Goal: Task Accomplishment & Management: Manage account settings

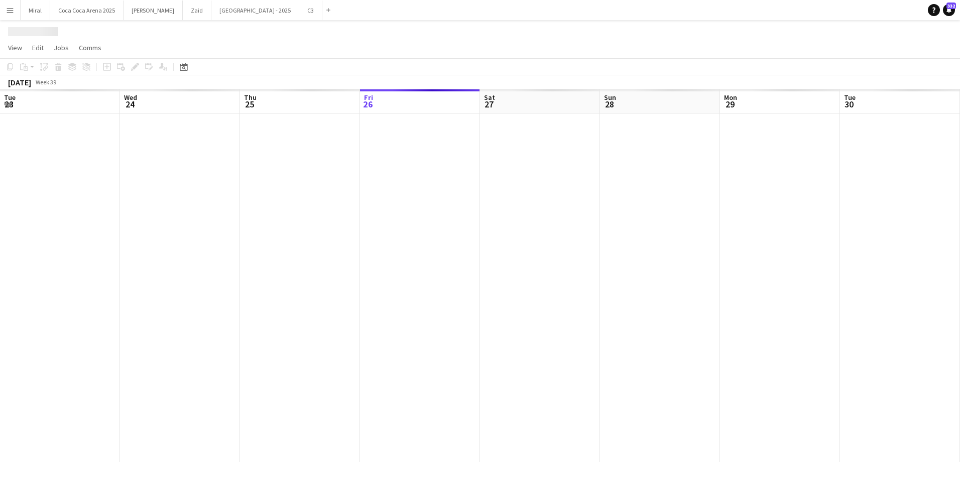
scroll to position [0, 240]
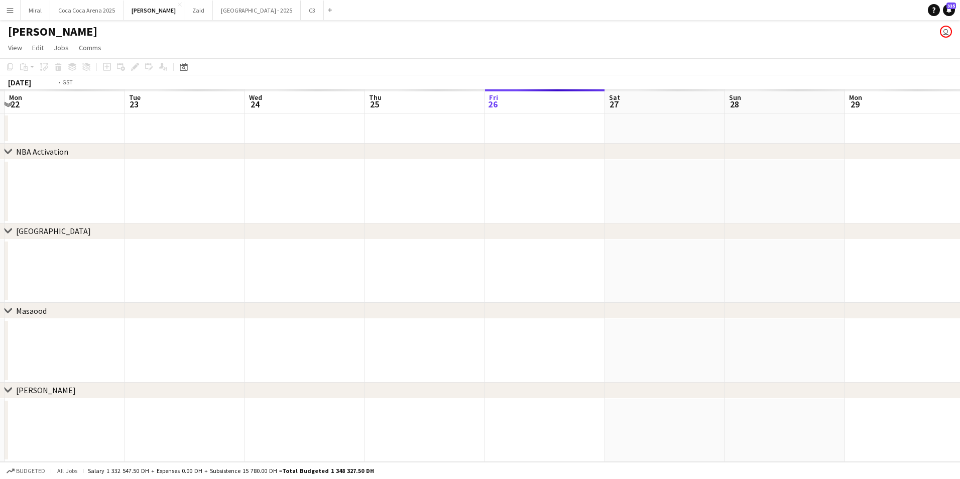
drag, startPoint x: 388, startPoint y: 289, endPoint x: 886, endPoint y: 278, distance: 497.9
click at [886, 278] on app-calendar-viewport "Sat 20 Sun 21 Mon 22 Tue 23 Wed 24 Thu 25 Fri 26 Sat 27 Sun 28 Mon 29 Tue 30 We…" at bounding box center [480, 275] width 960 height 373
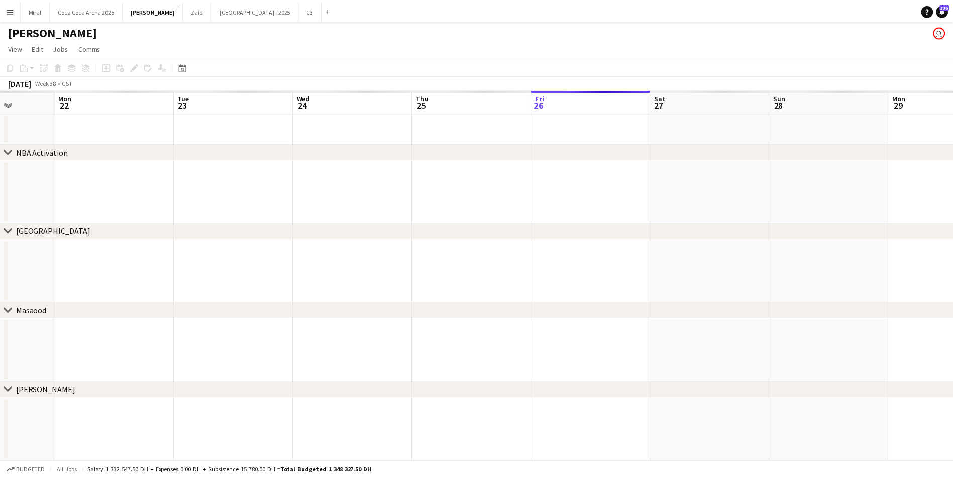
scroll to position [0, 295]
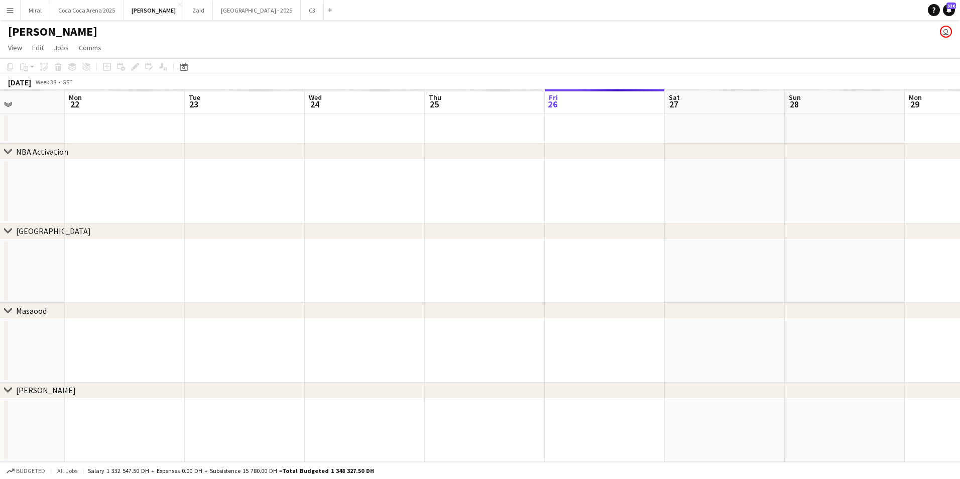
drag, startPoint x: 358, startPoint y: 291, endPoint x: 405, endPoint y: 289, distance: 47.3
click at [405, 289] on app-calendar-viewport "Fri 19 Sat 20 Sun 21 Mon 22 Tue 23 Wed 24 Thu 25 Fri 26 Sat 27 Sun 28 Mon 29 Tu…" at bounding box center [480, 275] width 960 height 373
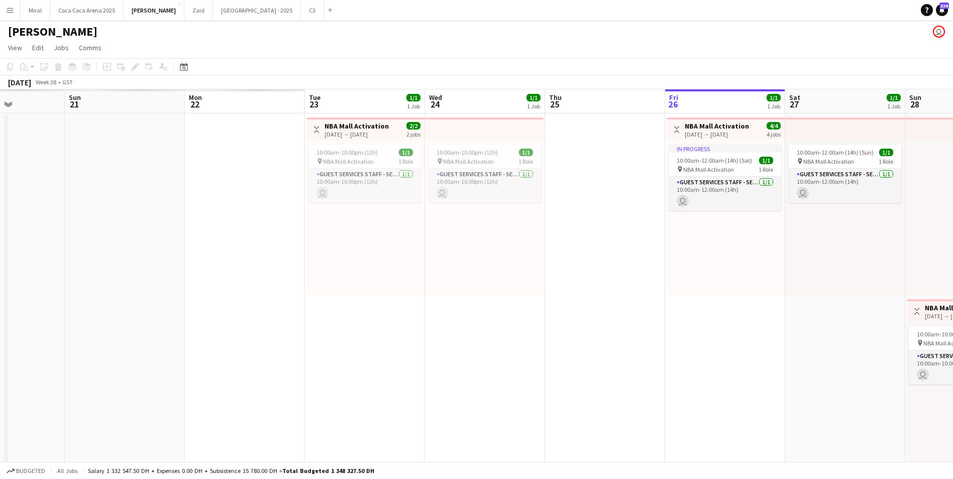
drag, startPoint x: 838, startPoint y: 319, endPoint x: 428, endPoint y: 326, distance: 409.9
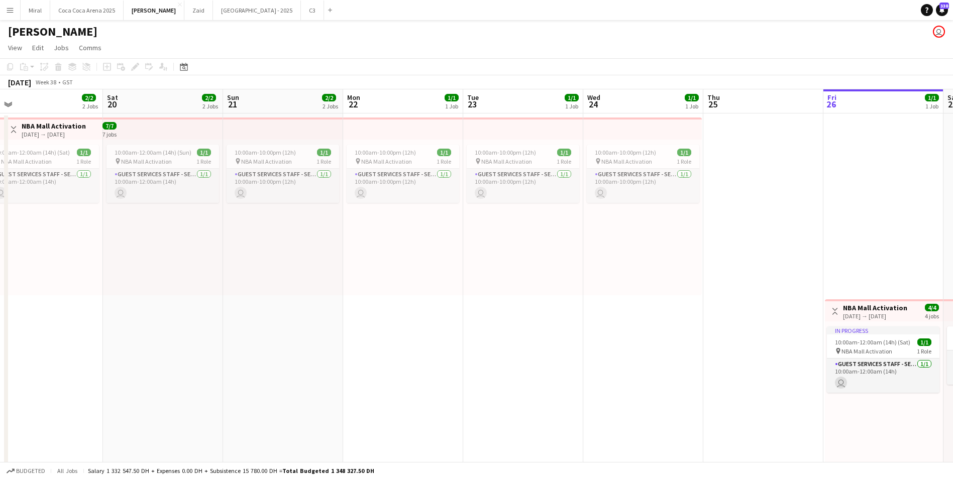
drag, startPoint x: 448, startPoint y: 322, endPoint x: 772, endPoint y: 330, distance: 324.6
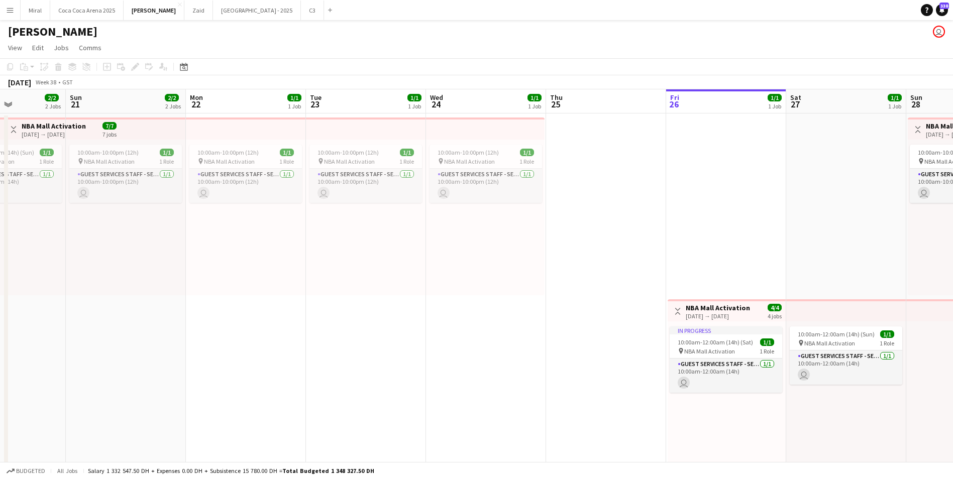
scroll to position [0, 295]
drag, startPoint x: 766, startPoint y: 332, endPoint x: 609, endPoint y: 340, distance: 157.9
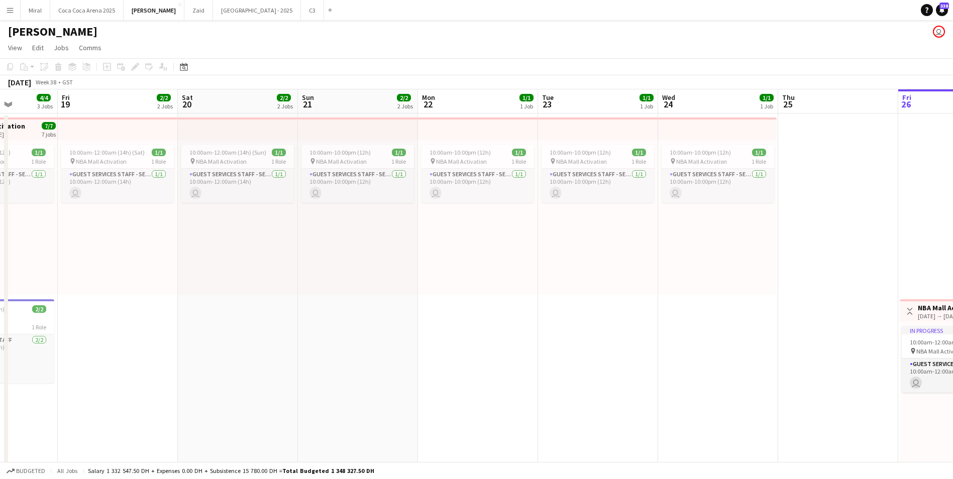
scroll to position [0, 301]
drag, startPoint x: 477, startPoint y: 338, endPoint x: 711, endPoint y: 341, distance: 234.1
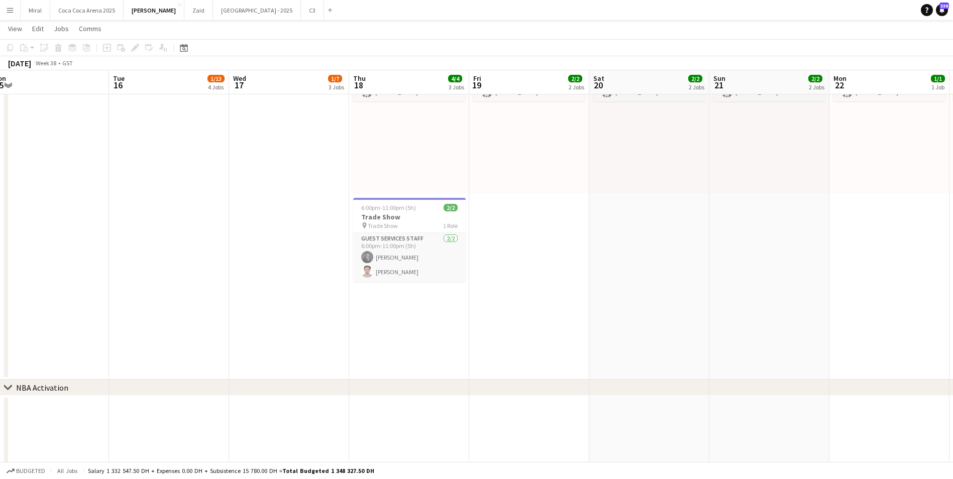
scroll to position [0, 382]
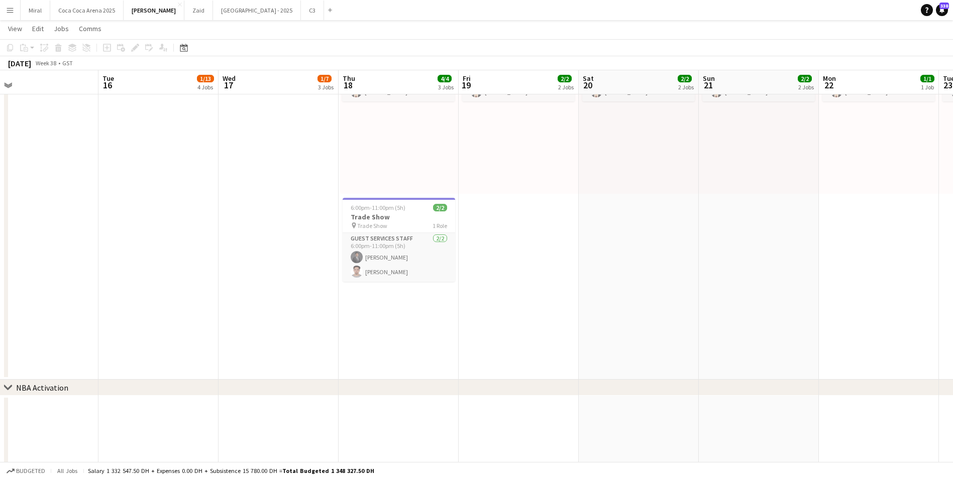
drag, startPoint x: 560, startPoint y: 334, endPoint x: 781, endPoint y: 340, distance: 220.6
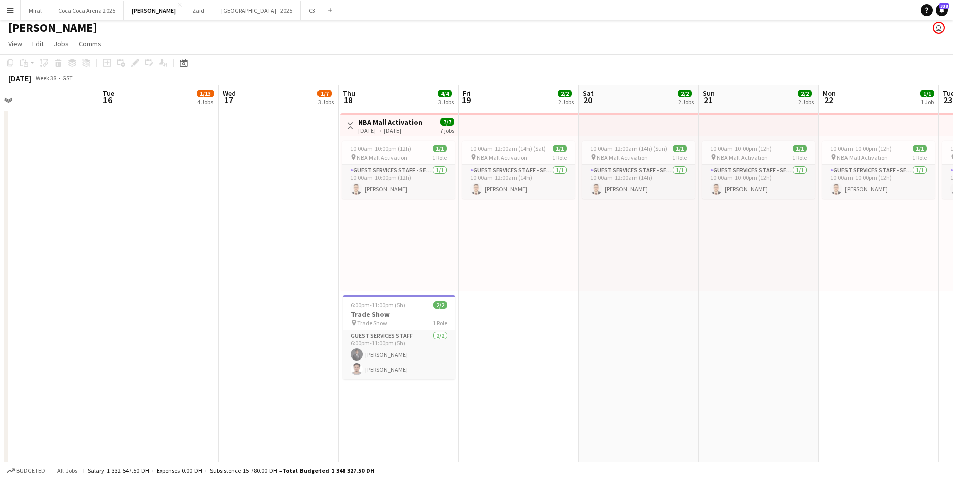
scroll to position [0, 0]
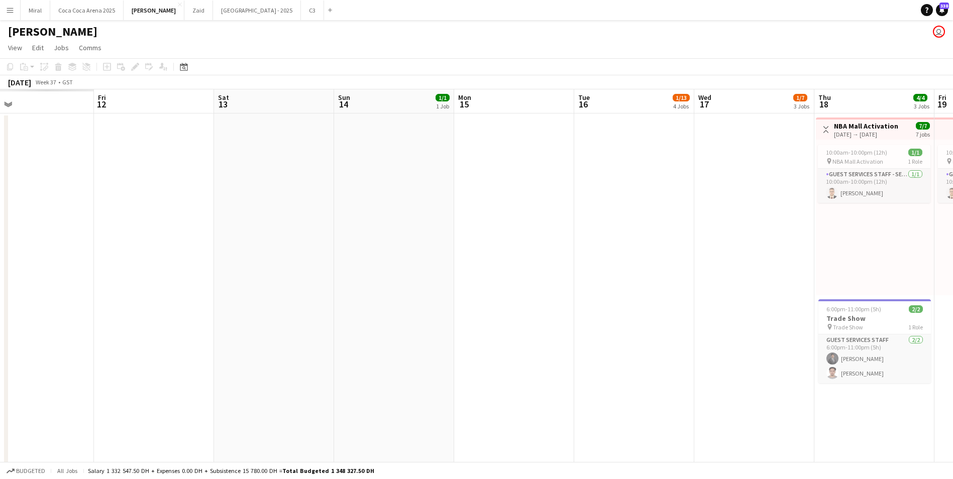
drag, startPoint x: 405, startPoint y: 273, endPoint x: 930, endPoint y: 276, distance: 524.4
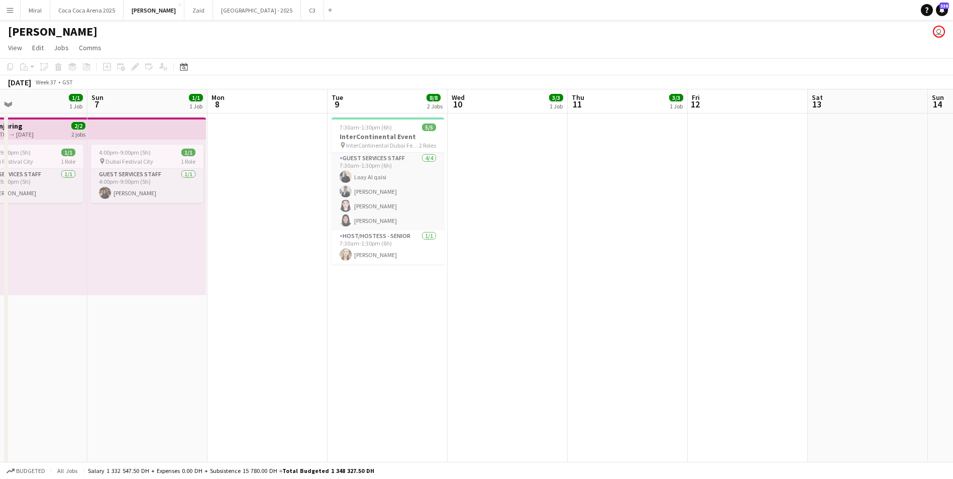
drag, startPoint x: 462, startPoint y: 281, endPoint x: 919, endPoint y: 268, distance: 457.8
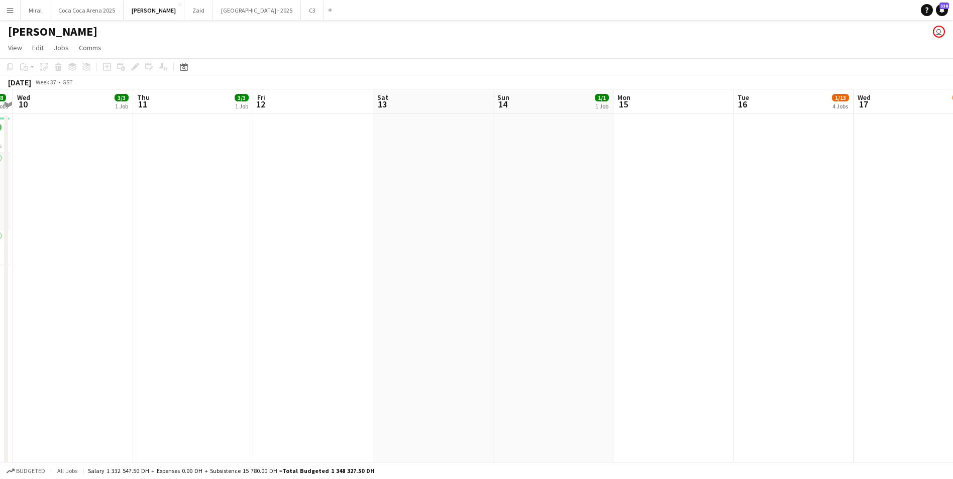
drag, startPoint x: 492, startPoint y: 284, endPoint x: 57, endPoint y: 283, distance: 434.5
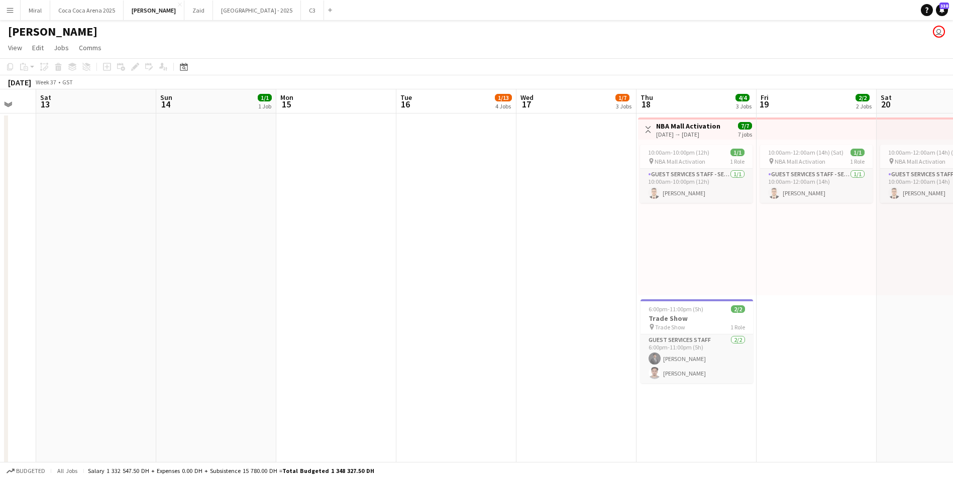
scroll to position [0, 325]
drag, startPoint x: 566, startPoint y: 254, endPoint x: 107, endPoint y: 254, distance: 458.1
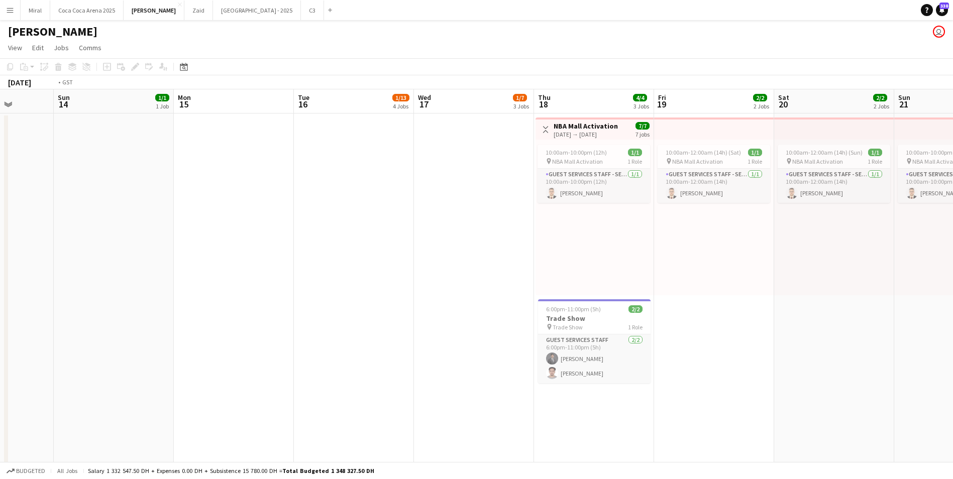
drag, startPoint x: 770, startPoint y: 281, endPoint x: 427, endPoint y: 280, distance: 342.6
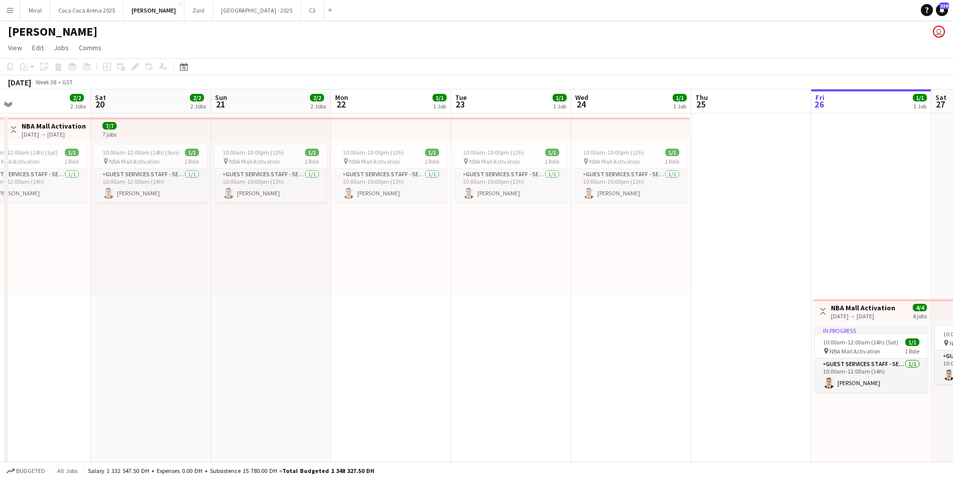
drag, startPoint x: 778, startPoint y: 266, endPoint x: 448, endPoint y: 249, distance: 330.4
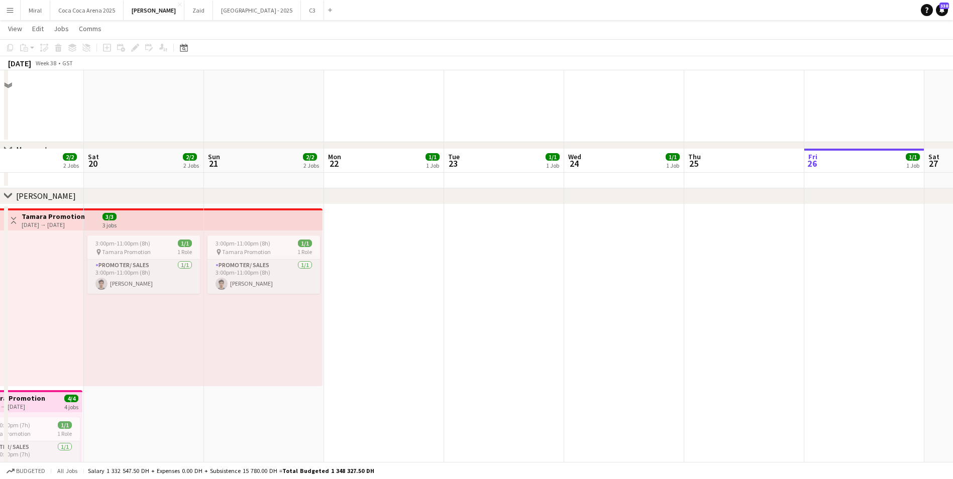
scroll to position [1909, 0]
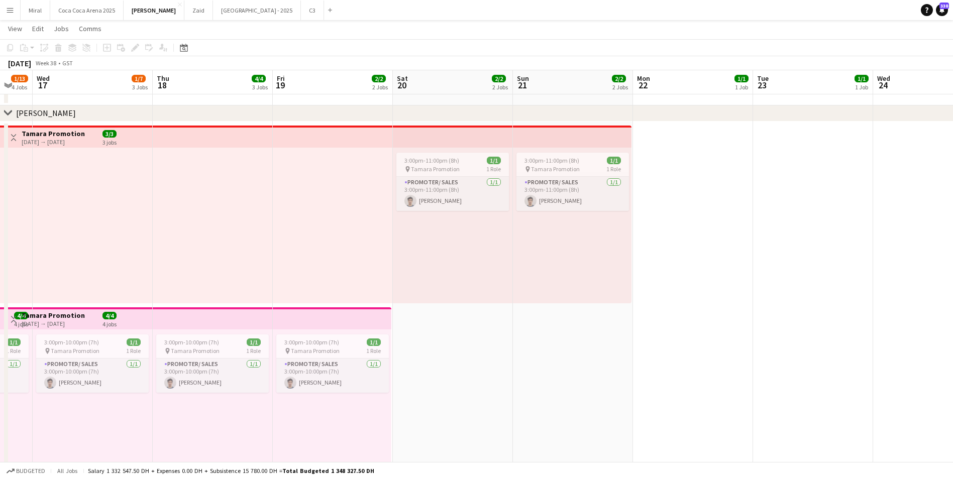
drag, startPoint x: 409, startPoint y: 270, endPoint x: 721, endPoint y: 262, distance: 312.0
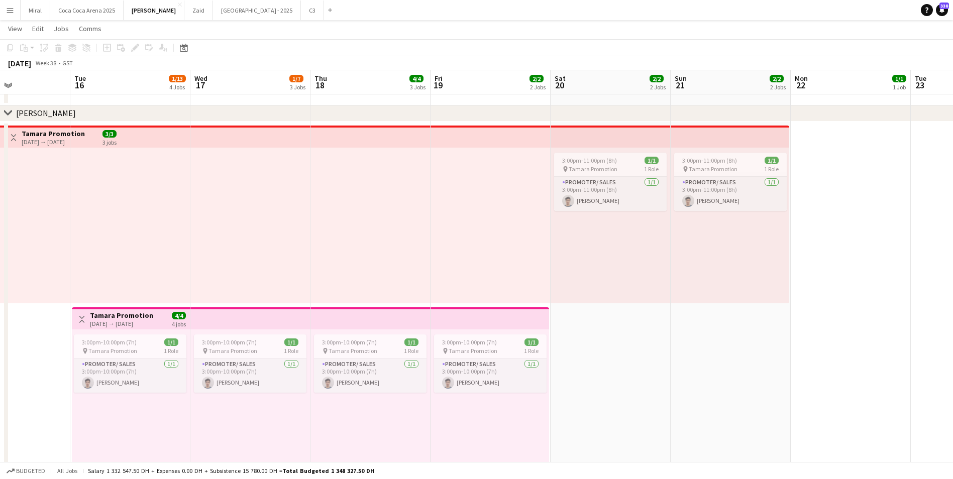
scroll to position [0, 284]
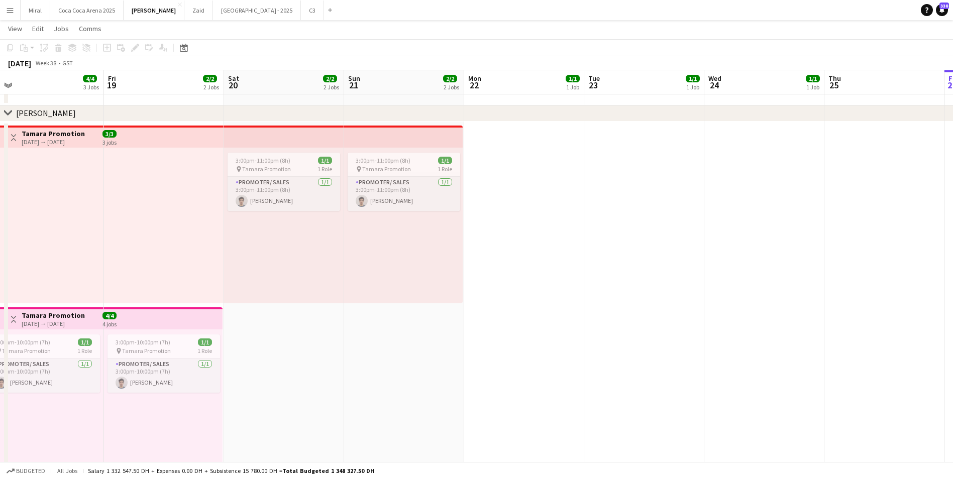
drag, startPoint x: 548, startPoint y: 335, endPoint x: 243, endPoint y: 337, distance: 304.9
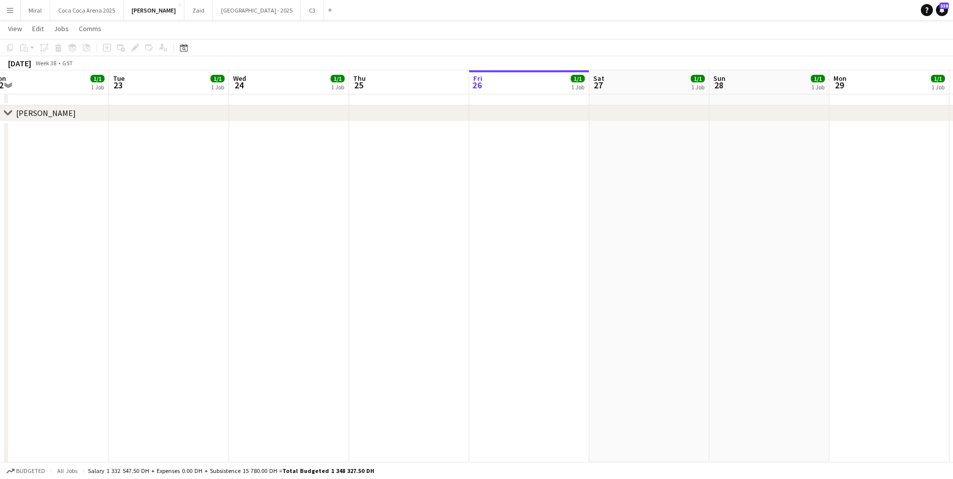
scroll to position [0, 373]
drag, startPoint x: 673, startPoint y: 335, endPoint x: 376, endPoint y: 335, distance: 296.4
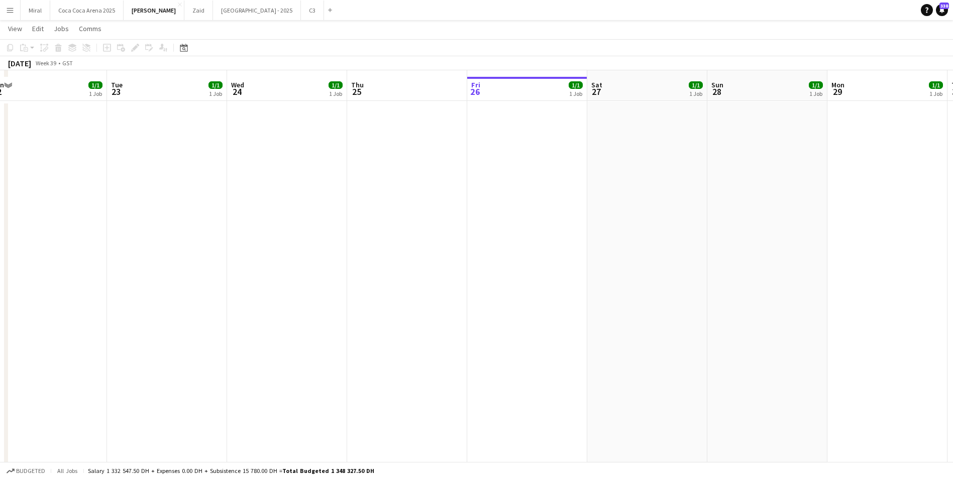
scroll to position [1936, 0]
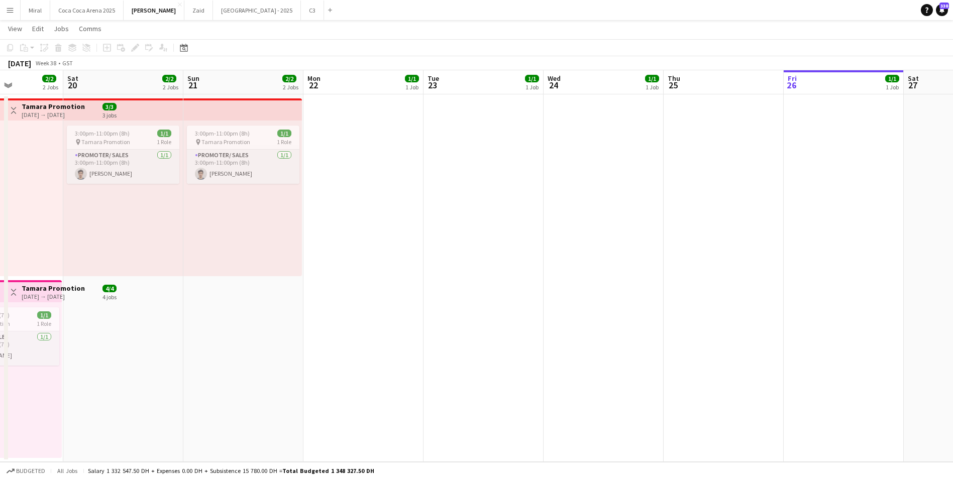
drag, startPoint x: 360, startPoint y: 330, endPoint x: 798, endPoint y: 323, distance: 437.6
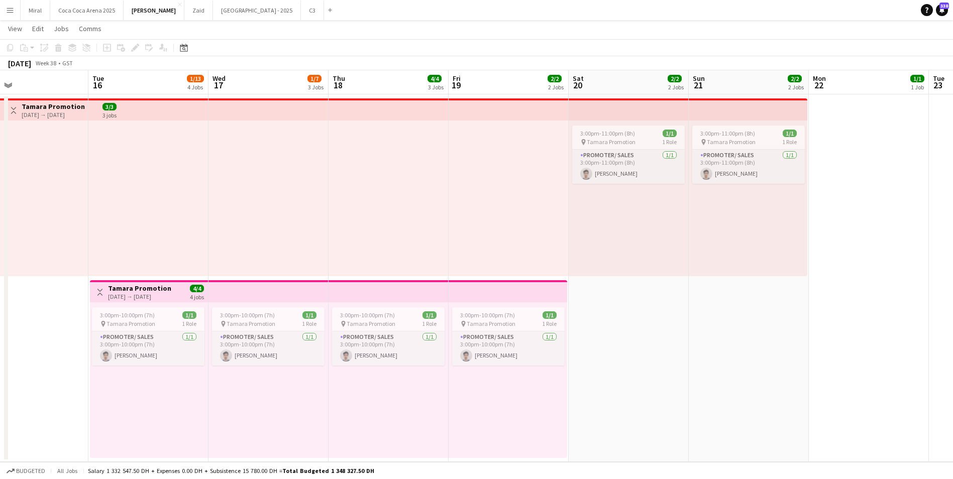
drag, startPoint x: 418, startPoint y: 345, endPoint x: 802, endPoint y: 332, distance: 384.5
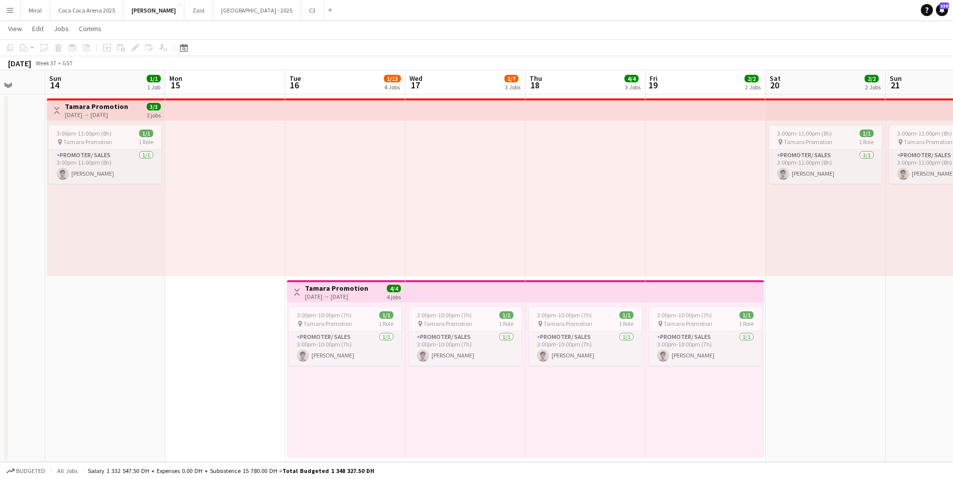
scroll to position [0, 312]
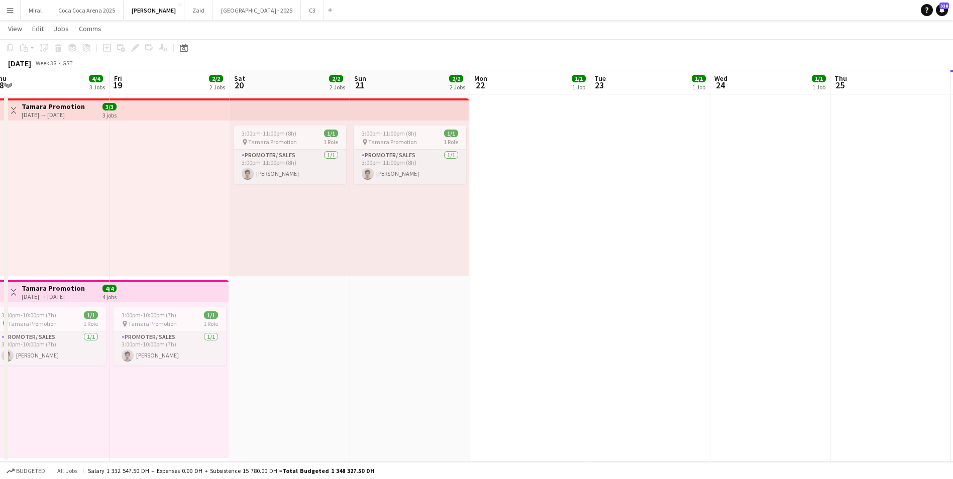
drag, startPoint x: 712, startPoint y: 336, endPoint x: 373, endPoint y: 336, distance: 339.5
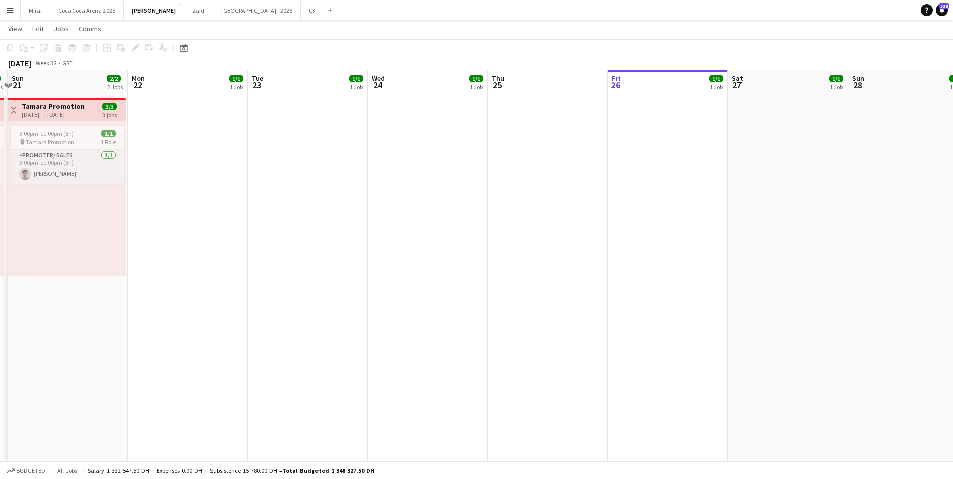
scroll to position [0, 354]
drag, startPoint x: 815, startPoint y: 328, endPoint x: 471, endPoint y: 333, distance: 344.1
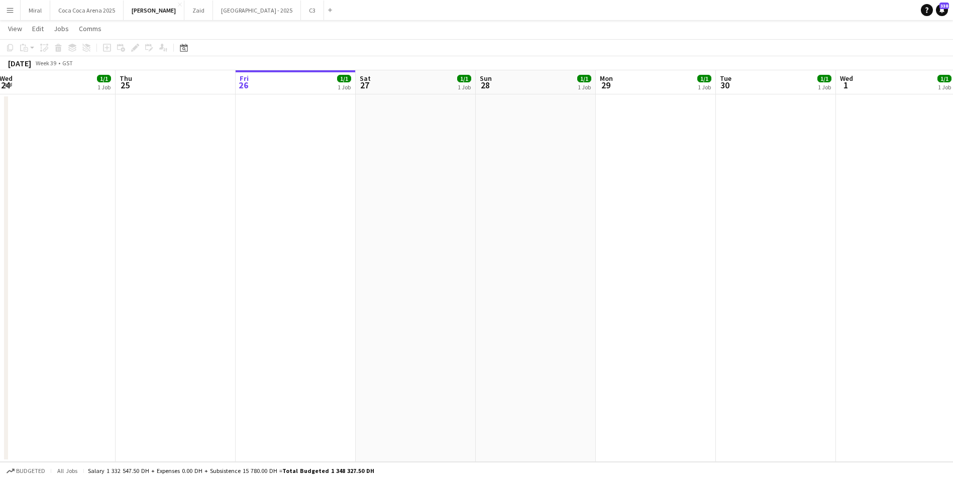
drag, startPoint x: 669, startPoint y: 275, endPoint x: 280, endPoint y: 293, distance: 388.7
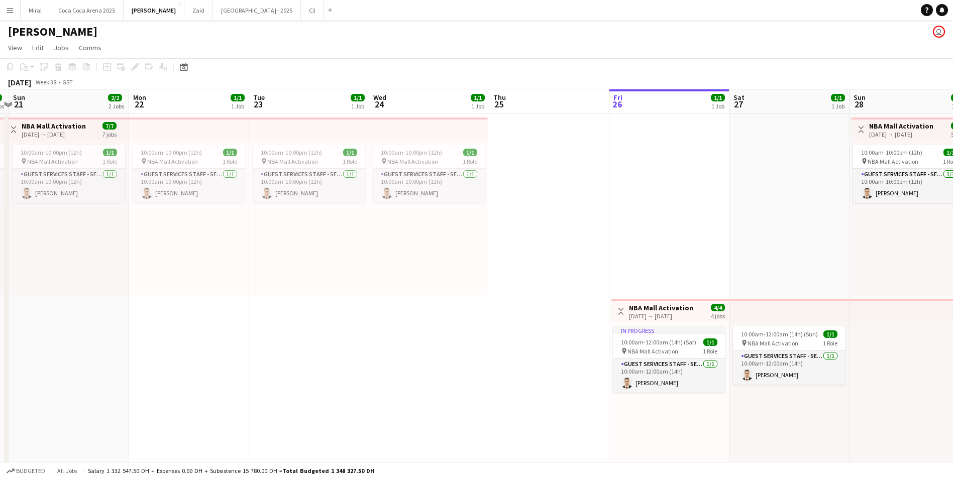
scroll to position [0, 214]
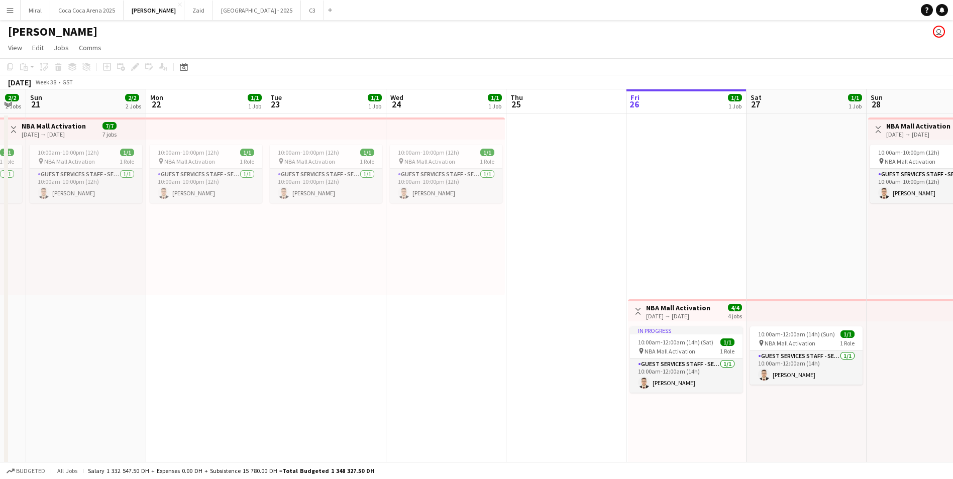
drag, startPoint x: 216, startPoint y: 243, endPoint x: 483, endPoint y: 254, distance: 266.4
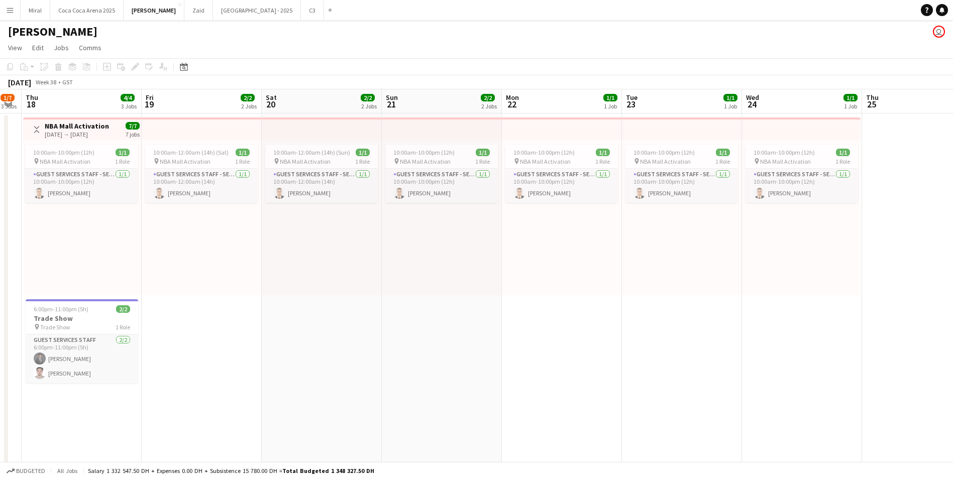
scroll to position [0, 312]
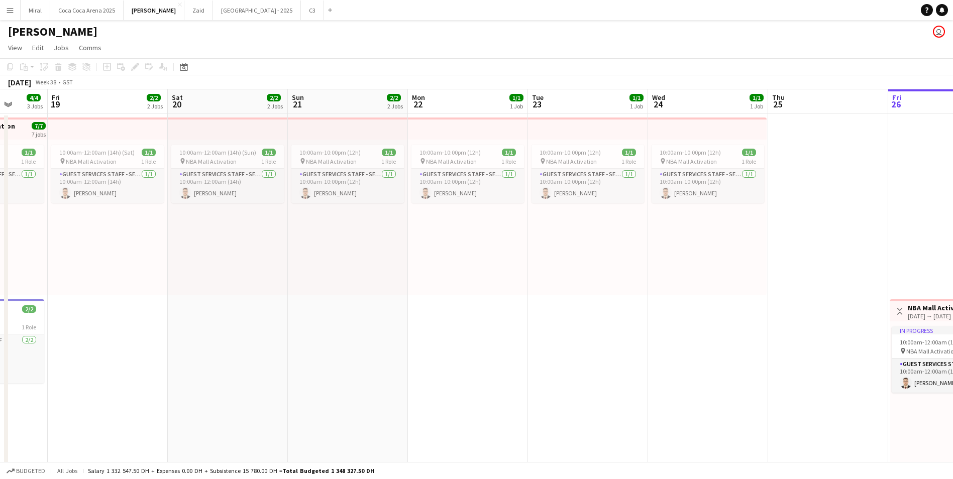
drag, startPoint x: 316, startPoint y: 278, endPoint x: 578, endPoint y: 303, distance: 262.9
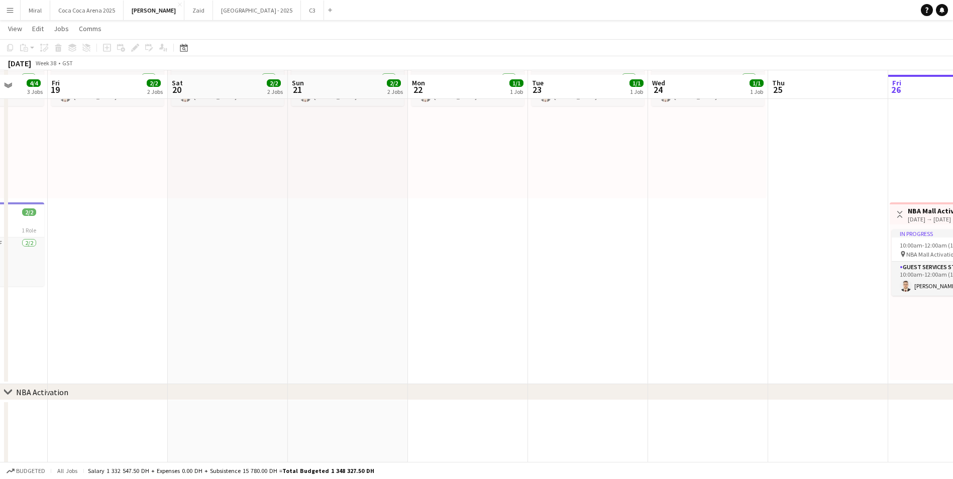
scroll to position [100, 0]
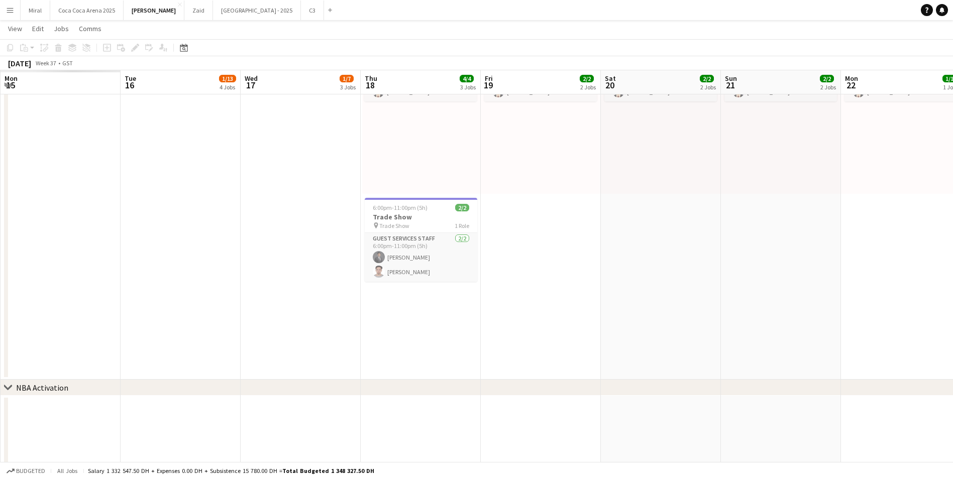
drag, startPoint x: 225, startPoint y: 338, endPoint x: 664, endPoint y: 356, distance: 438.9
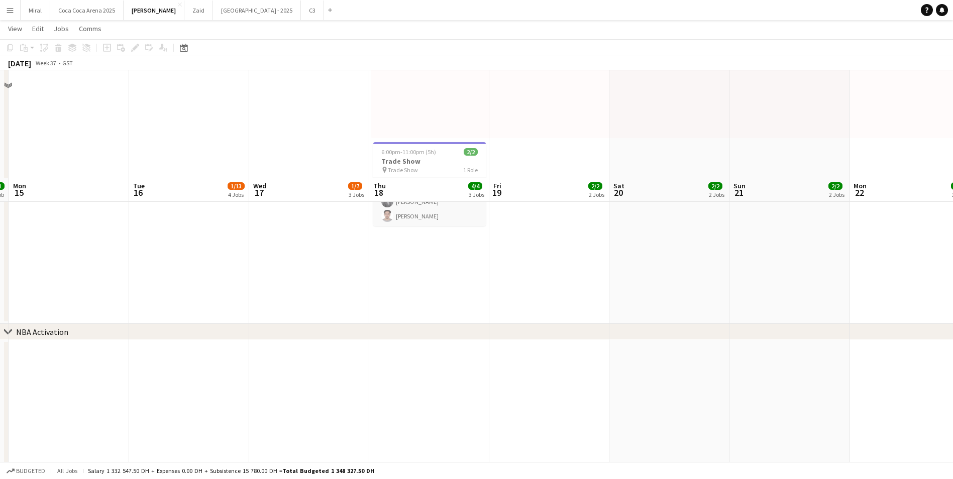
scroll to position [301, 0]
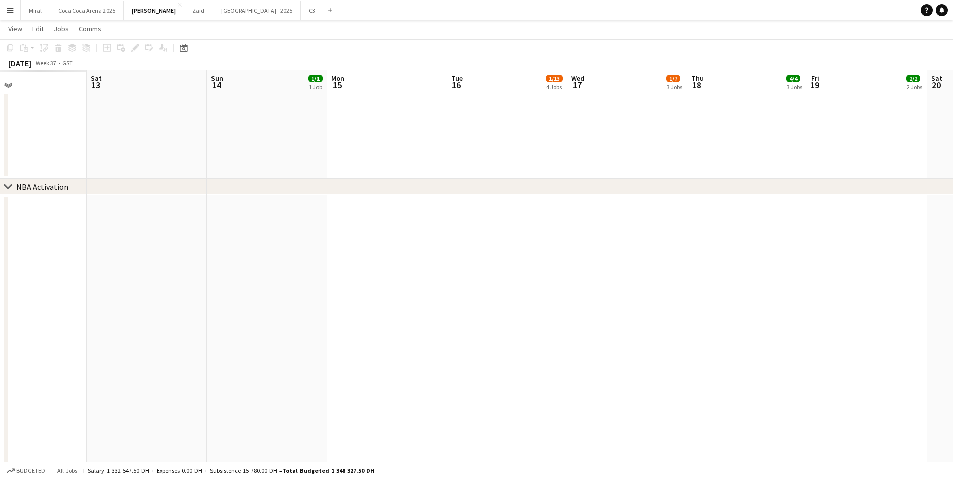
drag, startPoint x: 252, startPoint y: 301, endPoint x: 657, endPoint y: 331, distance: 406.4
drag, startPoint x: 265, startPoint y: 315, endPoint x: 514, endPoint y: 323, distance: 248.8
drag, startPoint x: 201, startPoint y: 311, endPoint x: 476, endPoint y: 309, distance: 274.8
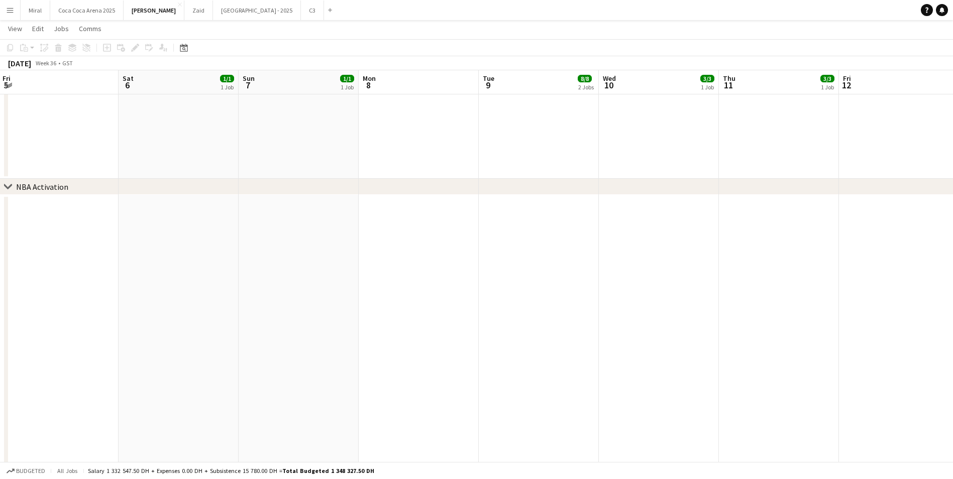
drag, startPoint x: 310, startPoint y: 310, endPoint x: 484, endPoint y: 308, distance: 173.3
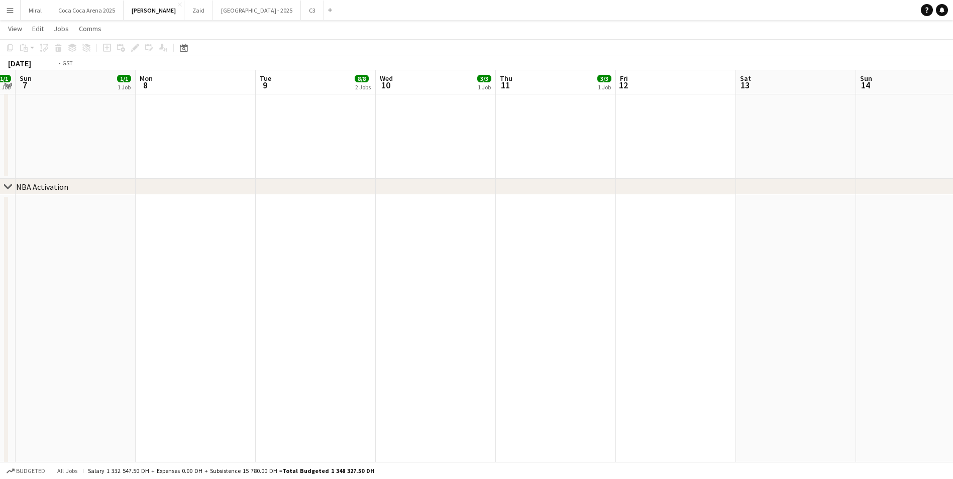
drag, startPoint x: 672, startPoint y: 311, endPoint x: 51, endPoint y: 264, distance: 622.6
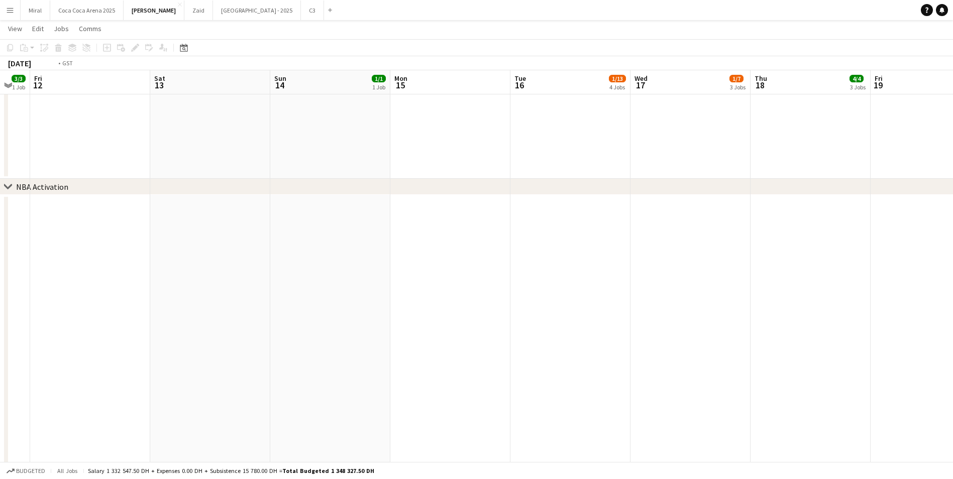
drag, startPoint x: 705, startPoint y: 286, endPoint x: 88, endPoint y: 248, distance: 618.0
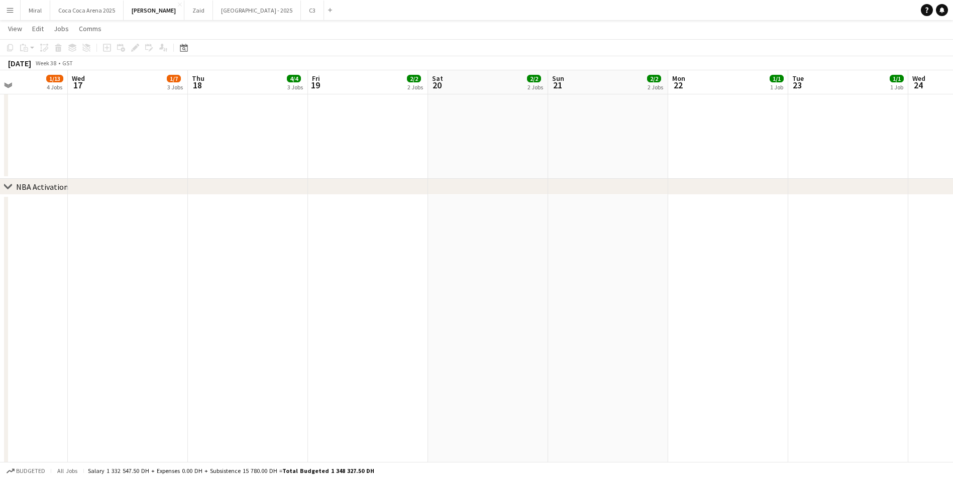
drag, startPoint x: 639, startPoint y: 280, endPoint x: 174, endPoint y: 258, distance: 465.7
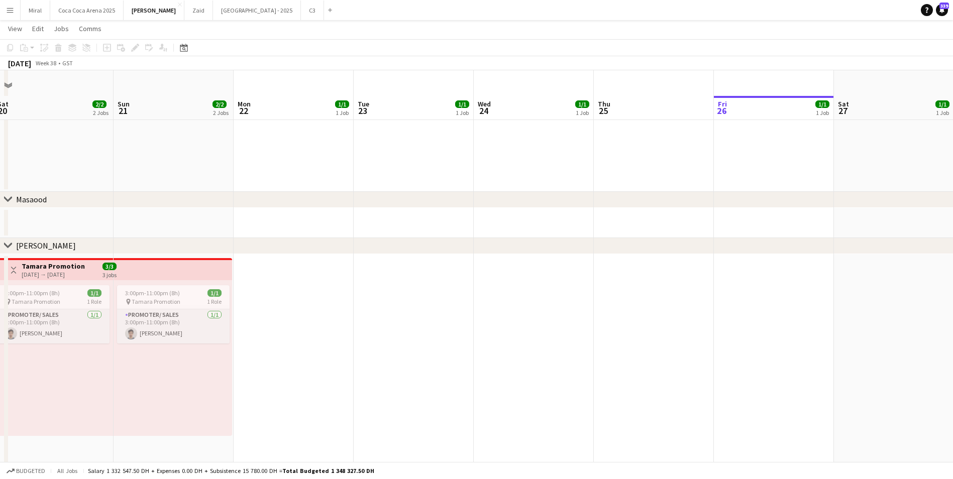
scroll to position [1808, 0]
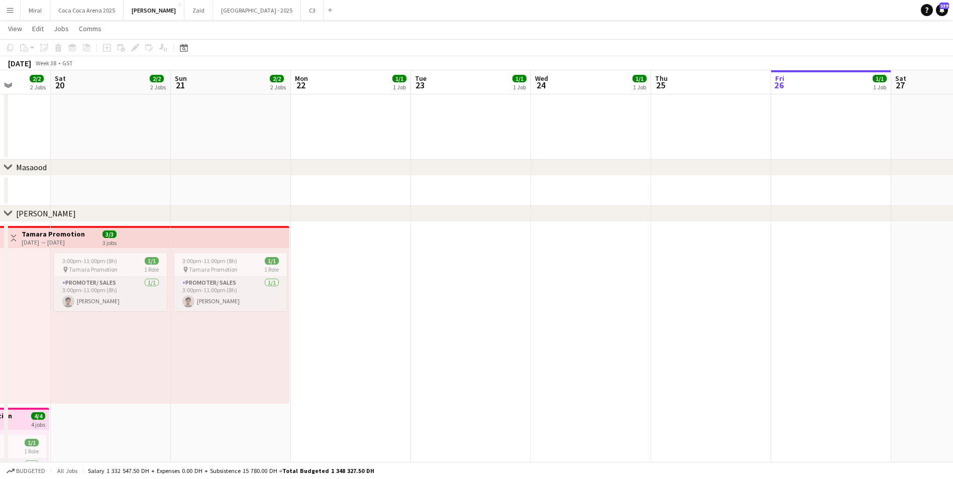
drag, startPoint x: 518, startPoint y: 293, endPoint x: 576, endPoint y: 299, distance: 58.1
click at [241, 258] on div "3:00pm-11:00pm (8h) 1/1" at bounding box center [231, 261] width 113 height 8
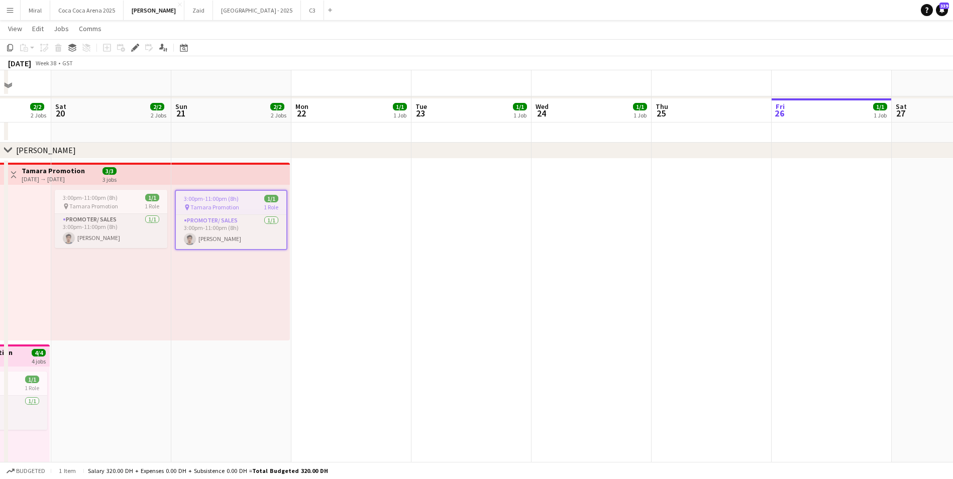
scroll to position [1909, 0]
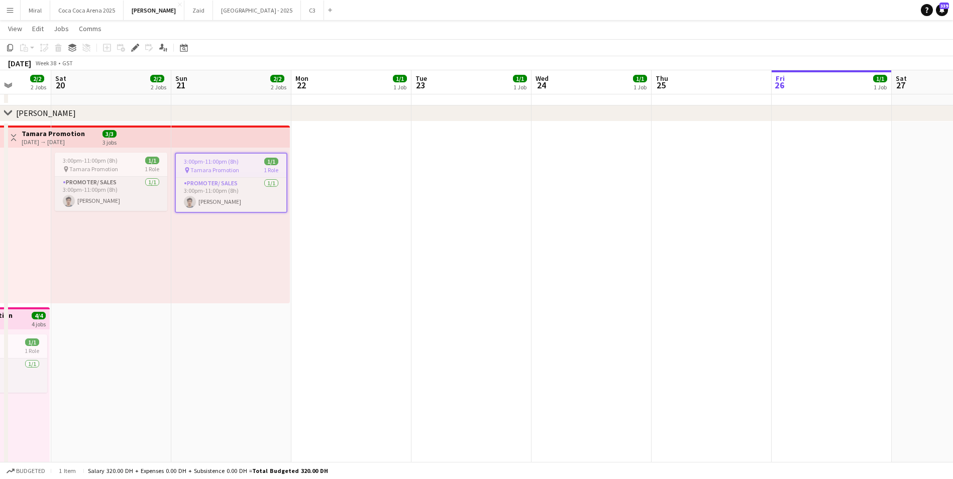
click at [247, 166] on div "pin Tamara Promotion 1 Role" at bounding box center [231, 170] width 111 height 8
click at [247, 166] on div "pin Tamara Promotion 1 Role" at bounding box center [231, 169] width 113 height 8
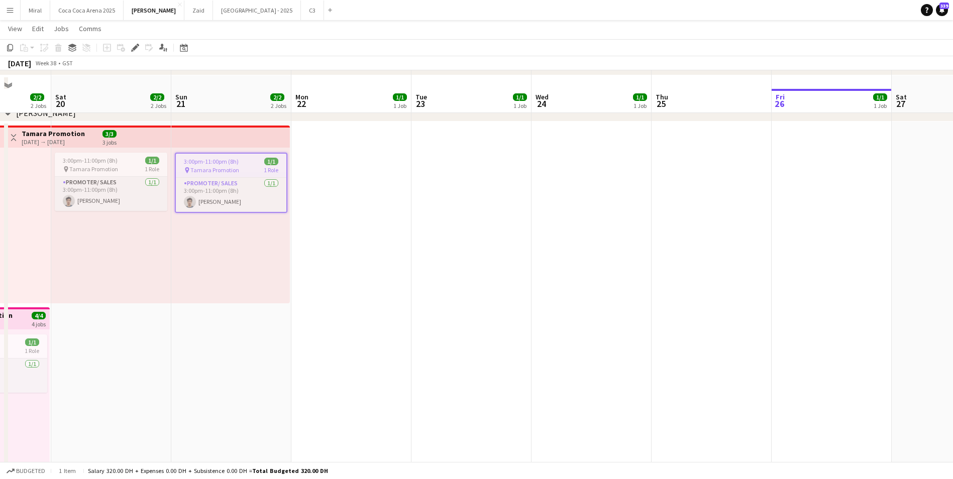
scroll to position [1936, 0]
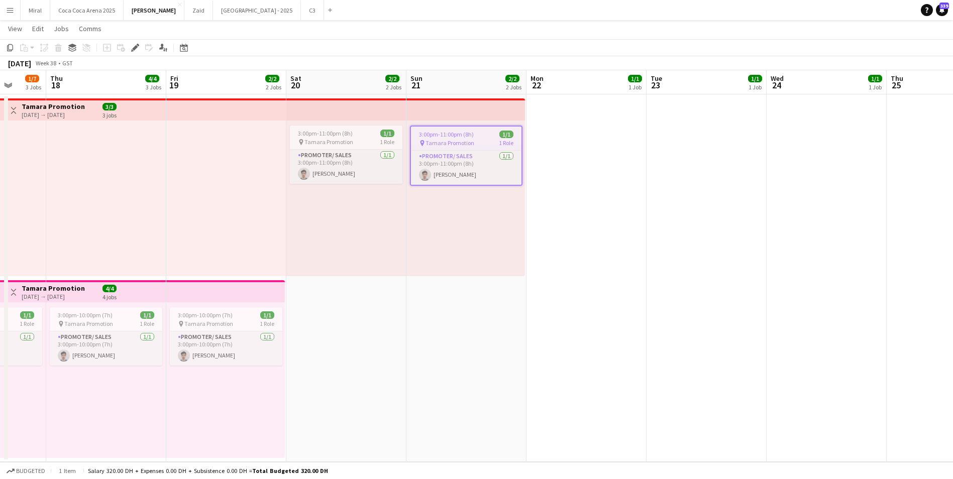
drag, startPoint x: 322, startPoint y: 347, endPoint x: 559, endPoint y: 345, distance: 236.1
click at [227, 316] on span "3:00pm-10:00pm (7h)" at bounding box center [206, 315] width 55 height 8
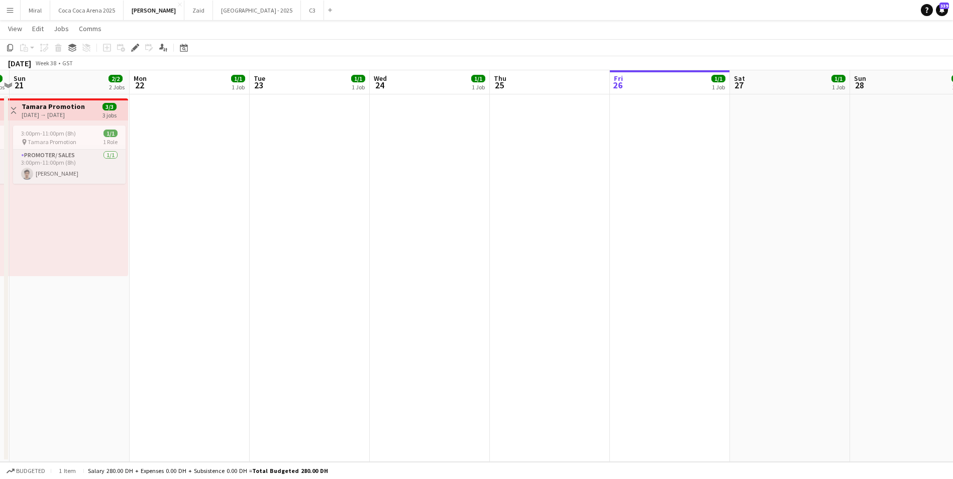
drag, startPoint x: 738, startPoint y: 310, endPoint x: 340, endPoint y: 322, distance: 398.5
click at [539, 291] on app-date-cell at bounding box center [549, 278] width 120 height 368
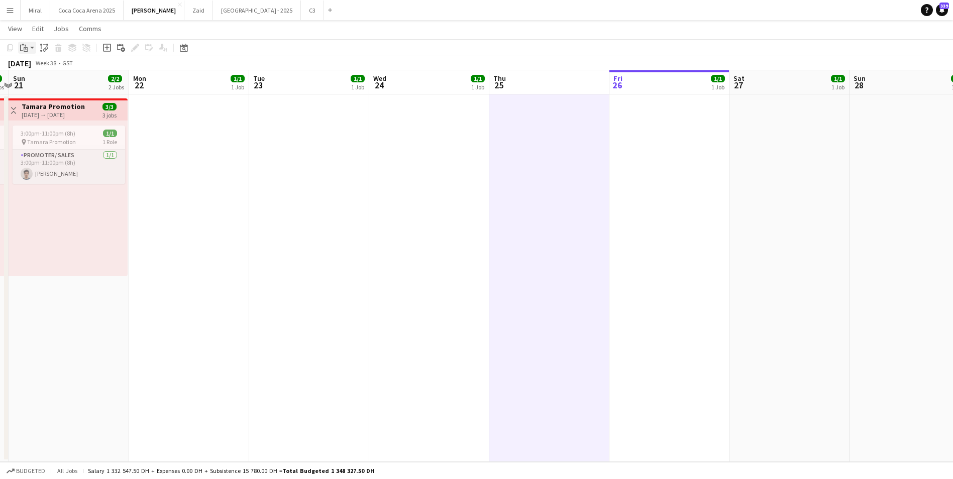
click at [28, 49] on div "Paste" at bounding box center [24, 48] width 12 height 12
click at [49, 83] on link "Paste with crew Ctrl+Shift+V" at bounding box center [74, 83] width 94 height 9
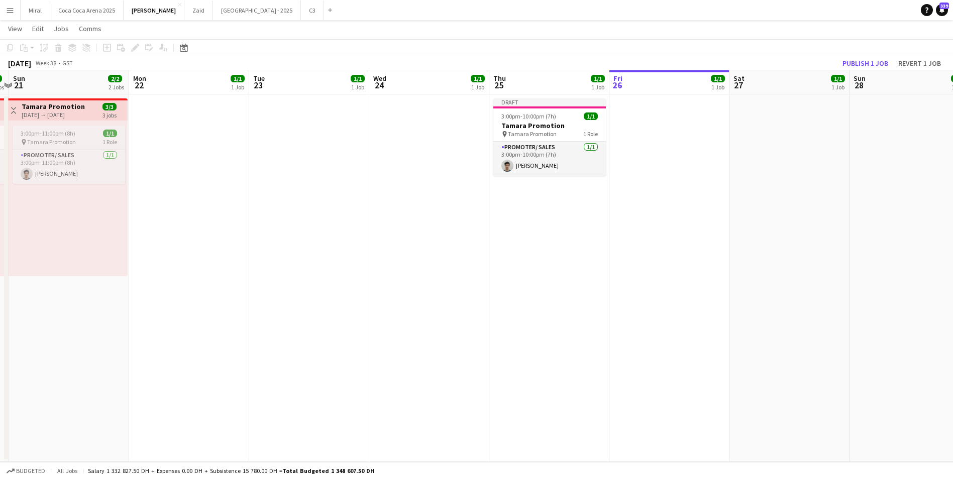
click at [61, 138] on span "Tamara Promotion" at bounding box center [51, 142] width 49 height 8
click at [81, 133] on div "3:00pm-11:00pm (8h) 1/1" at bounding box center [69, 135] width 111 height 8
click at [81, 133] on div "3:00pm-11:00pm (8h) 1/1" at bounding box center [69, 134] width 113 height 8
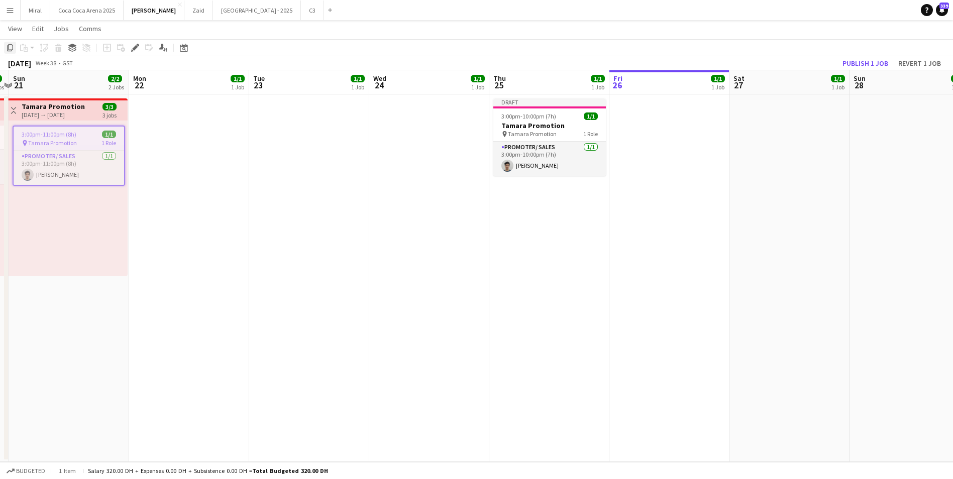
click at [9, 51] on icon at bounding box center [10, 47] width 6 height 7
click at [650, 135] on app-date-cell at bounding box center [669, 278] width 120 height 368
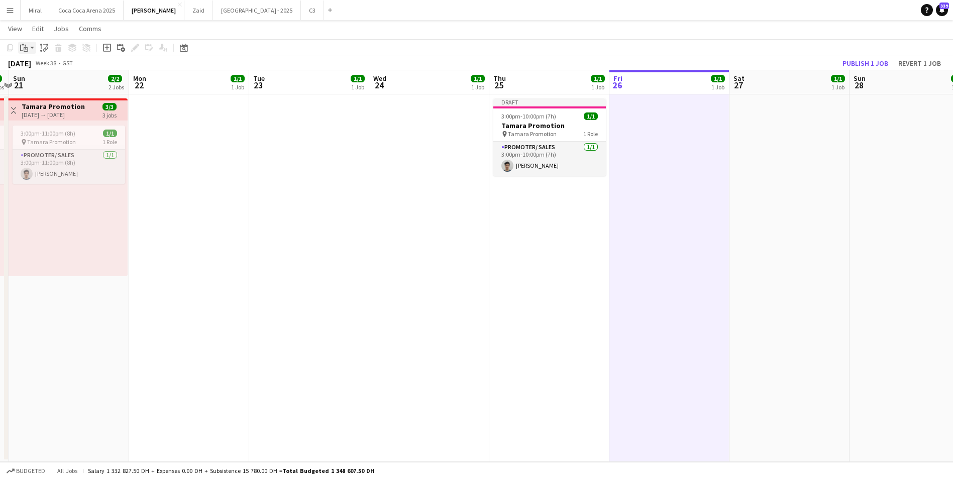
click at [25, 49] on icon "Paste" at bounding box center [24, 48] width 8 height 8
click at [40, 84] on link "Paste with crew Ctrl+Shift+V" at bounding box center [74, 83] width 94 height 9
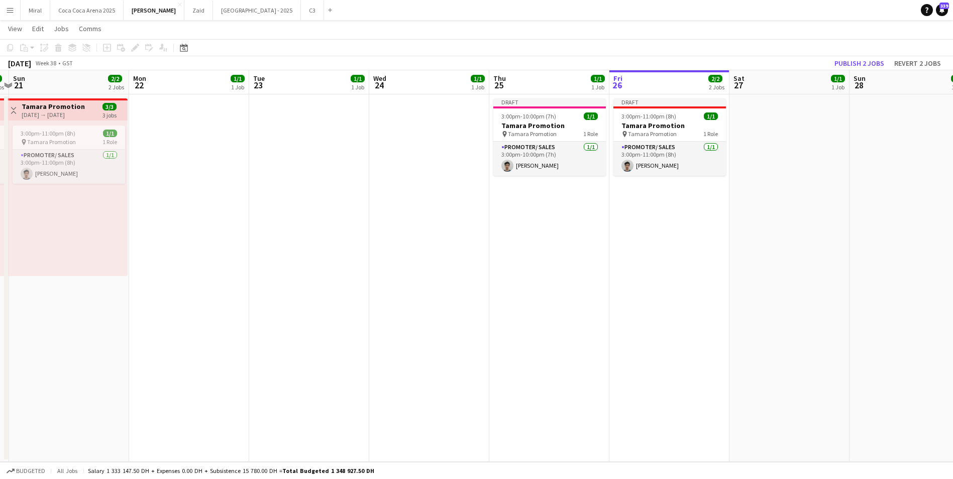
click at [800, 216] on app-date-cell at bounding box center [789, 278] width 120 height 368
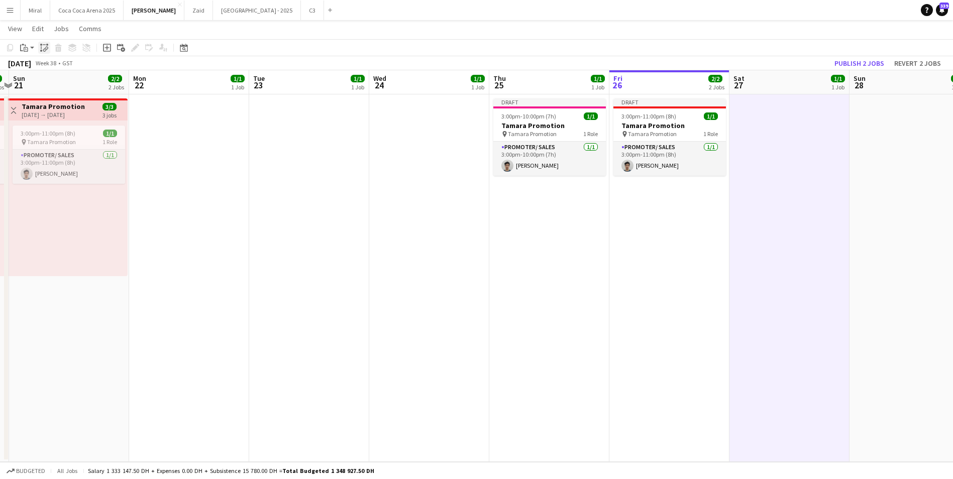
click at [44, 47] on icon "Paste linked Job" at bounding box center [44, 48] width 8 height 8
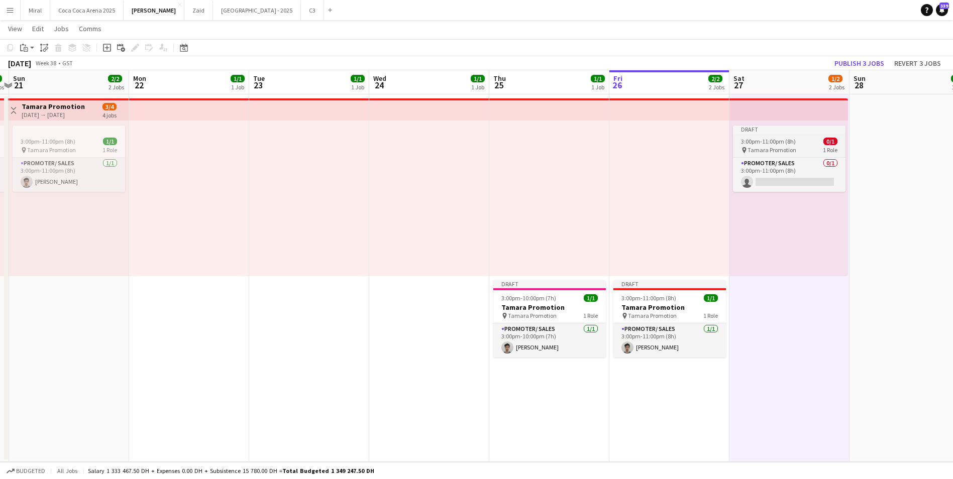
click at [811, 138] on div "3:00pm-11:00pm (8h) 0/1" at bounding box center [789, 142] width 113 height 8
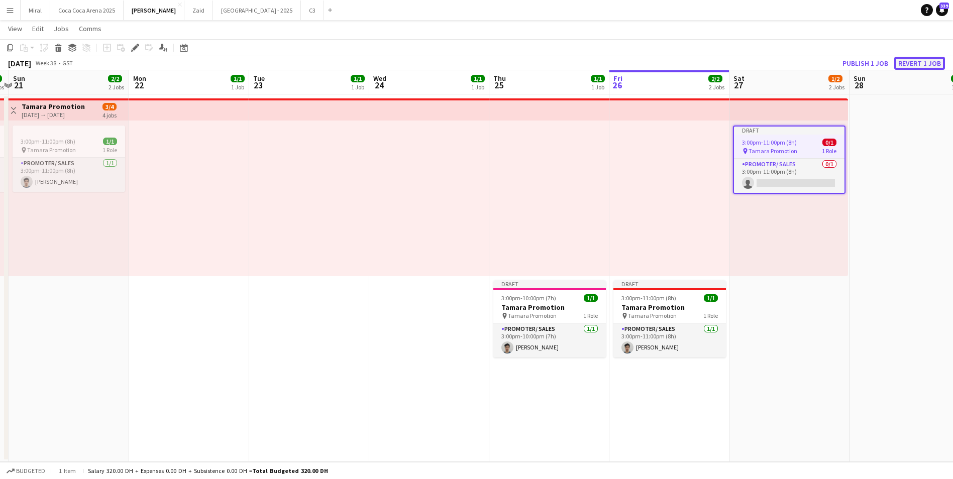
click at [926, 64] on button "Revert 1 job" at bounding box center [919, 63] width 51 height 13
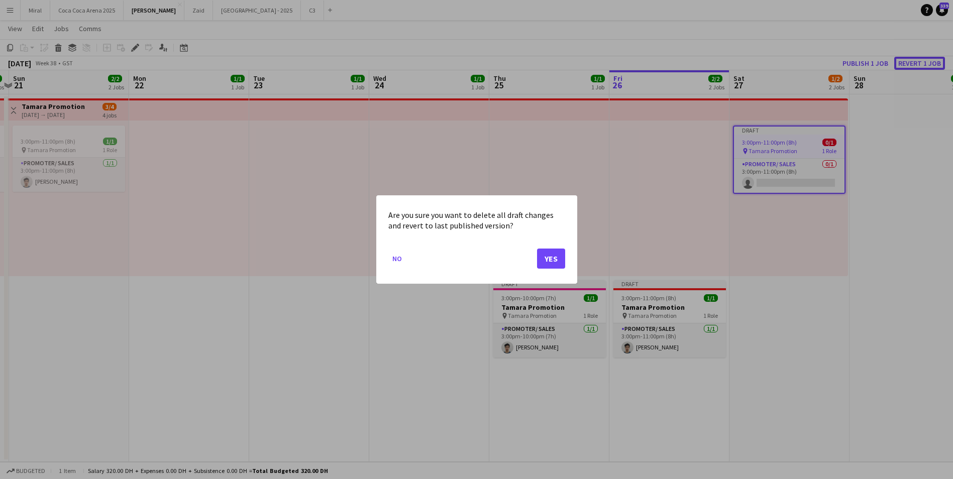
scroll to position [0, 0]
click at [554, 261] on button "Yes" at bounding box center [551, 259] width 28 height 20
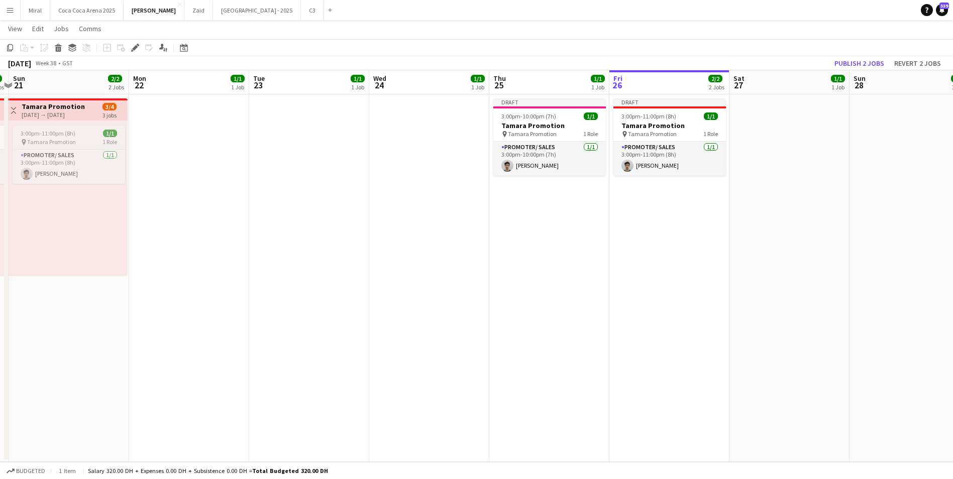
click at [69, 131] on span "3:00pm-11:00pm (8h)" at bounding box center [48, 134] width 55 height 8
click at [9, 50] on icon at bounding box center [10, 47] width 6 height 7
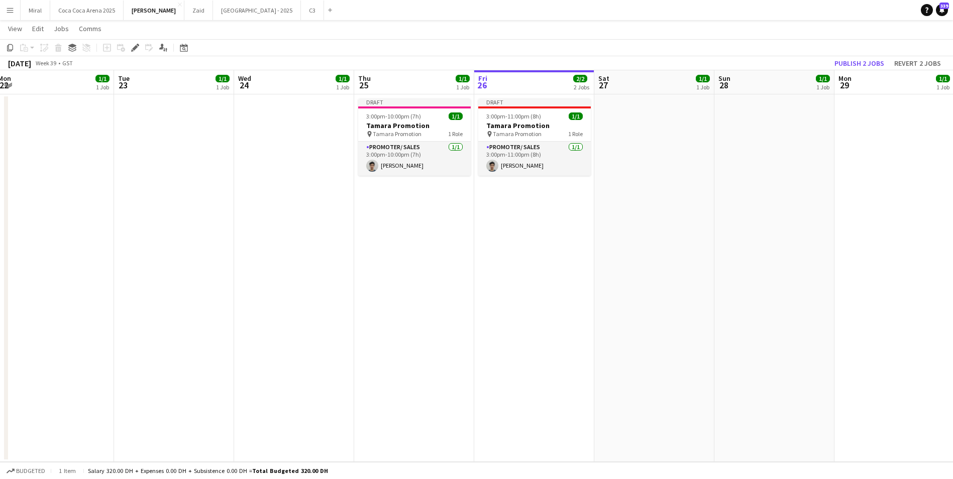
scroll to position [0, 394]
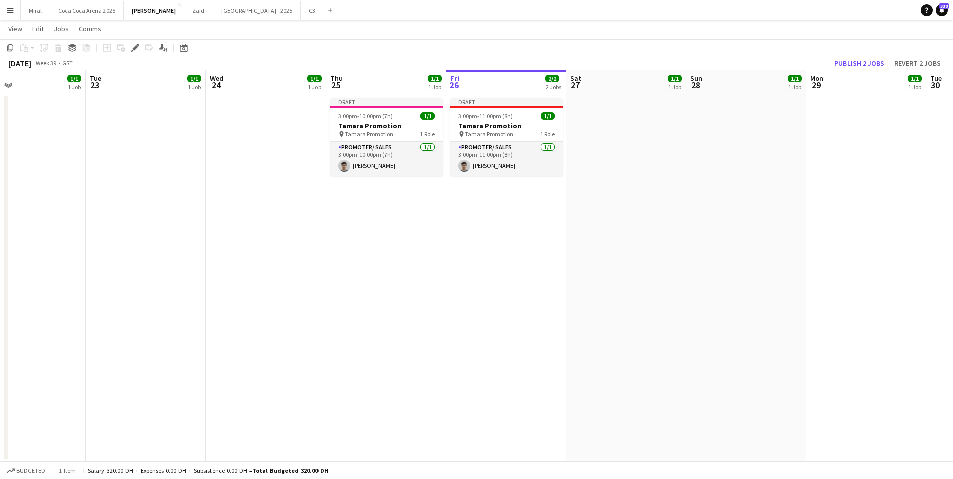
drag, startPoint x: 788, startPoint y: 142, endPoint x: 624, endPoint y: 142, distance: 163.2
click at [527, 118] on div "3:00pm-11:00pm (8h) 1/1" at bounding box center [506, 117] width 113 height 8
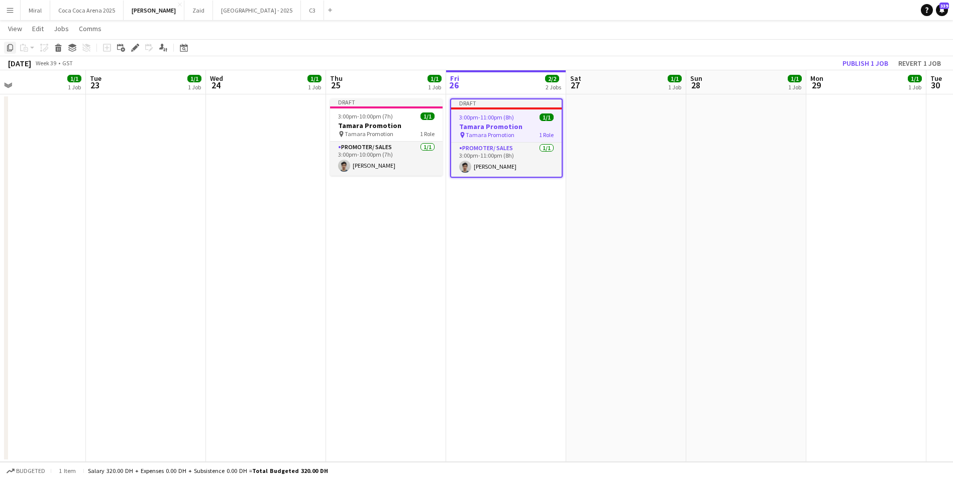
click at [9, 49] on icon "Copy" at bounding box center [10, 48] width 8 height 8
click at [618, 128] on app-date-cell at bounding box center [626, 278] width 120 height 368
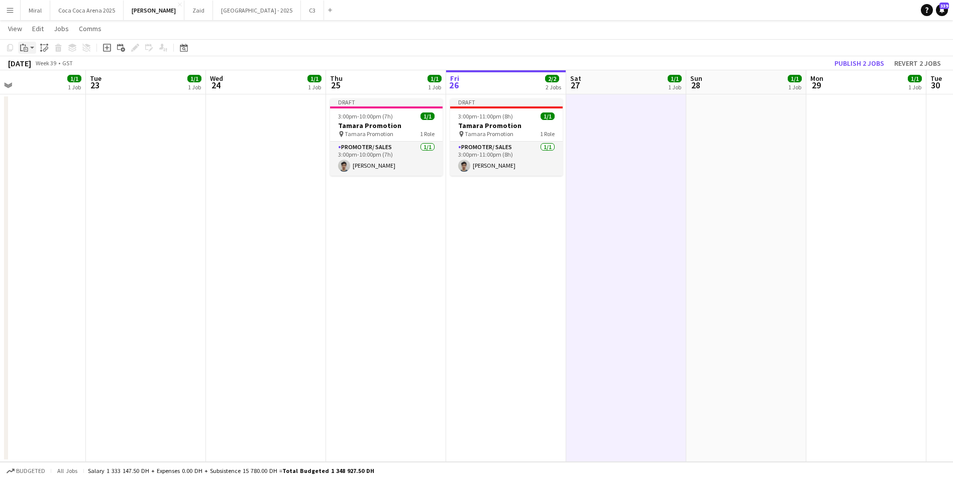
click at [30, 46] on app-action-btn "Paste" at bounding box center [27, 48] width 18 height 12
click at [39, 45] on div "Paste linked Job" at bounding box center [44, 48] width 12 height 12
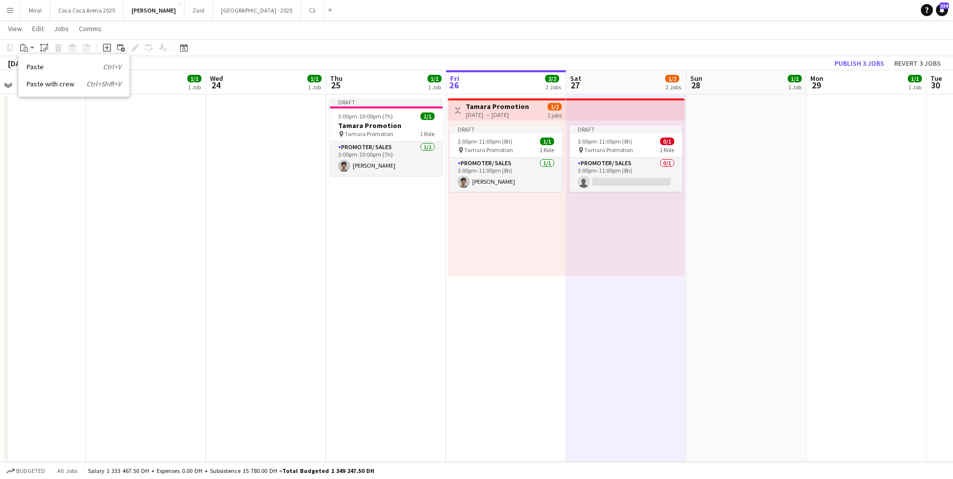
scroll to position [0, 394]
click at [723, 175] on app-date-cell at bounding box center [747, 278] width 120 height 368
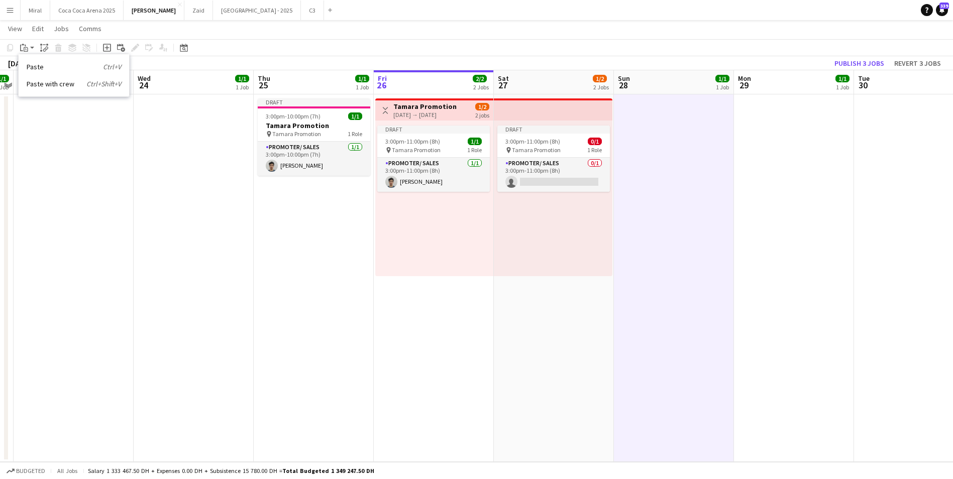
scroll to position [0, 350]
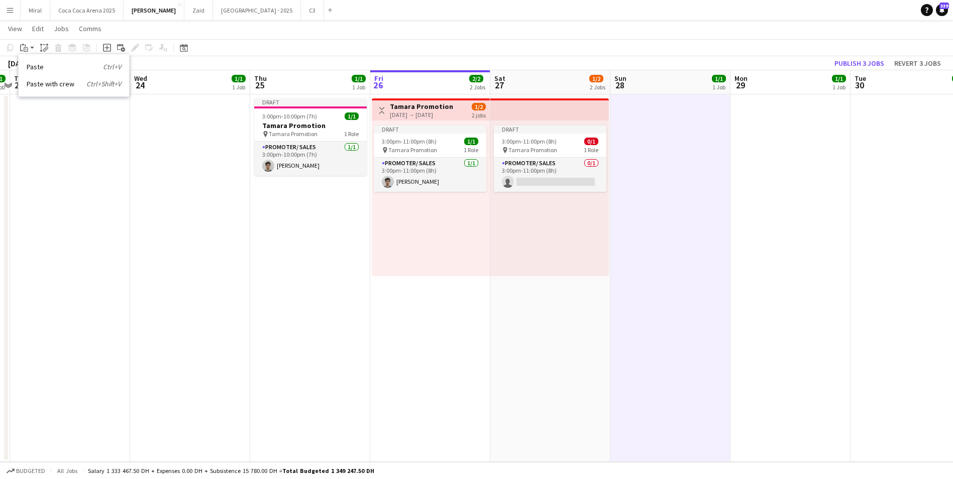
drag, startPoint x: 314, startPoint y: 192, endPoint x: 201, endPoint y: 194, distance: 113.5
click at [45, 49] on icon "Paste linked Job" at bounding box center [44, 48] width 8 height 8
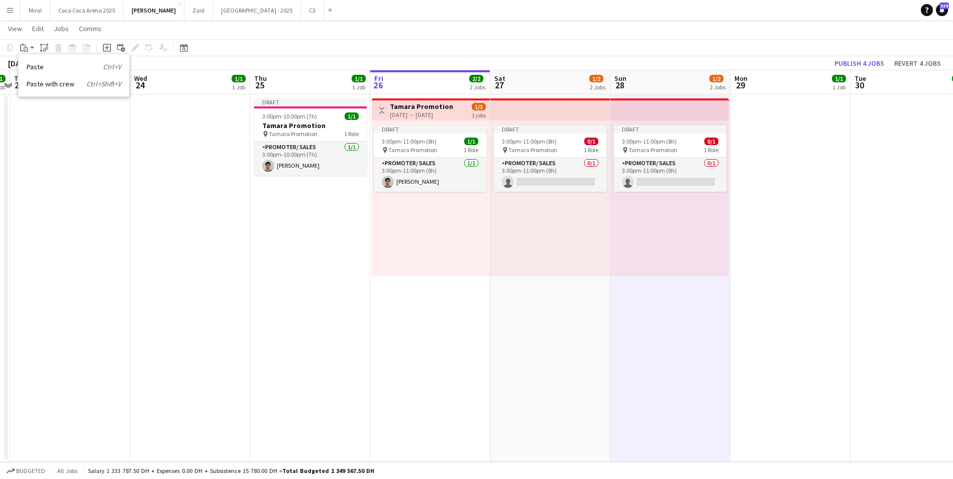
click at [806, 169] on app-date-cell at bounding box center [790, 278] width 120 height 368
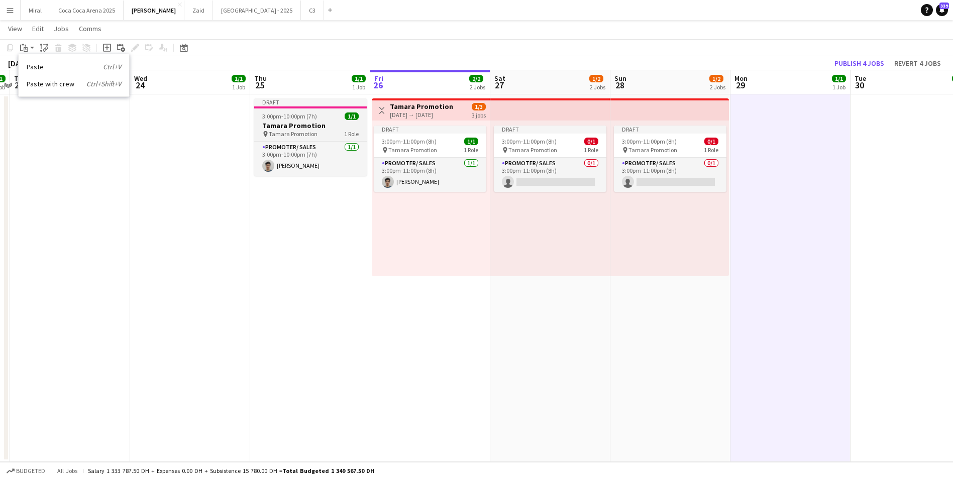
click at [326, 124] on h3 "Tamara Promotion" at bounding box center [310, 125] width 113 height 9
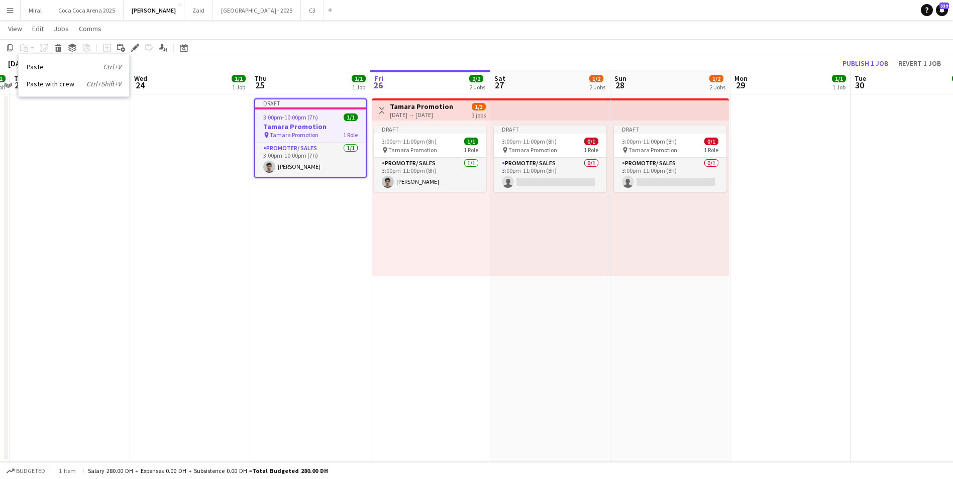
scroll to position [0, 350]
click at [755, 149] on app-date-cell at bounding box center [791, 278] width 120 height 368
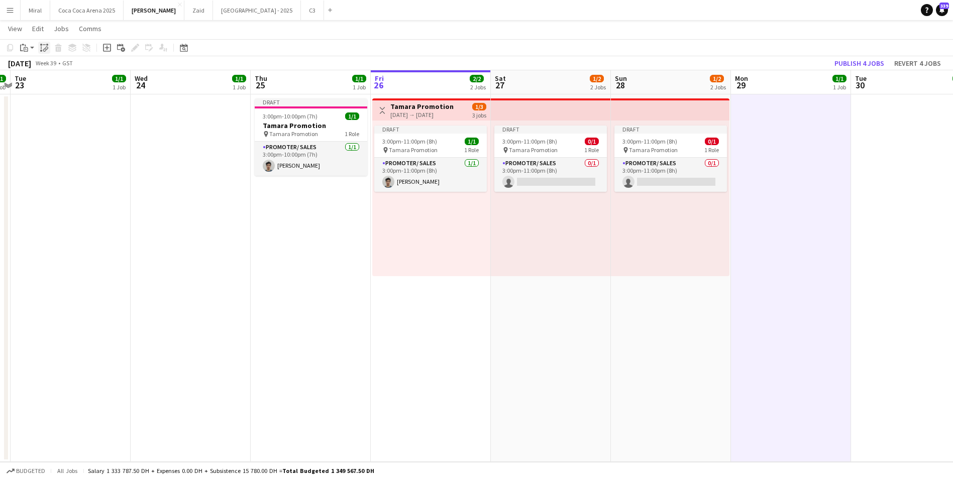
click at [44, 50] on icon at bounding box center [45, 50] width 4 height 4
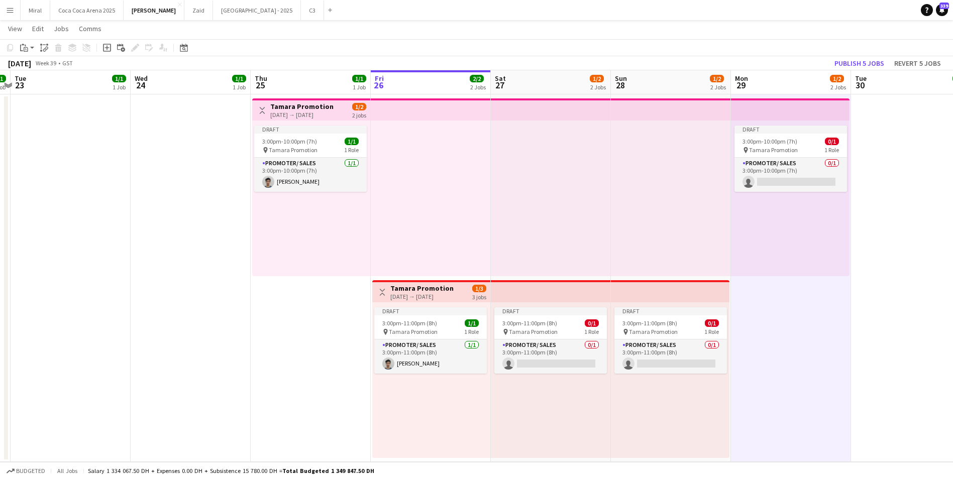
click at [888, 184] on app-date-cell at bounding box center [911, 278] width 120 height 368
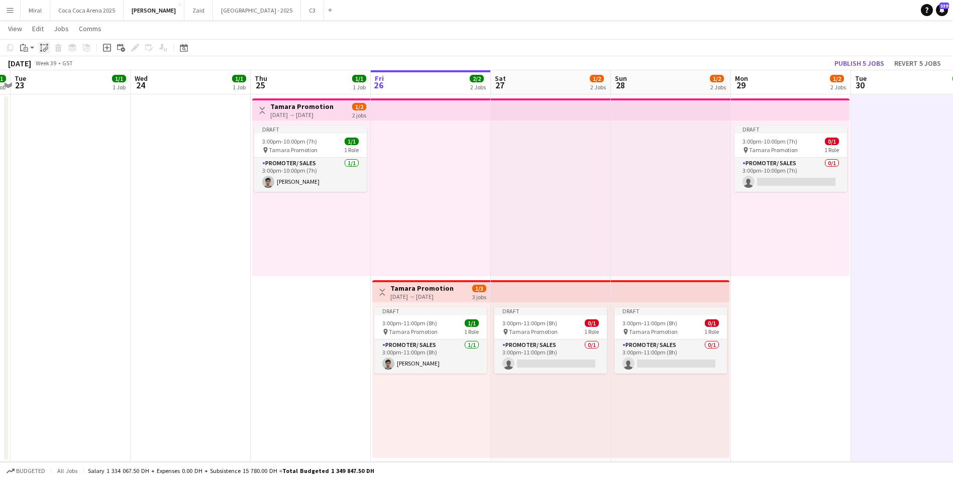
click at [44, 48] on icon "Paste linked Job" at bounding box center [44, 48] width 8 height 8
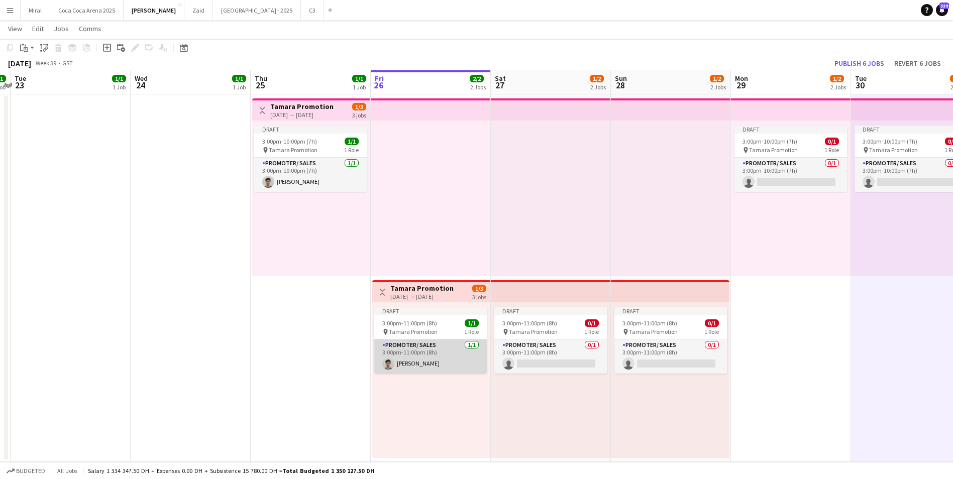
click at [456, 360] on app-card-role "Promoter/ Sales 1/1 3:00pm-11:00pm (8h) Khalil Muhammad" at bounding box center [430, 357] width 113 height 34
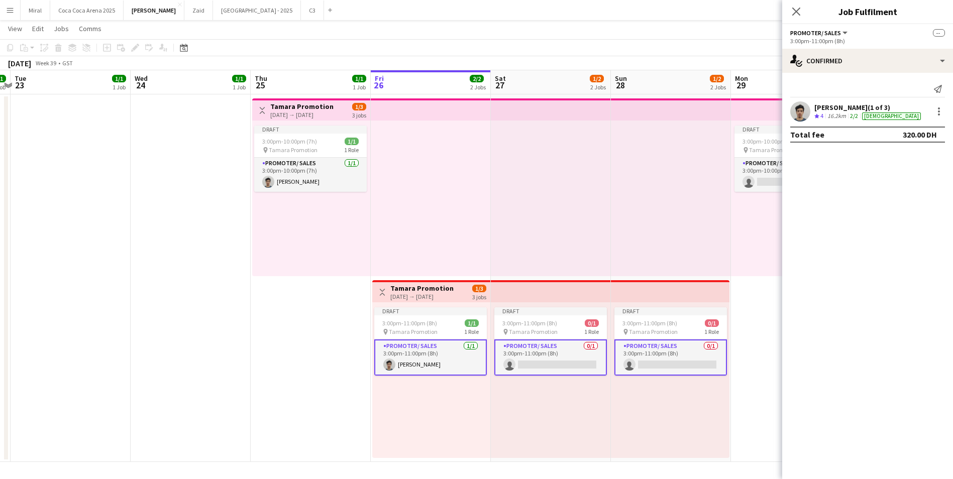
click at [833, 108] on div "Khalil Muhammad (1 of 3)" at bounding box center [868, 107] width 108 height 9
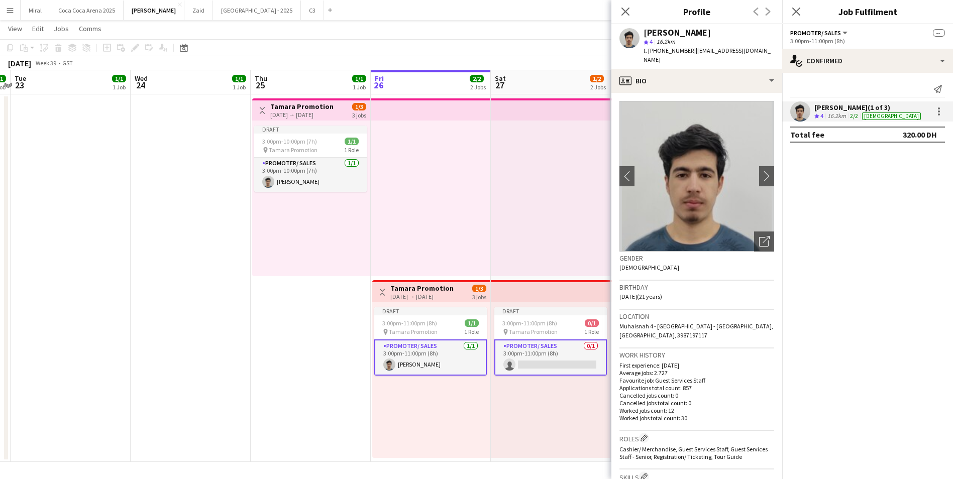
drag, startPoint x: 690, startPoint y: 51, endPoint x: 720, endPoint y: 50, distance: 29.7
click at [720, 50] on span "| khalilkhanmk7@gmail.com" at bounding box center [706, 55] width 127 height 17
click at [718, 53] on span "| khalilkhanmk7@gmail.com" at bounding box center [706, 55] width 127 height 17
drag, startPoint x: 692, startPoint y: 51, endPoint x: 758, endPoint y: 48, distance: 66.9
click at [758, 48] on span "| khalilkhanmk7@gmail.com" at bounding box center [706, 55] width 127 height 17
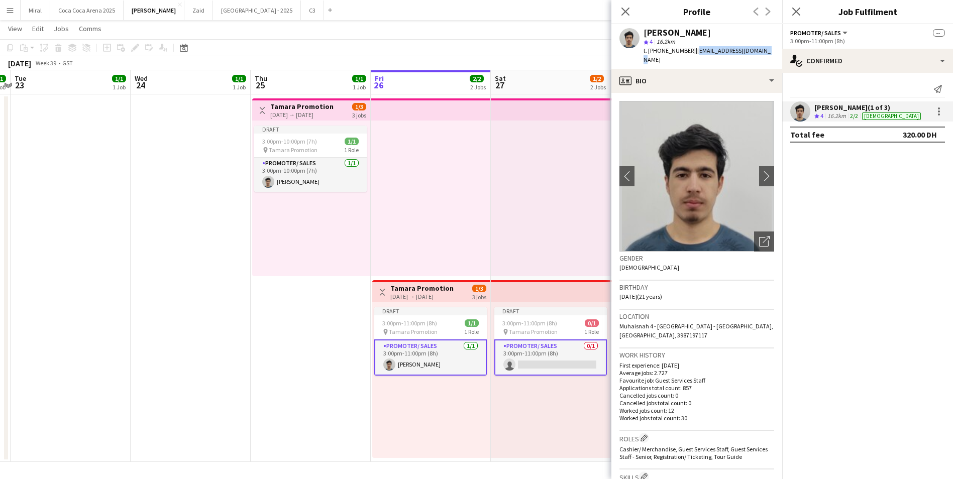
copy span "khalilkhanmk7@gmail.com"
click at [549, 358] on app-card-role "Promoter/ Sales 0/1 3:00pm-11:00pm (8h) single-neutral-actions" at bounding box center [550, 358] width 113 height 36
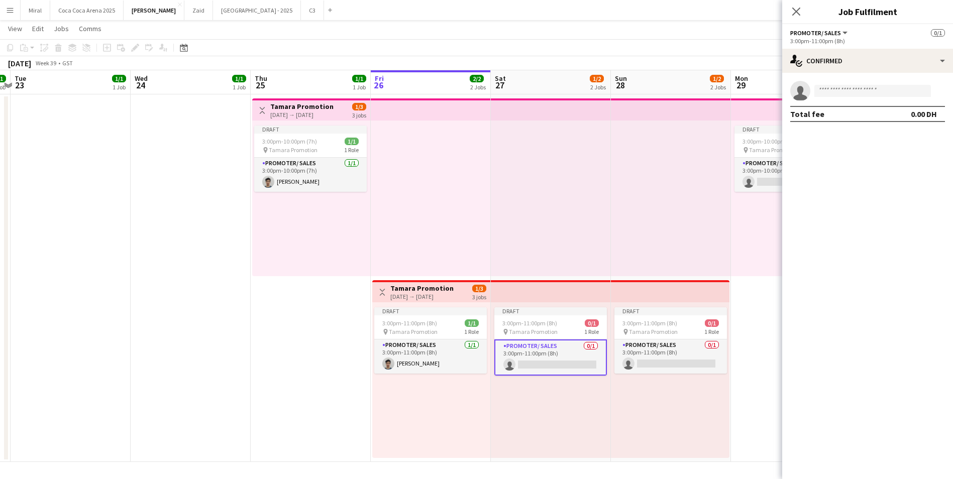
click at [564, 295] on app-top-bar at bounding box center [551, 291] width 120 height 22
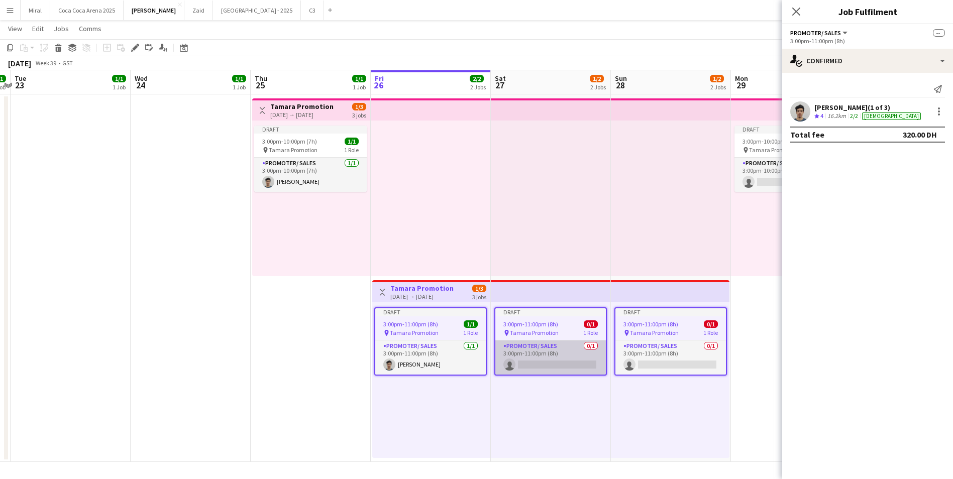
click at [560, 363] on app-card-role "Promoter/ Sales 0/1 3:00pm-11:00pm (8h) single-neutral-actions" at bounding box center [550, 358] width 111 height 34
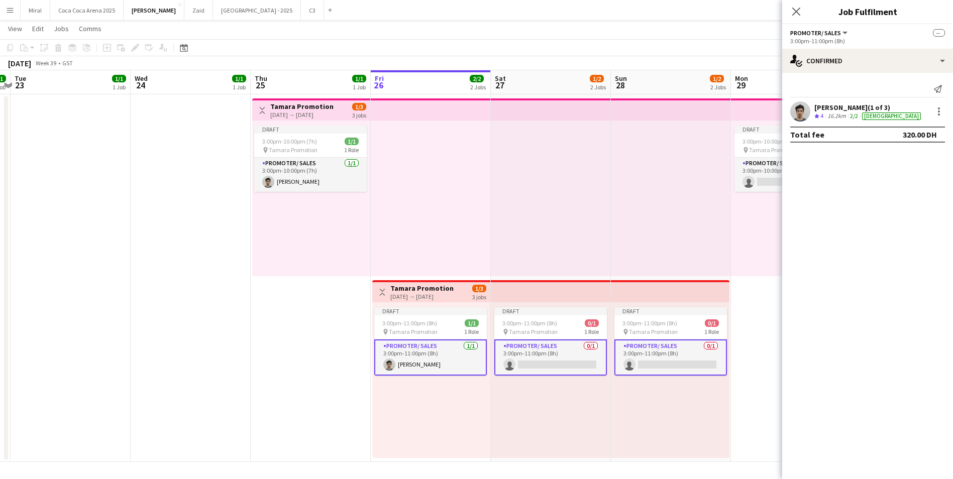
click at [583, 353] on app-card-role "Promoter/ Sales 0/1 3:00pm-11:00pm (8h) single-neutral-actions" at bounding box center [550, 358] width 113 height 36
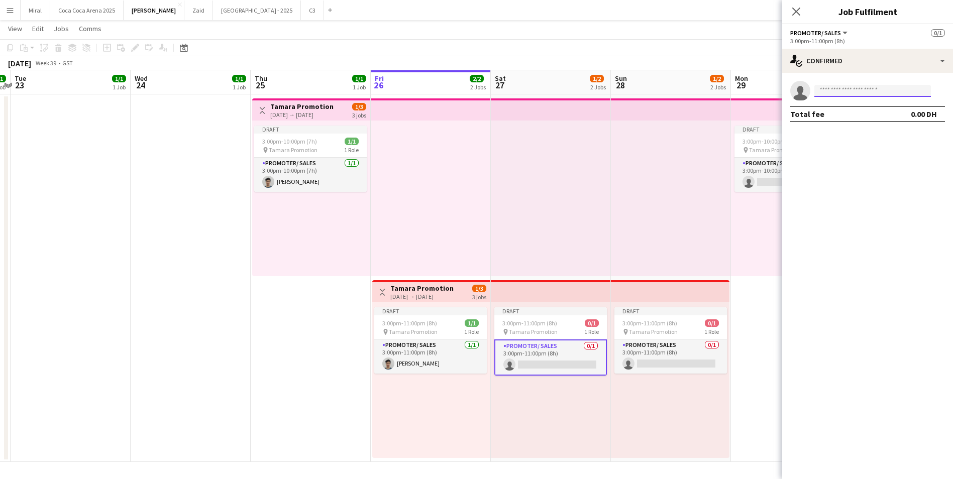
click at [834, 91] on input at bounding box center [872, 91] width 117 height 12
paste input "**********"
type input "**********"
click at [849, 112] on span "khalilkhanmk7@gmail.com" at bounding box center [872, 113] width 100 height 8
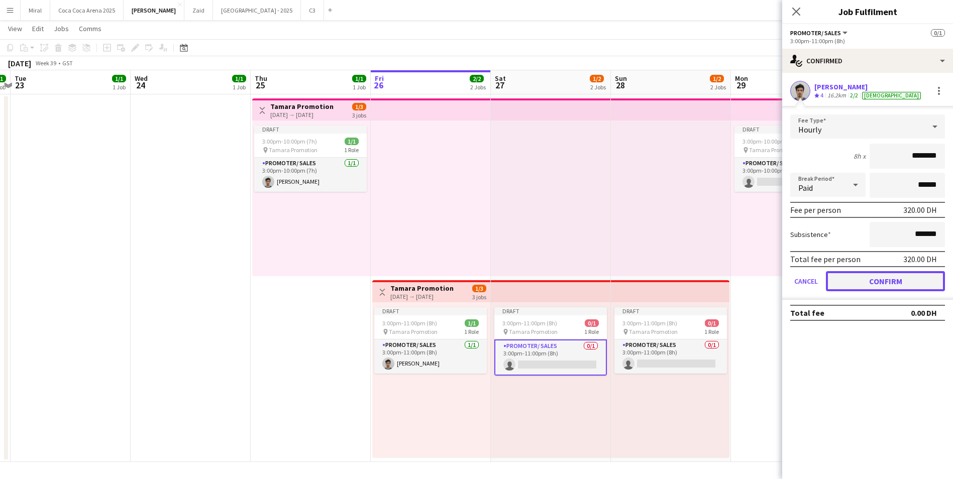
click at [906, 279] on button "Confirm" at bounding box center [885, 281] width 119 height 20
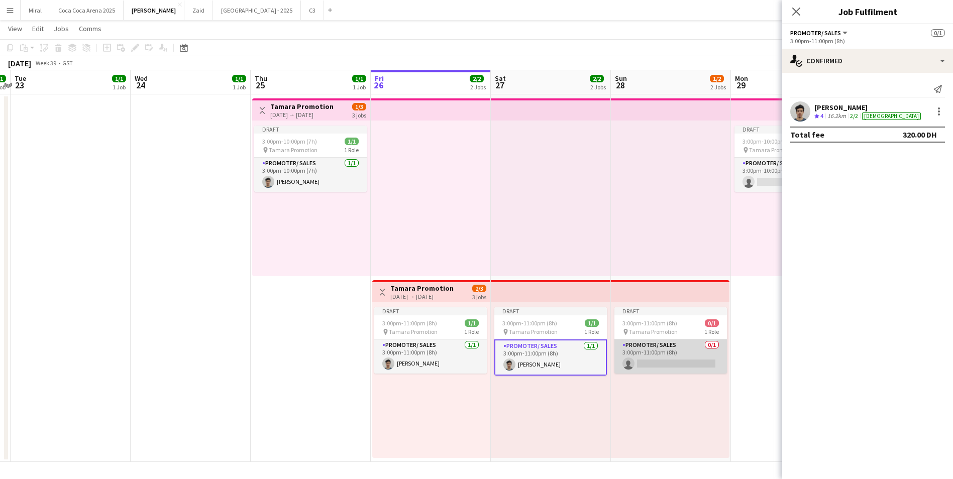
click at [665, 361] on app-card-role "Promoter/ Sales 0/1 3:00pm-11:00pm (8h) single-neutral-actions" at bounding box center [670, 357] width 113 height 34
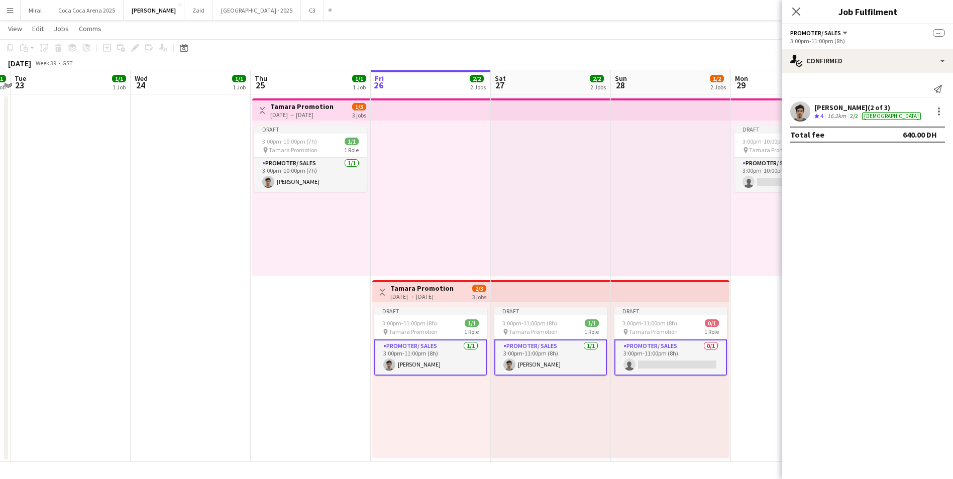
click at [691, 352] on app-card-role "Promoter/ Sales 0/1 3:00pm-11:00pm (8h) single-neutral-actions" at bounding box center [670, 358] width 113 height 36
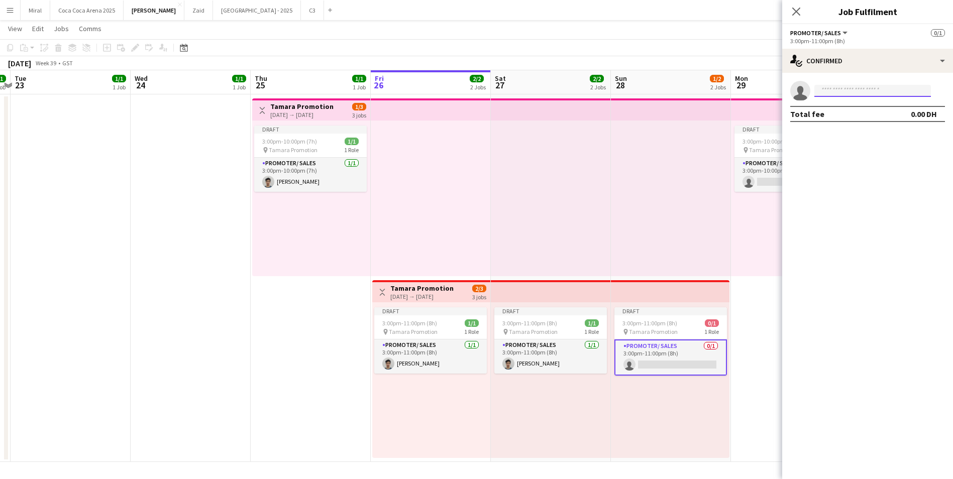
click at [846, 92] on input at bounding box center [872, 91] width 117 height 12
paste input "**********"
type input "**********"
click at [851, 119] on span "+971556391377" at bounding box center [872, 122] width 100 height 8
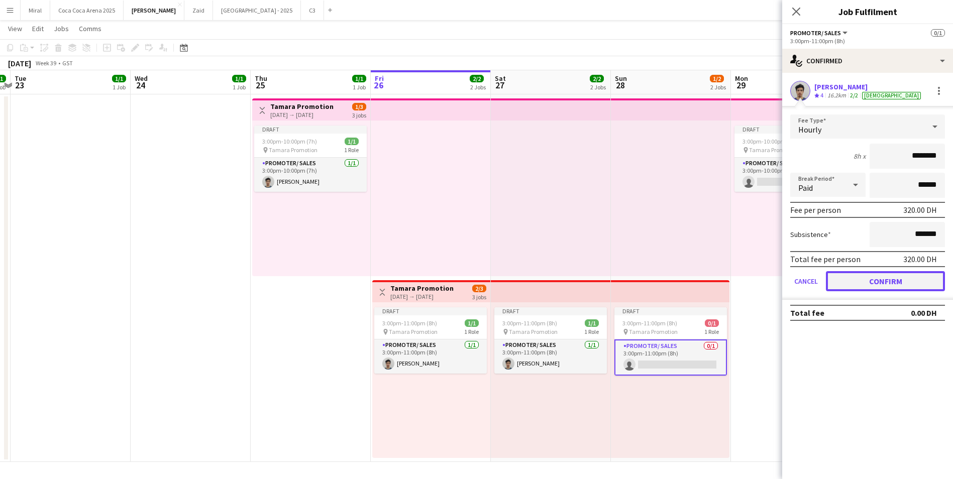
click at [879, 285] on button "Confirm" at bounding box center [885, 281] width 119 height 20
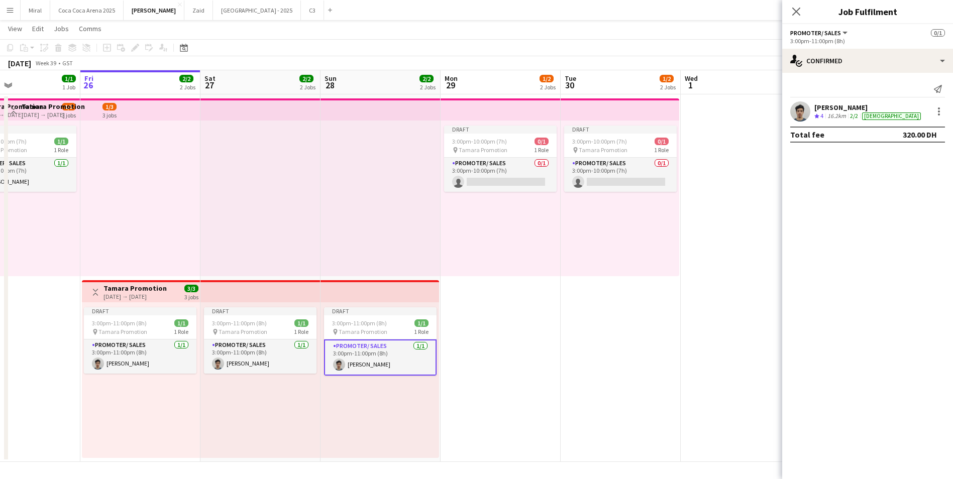
drag, startPoint x: 759, startPoint y: 281, endPoint x: 349, endPoint y: 264, distance: 411.2
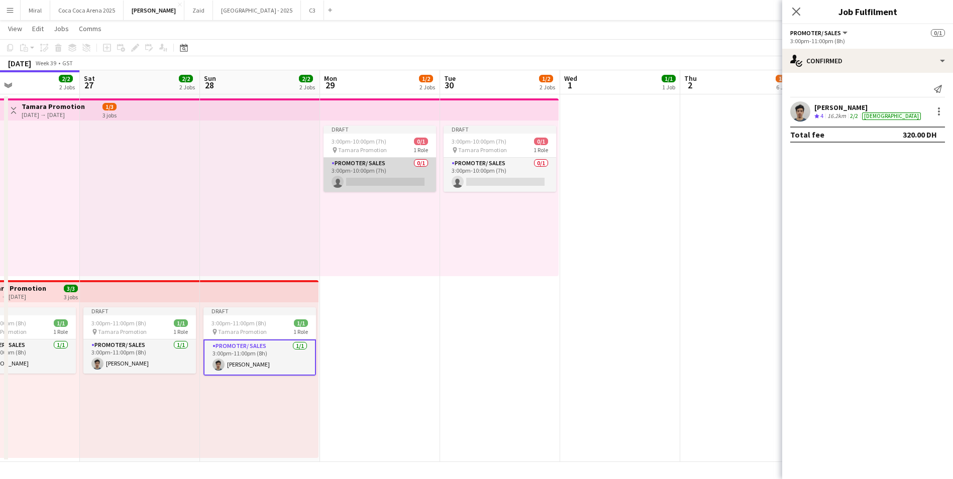
click at [371, 171] on app-card-role "Promoter/ Sales 0/1 3:00pm-10:00pm (7h) single-neutral-actions" at bounding box center [379, 175] width 113 height 34
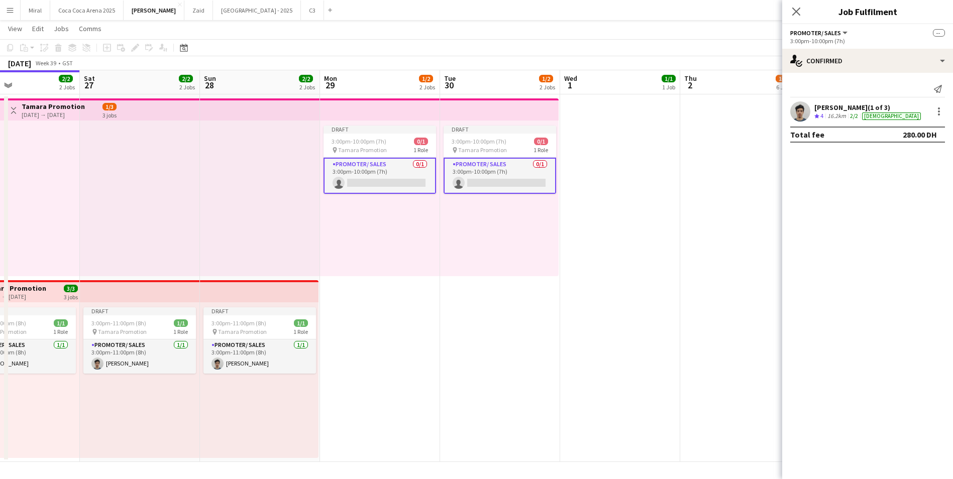
click at [397, 170] on app-card-role "Promoter/ Sales 0/1 3:00pm-10:00pm (7h) single-neutral-actions" at bounding box center [379, 176] width 113 height 36
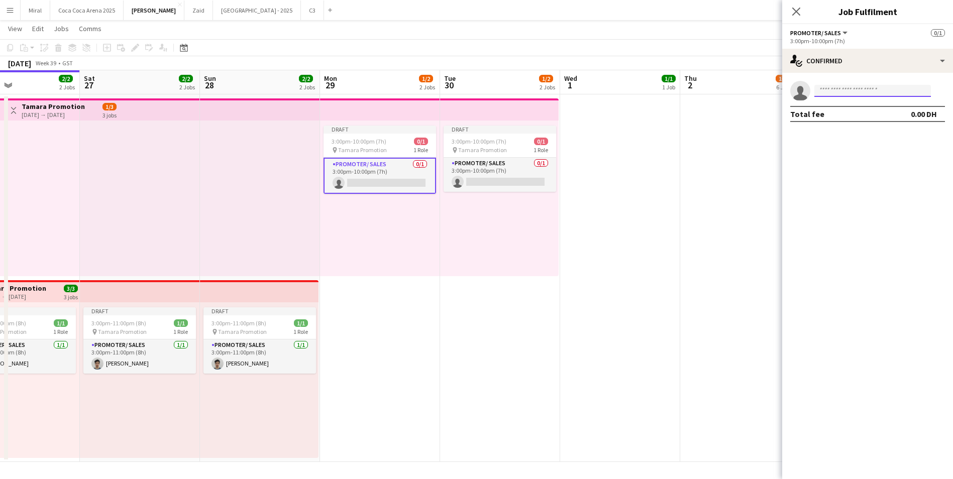
click at [885, 92] on input at bounding box center [872, 91] width 117 height 12
paste input "**********"
type input "**********"
click at [875, 108] on span "Khalil Muhammad" at bounding box center [851, 105] width 58 height 9
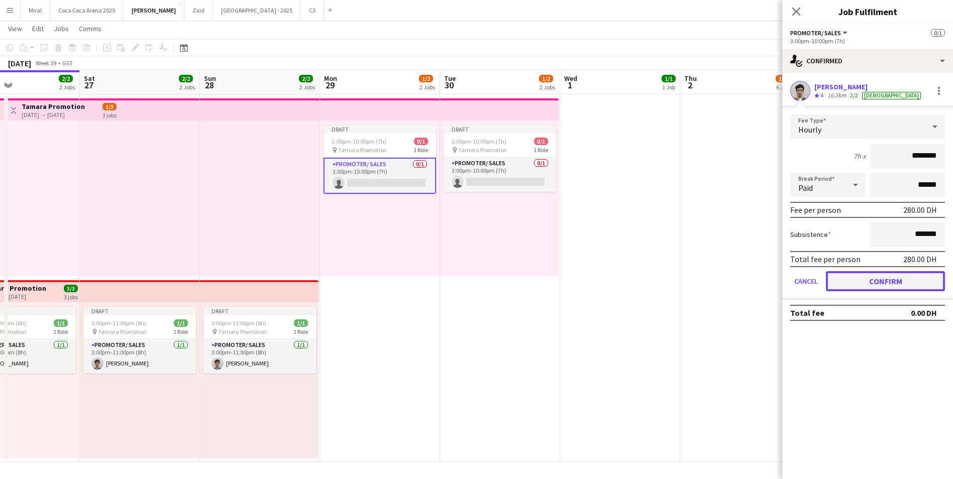
click at [893, 283] on button "Confirm" at bounding box center [885, 281] width 119 height 20
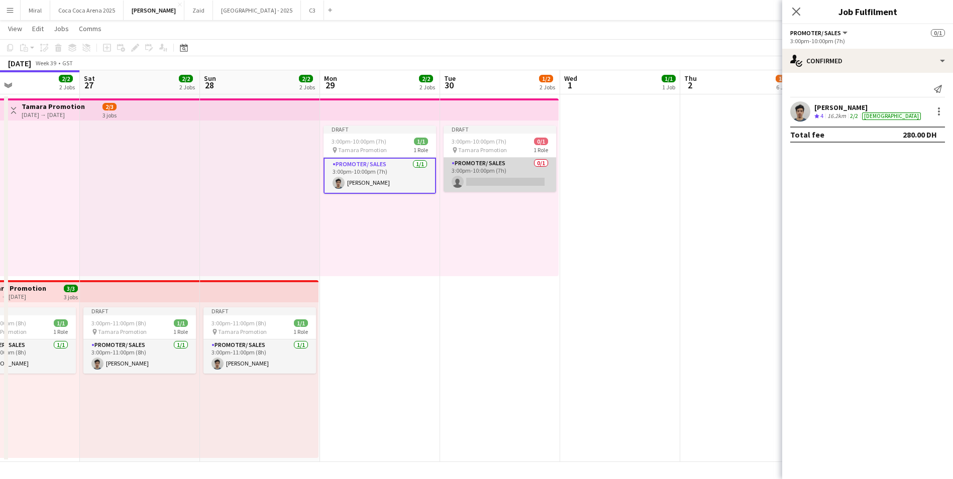
click at [521, 178] on app-card-role "Promoter/ Sales 0/1 3:00pm-10:00pm (7h) single-neutral-actions" at bounding box center [500, 175] width 113 height 34
click at [510, 171] on app-card-role "Promoter/ Sales 0/1 3:00pm-10:00pm (7h) single-neutral-actions" at bounding box center [500, 176] width 113 height 36
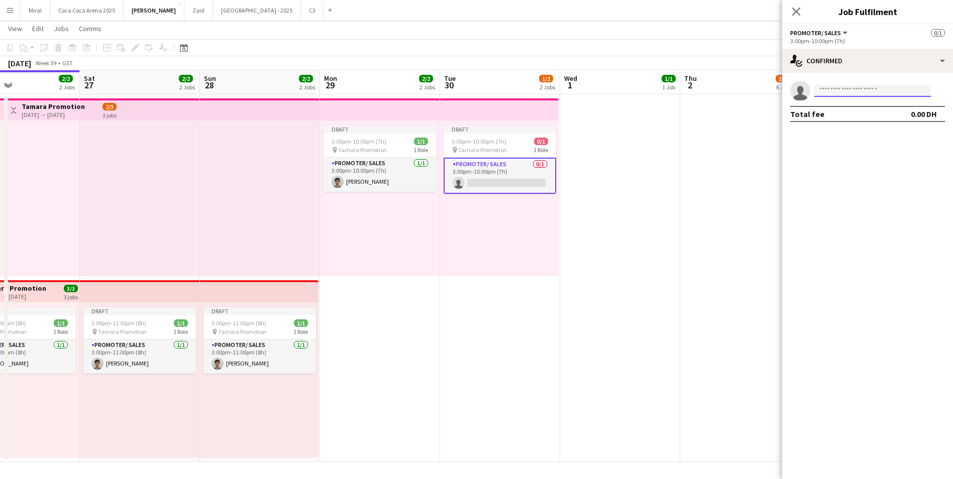
click at [874, 92] on input at bounding box center [872, 91] width 117 height 12
paste input "**********"
type input "**********"
click at [881, 118] on span "+971556391377" at bounding box center [872, 122] width 100 height 8
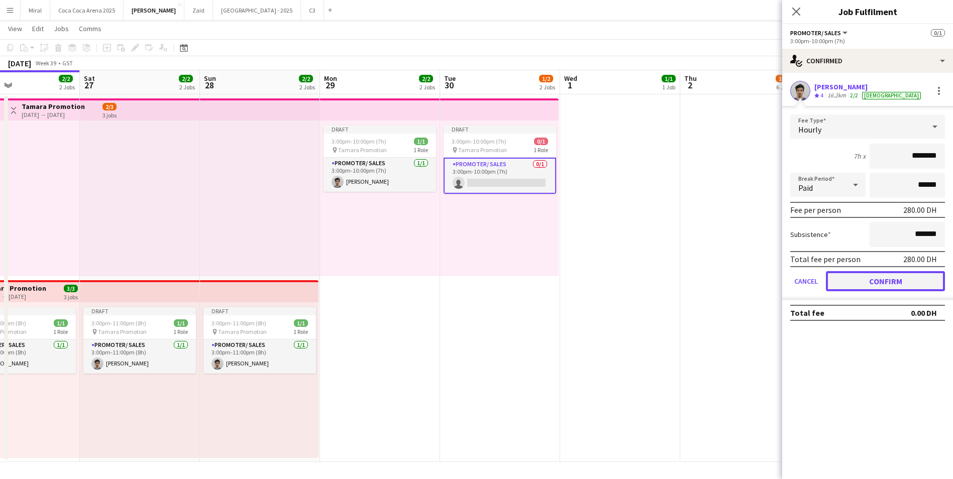
click at [891, 275] on button "Confirm" at bounding box center [885, 281] width 119 height 20
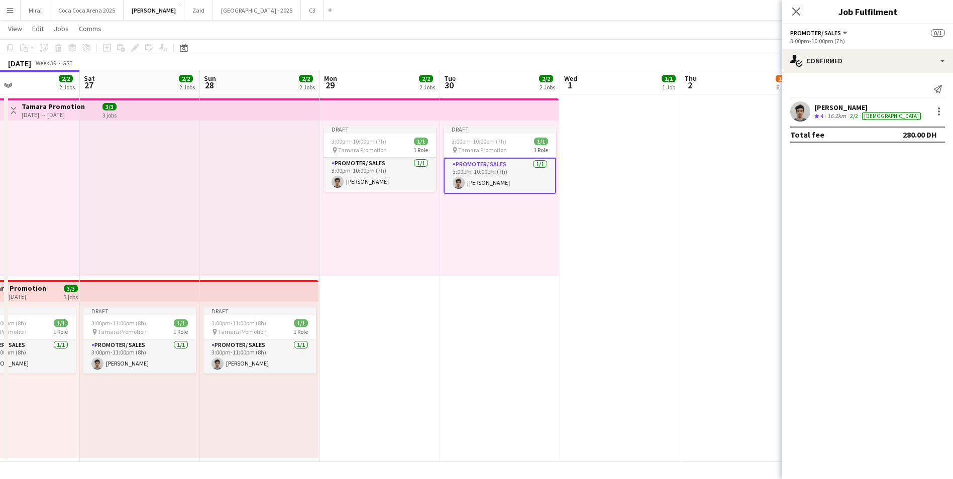
click at [702, 265] on app-date-cell at bounding box center [740, 278] width 120 height 368
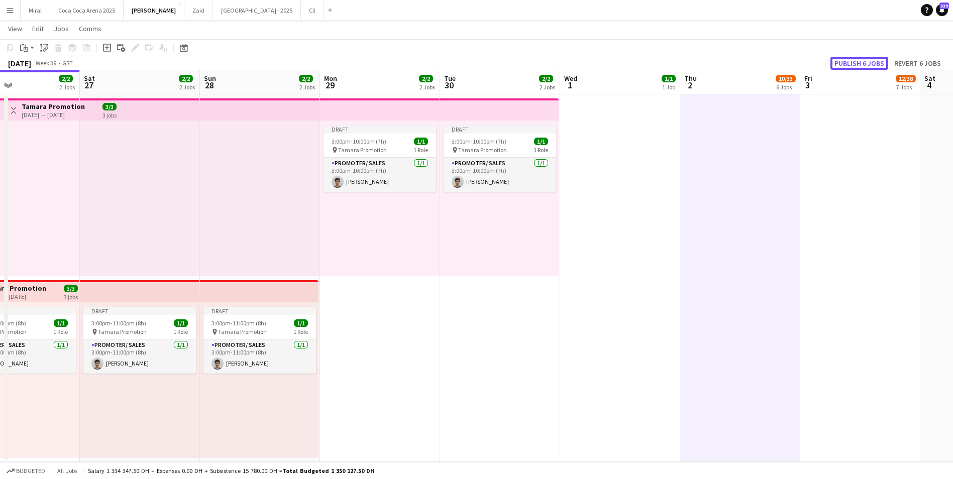
click at [853, 66] on button "Publish 6 jobs" at bounding box center [859, 63] width 58 height 13
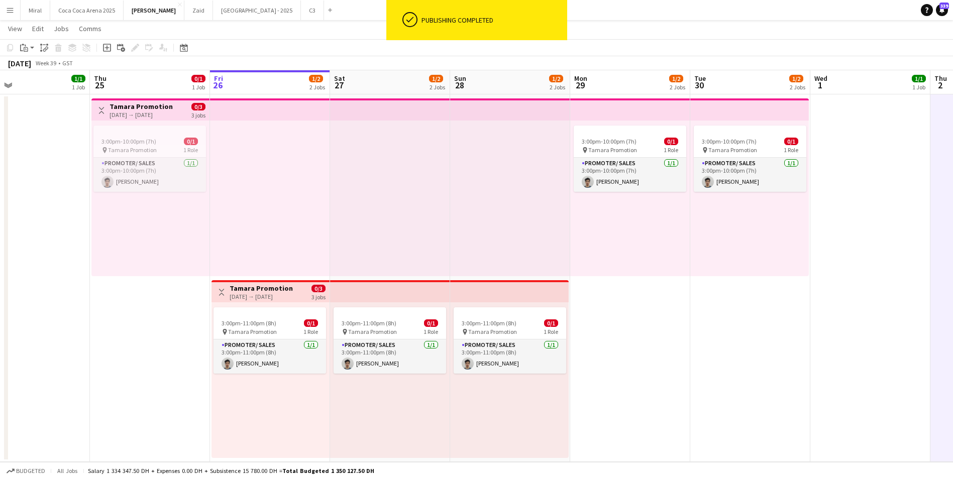
scroll to position [0, 268]
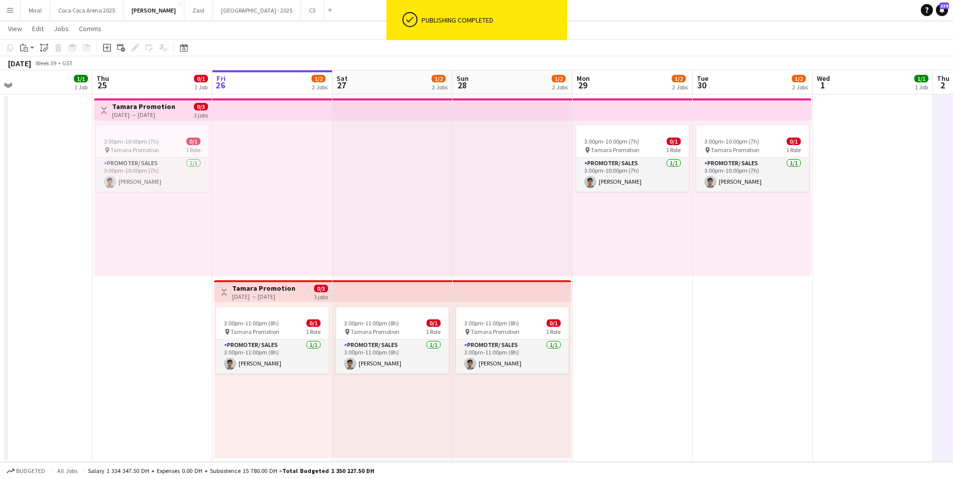
drag, startPoint x: 555, startPoint y: 286, endPoint x: 790, endPoint y: 311, distance: 236.4
click at [631, 335] on app-date-cell "3:00pm-10:00pm (7h) 0/1 pin Tamara Promotion 1 Role Promoter/ Sales 1/1 3:00pm-…" at bounding box center [633, 278] width 120 height 368
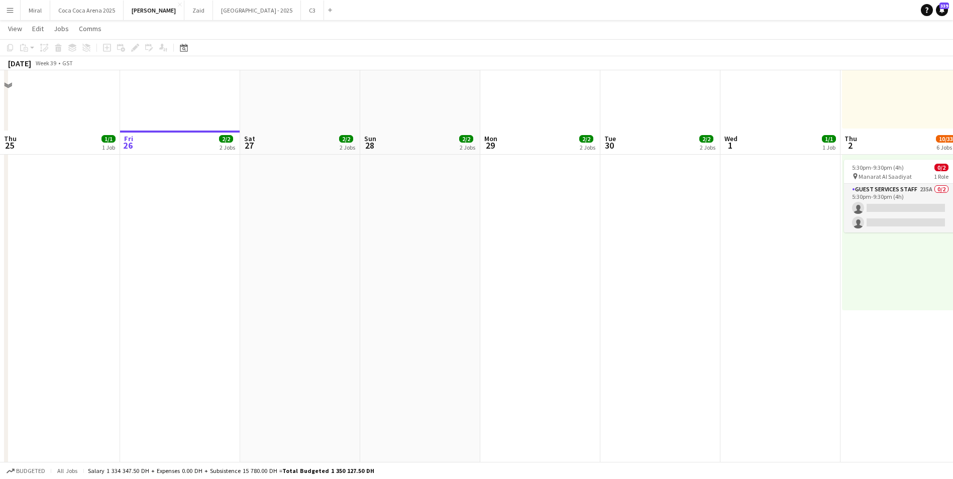
scroll to position [1155, 0]
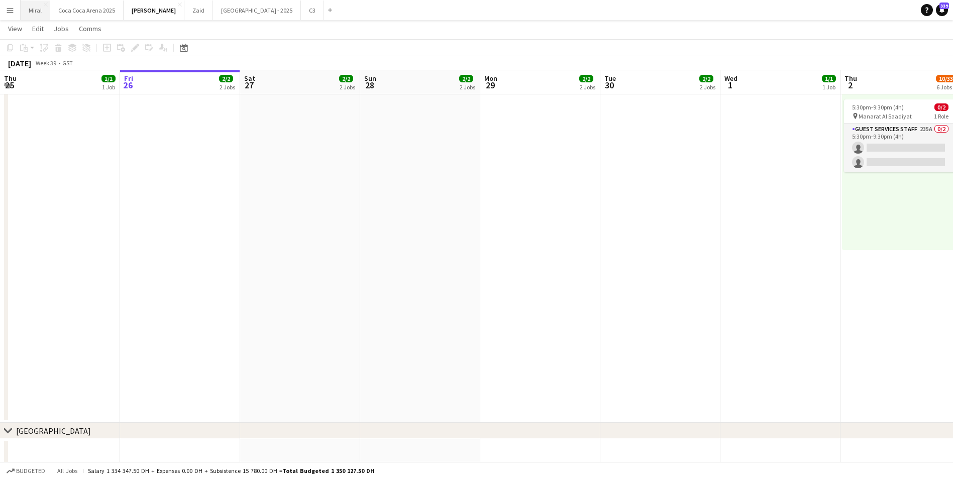
click at [40, 6] on button "Miral Close" at bounding box center [36, 11] width 30 height 20
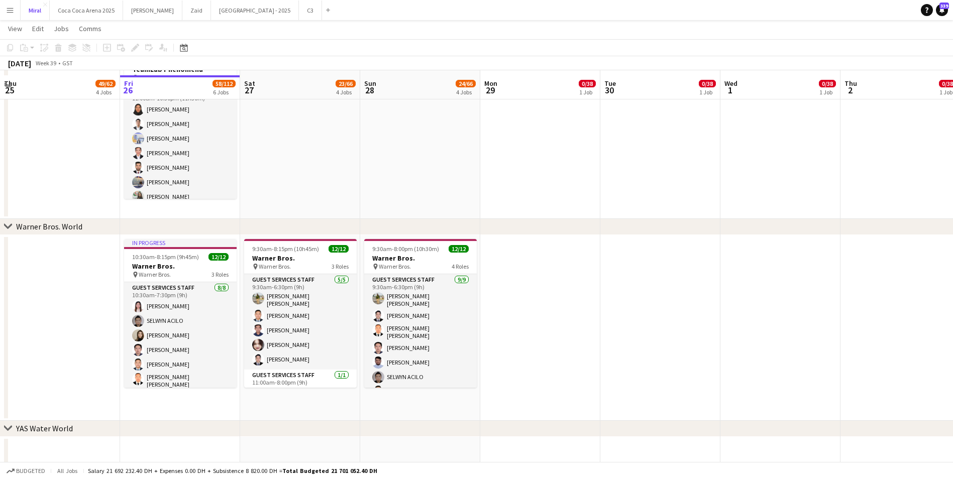
scroll to position [713, 0]
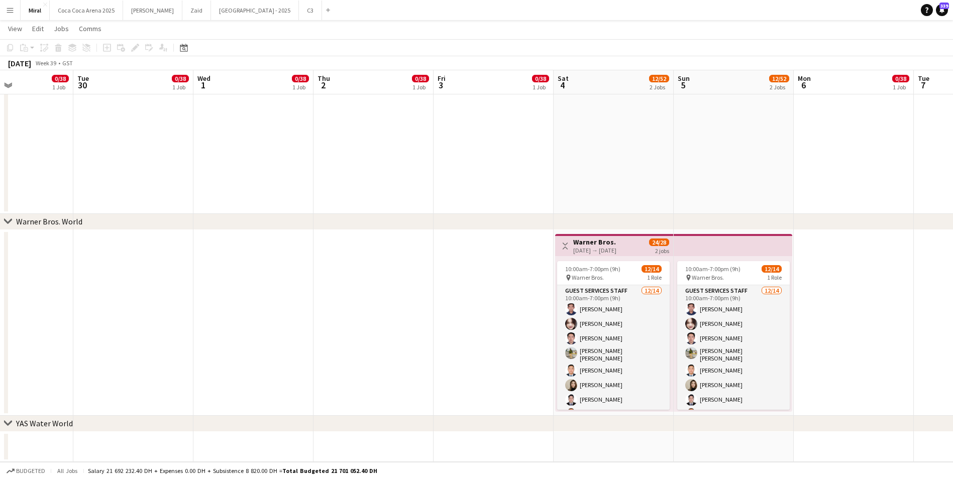
drag, startPoint x: 547, startPoint y: 350, endPoint x: 131, endPoint y: 341, distance: 417.0
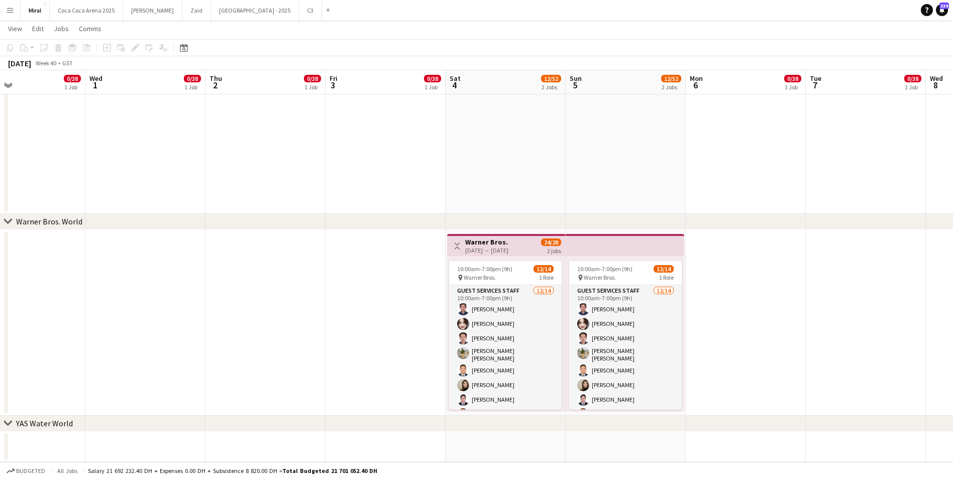
drag, startPoint x: 576, startPoint y: 332, endPoint x: 356, endPoint y: 331, distance: 220.0
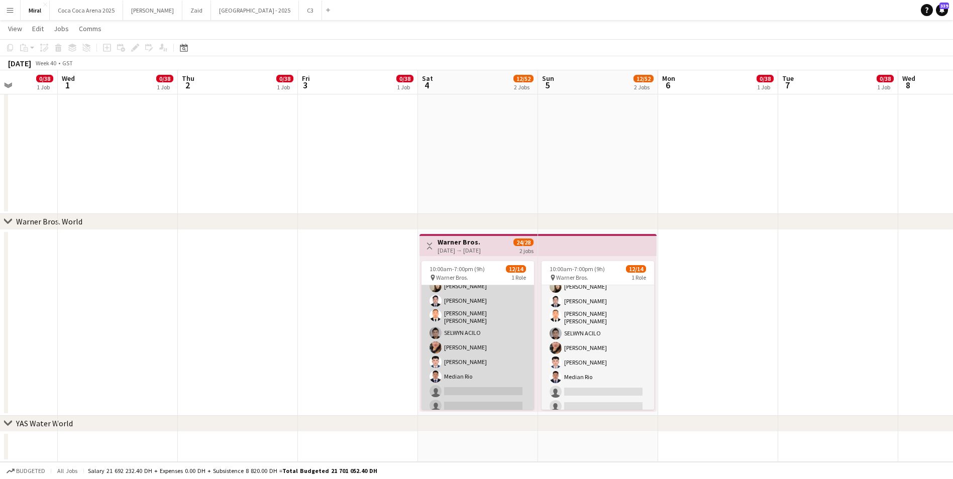
scroll to position [99, 0]
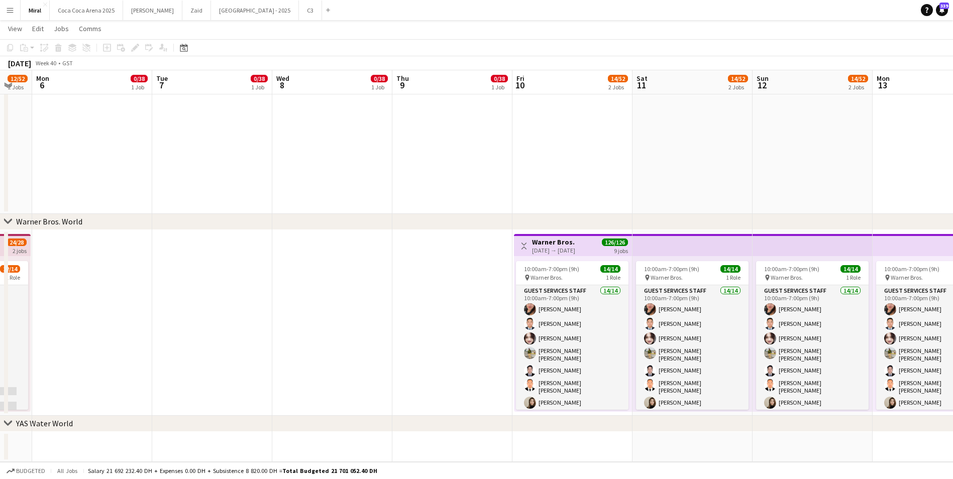
drag, startPoint x: 860, startPoint y: 359, endPoint x: 241, endPoint y: 337, distance: 620.2
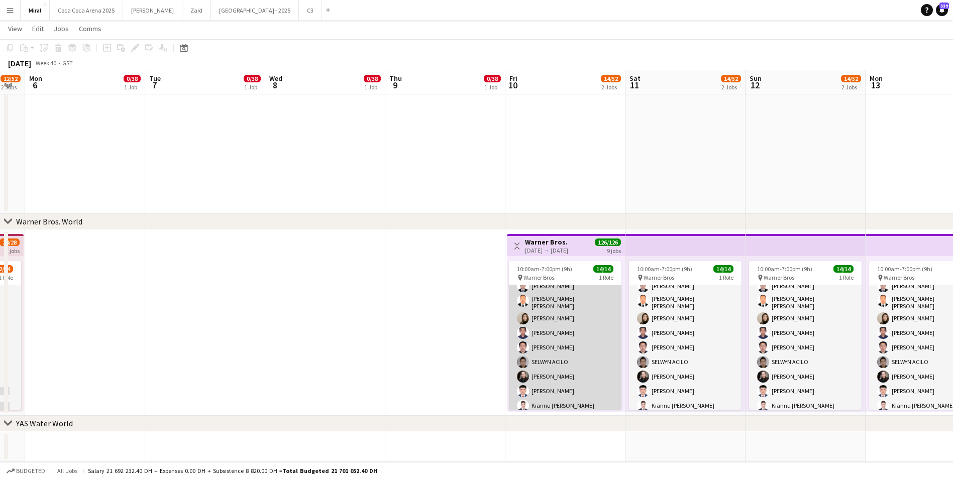
scroll to position [0, 0]
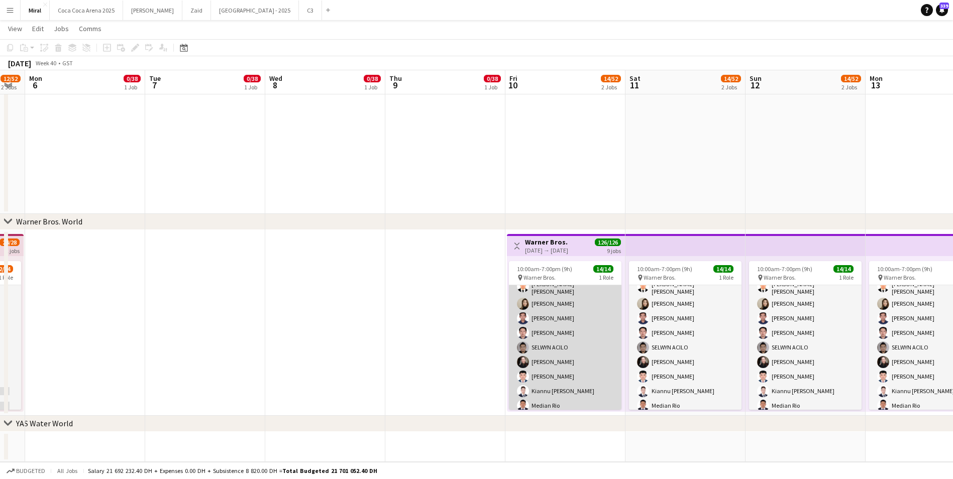
click at [565, 383] on app-card-role "Guest Services Staff 14/14 10:00am-7:00pm (9h) Ignalyn De Juan Lipura Jemar Buc…" at bounding box center [565, 301] width 113 height 230
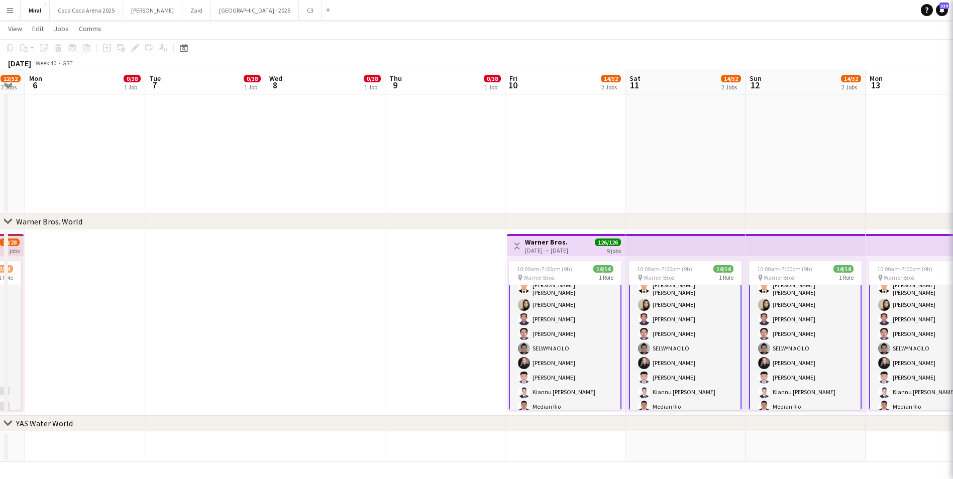
scroll to position [100, 0]
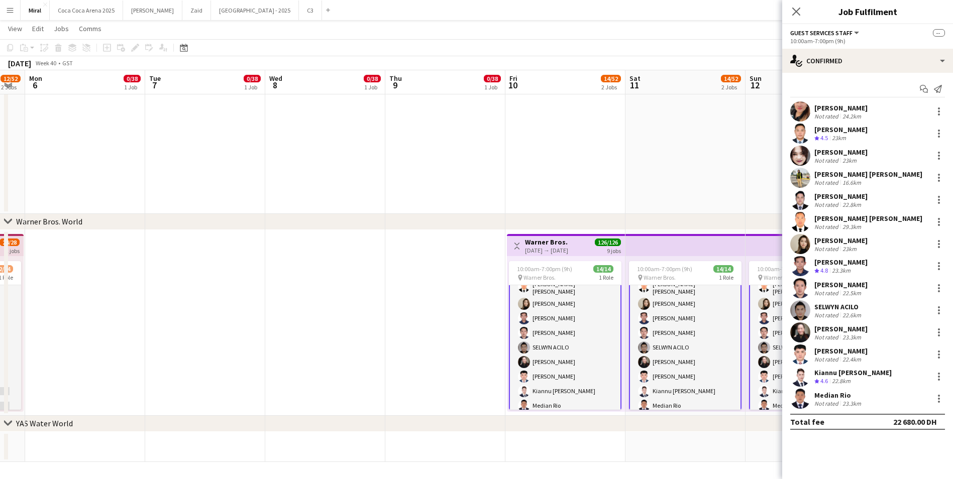
click at [836, 373] on div "Kiannu Jims Apsay" at bounding box center [852, 372] width 77 height 9
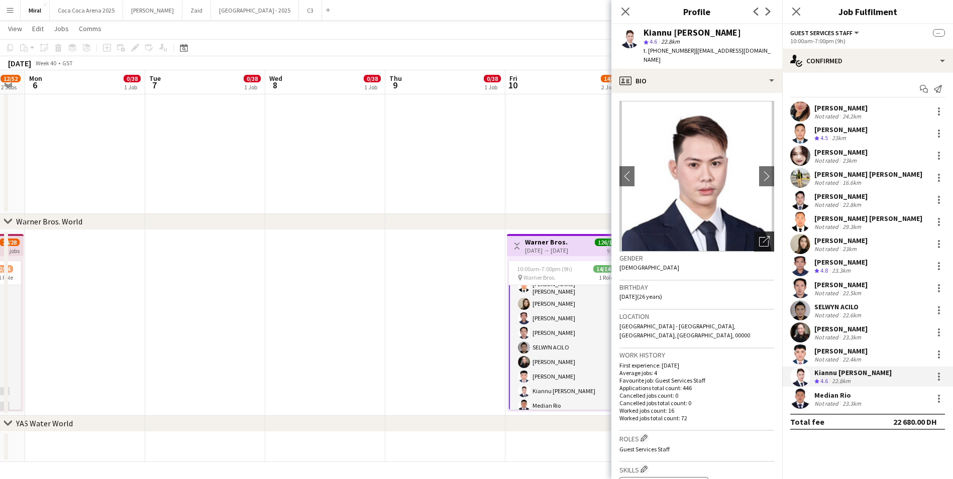
click at [759, 236] on icon "Open photos pop-in" at bounding box center [764, 241] width 11 height 11
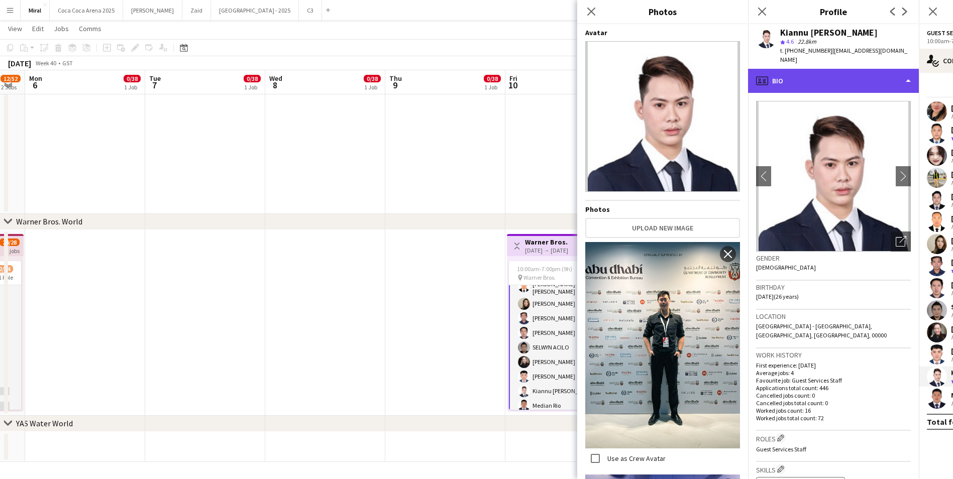
click at [884, 73] on div "profile Bio" at bounding box center [833, 81] width 171 height 24
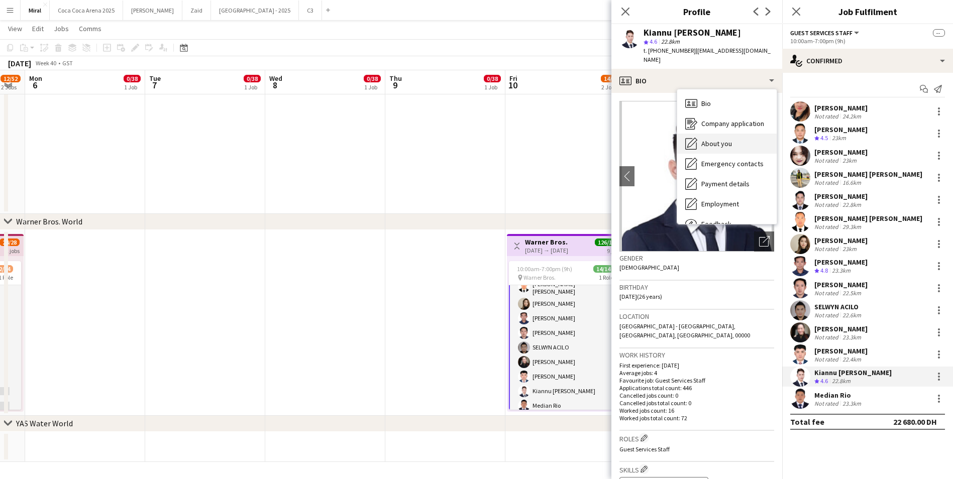
click at [730, 134] on div "About you About you" at bounding box center [726, 144] width 99 height 20
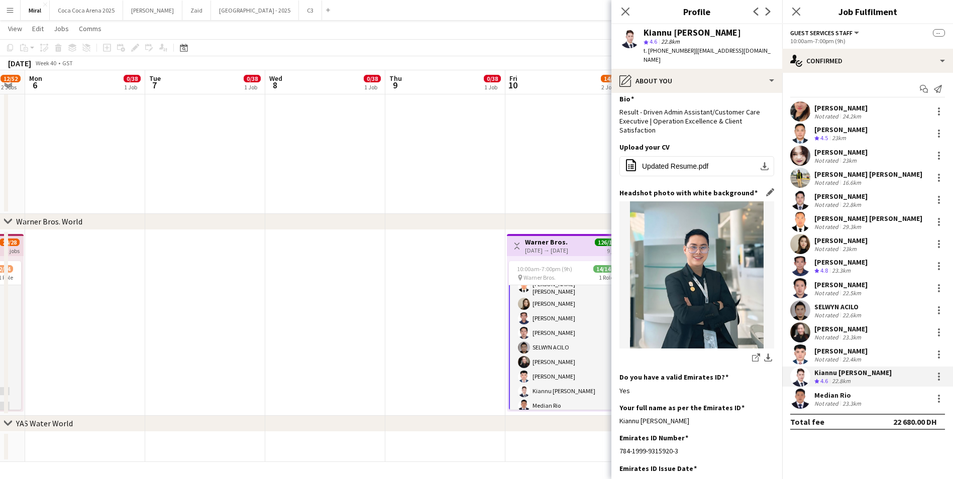
scroll to position [0, 0]
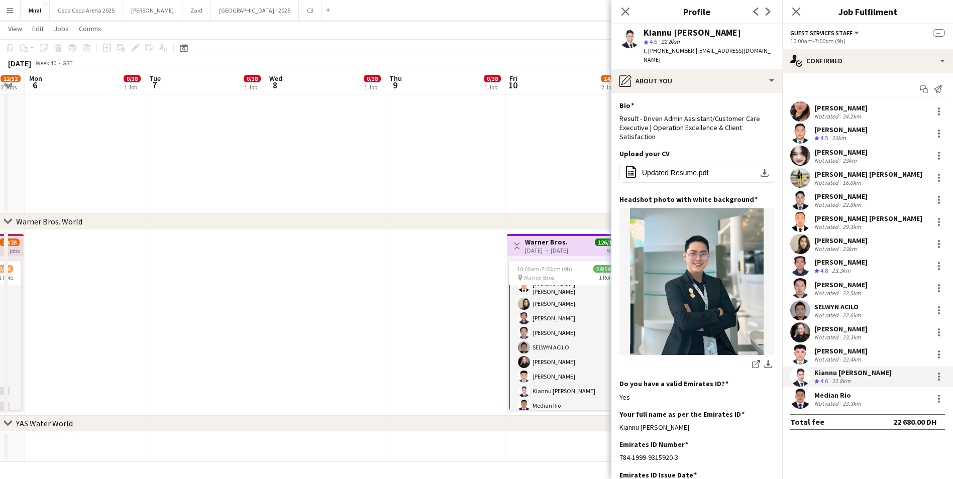
click at [632, 43] on app-user-avatar at bounding box center [629, 38] width 20 height 20
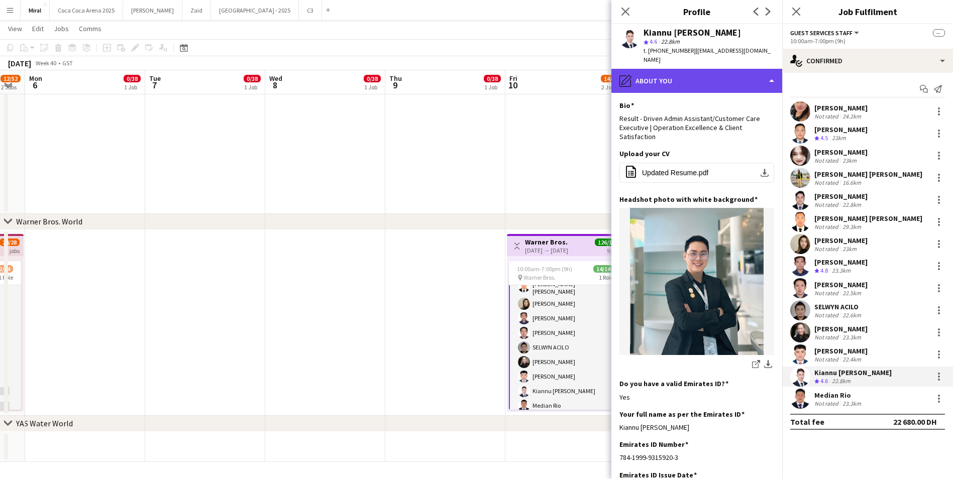
click at [759, 73] on div "pencil4 About you" at bounding box center [696, 81] width 171 height 24
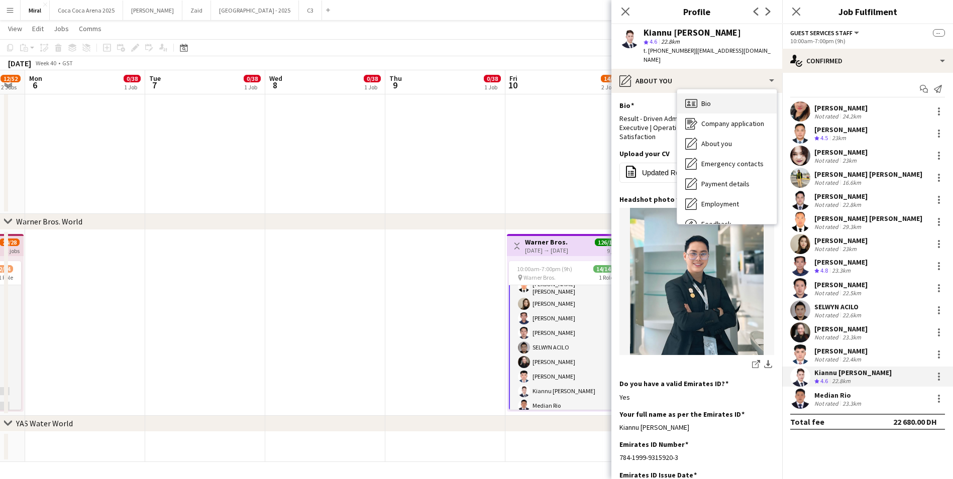
click at [732, 93] on div "Bio Bio" at bounding box center [726, 103] width 99 height 20
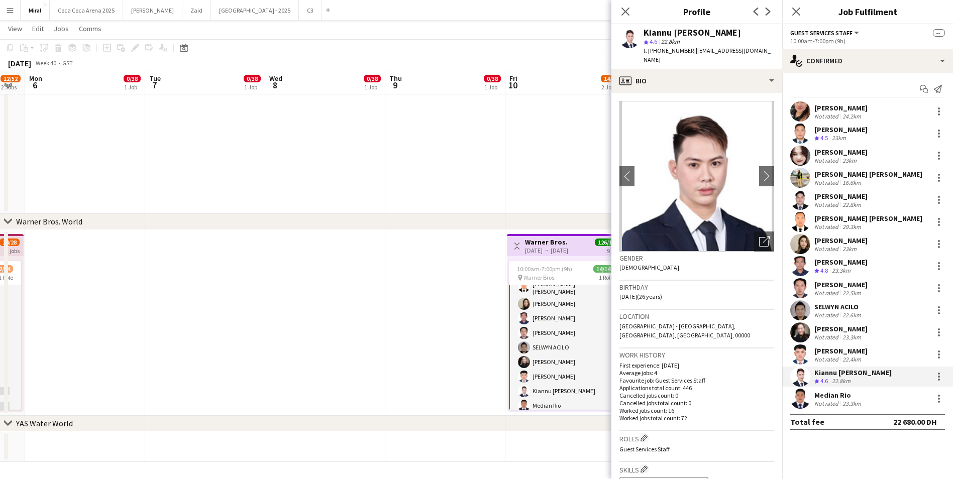
click at [717, 180] on img at bounding box center [696, 176] width 155 height 151
click at [759, 237] on icon at bounding box center [764, 242] width 10 height 10
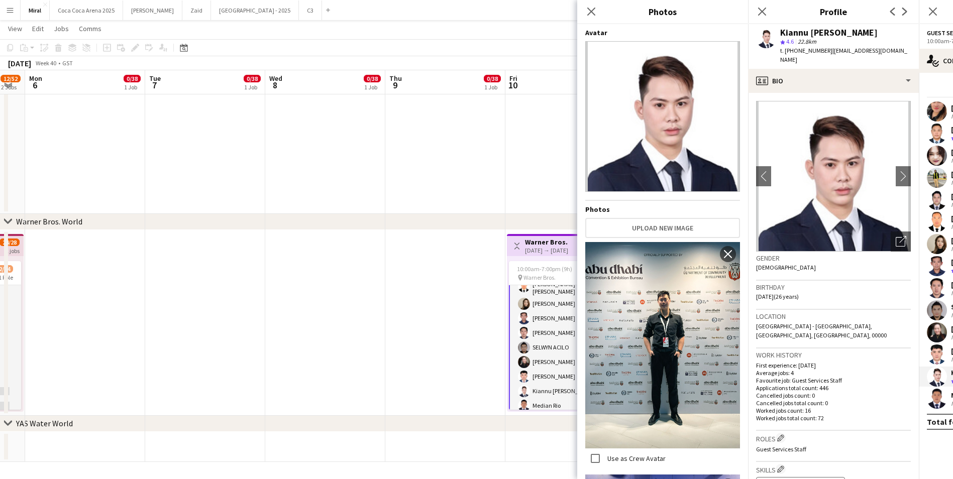
click at [451, 380] on app-date-cell at bounding box center [445, 323] width 120 height 186
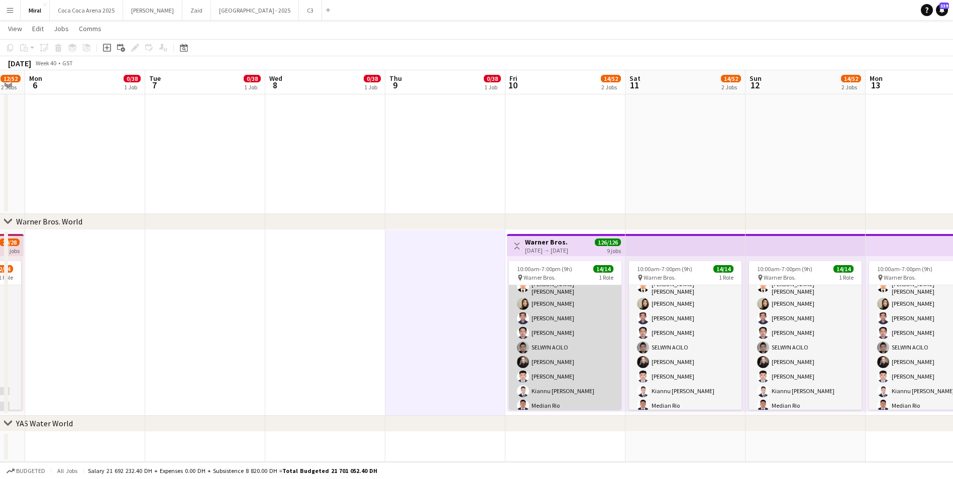
click at [568, 377] on app-card-role "Guest Services Staff 14/14 10:00am-7:00pm (9h) Ignalyn De Juan Lipura Jemar Buc…" at bounding box center [565, 301] width 113 height 230
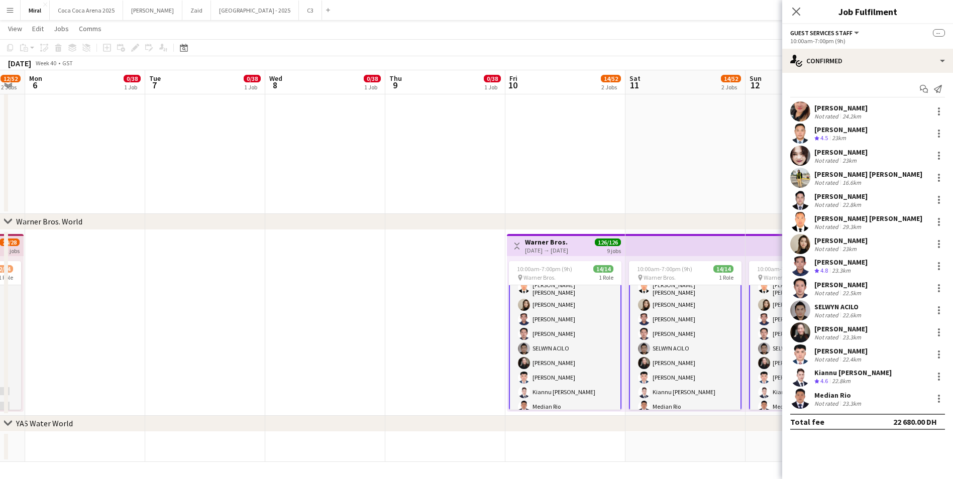
scroll to position [100, 0]
click at [841, 335] on div "23.3km" at bounding box center [851, 338] width 23 height 8
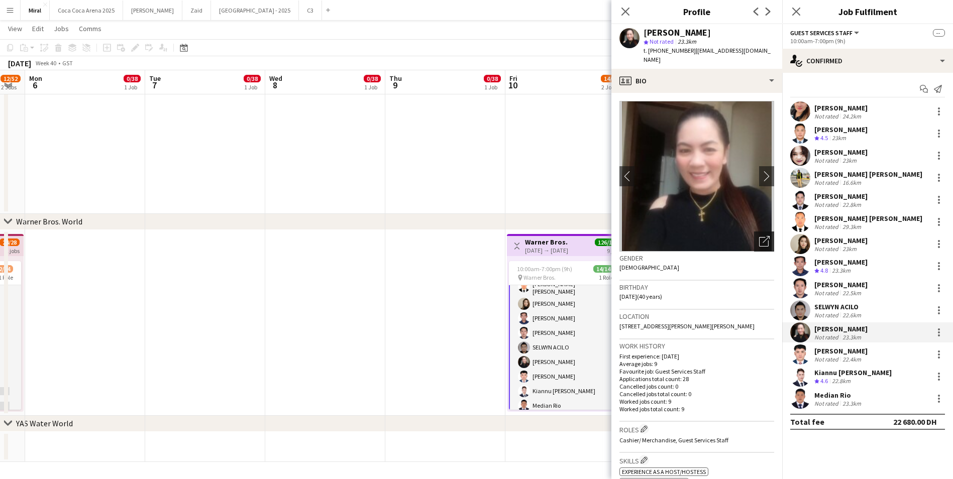
click at [759, 236] on icon "Open photos pop-in" at bounding box center [764, 241] width 11 height 11
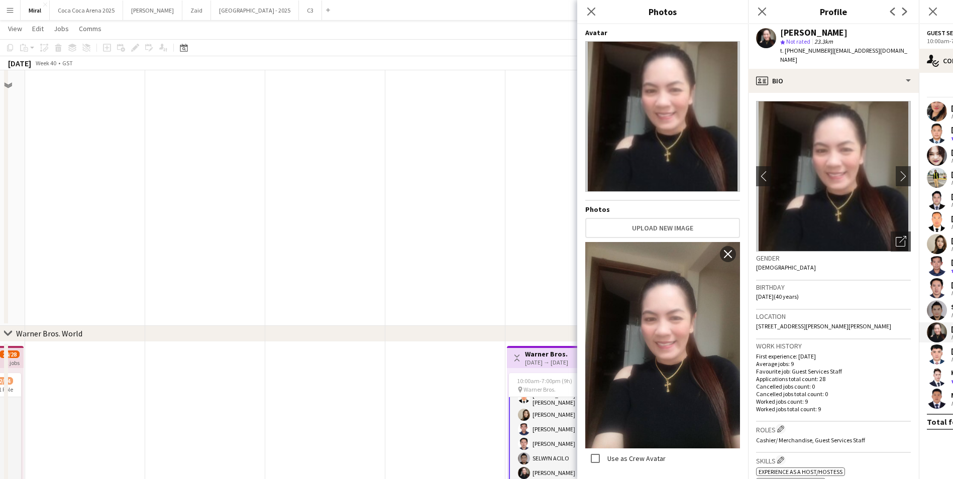
scroll to position [512, 0]
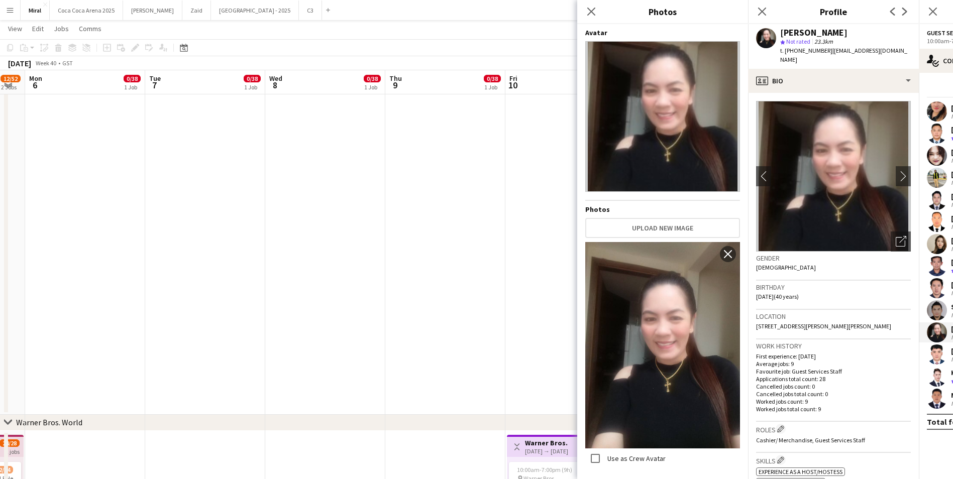
click at [462, 184] on app-date-cell "10:00am-8:00pm (10h) 0/38 pin TeamLab Phenomena 1 Role Guest Services Staff - S…" at bounding box center [445, 161] width 120 height 507
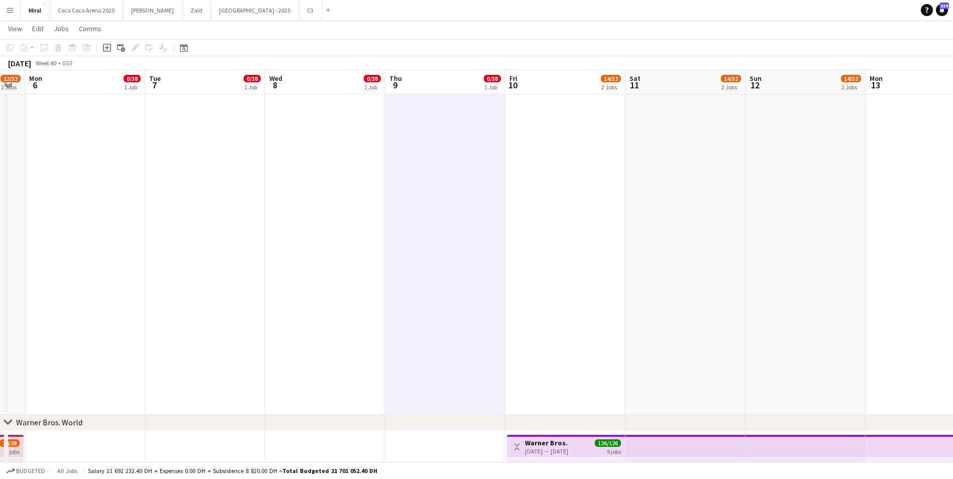
scroll to position [99, 0]
click at [632, 369] on app-date-cell "10:00am-8:00pm (10h) 0/38 pin TeamLab Phenomena 1 Role Guest Services Staff - S…" at bounding box center [685, 161] width 120 height 507
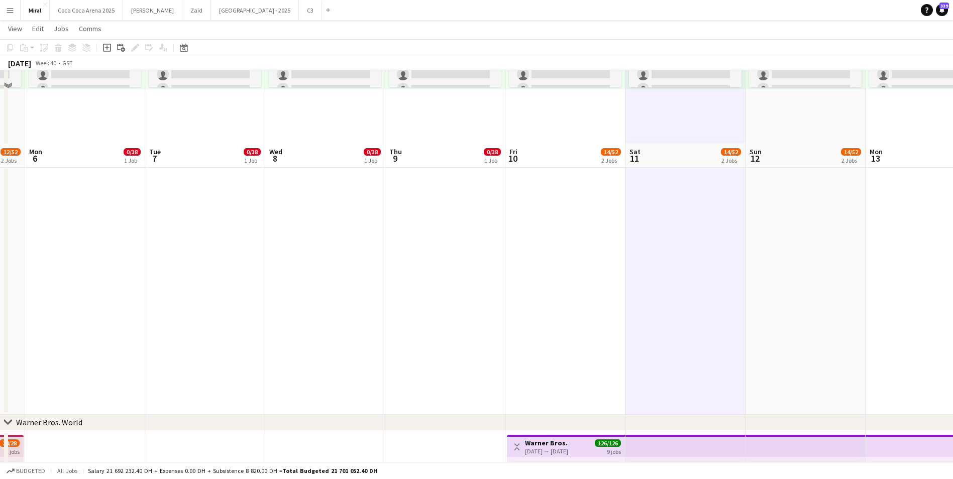
scroll to position [713, 0]
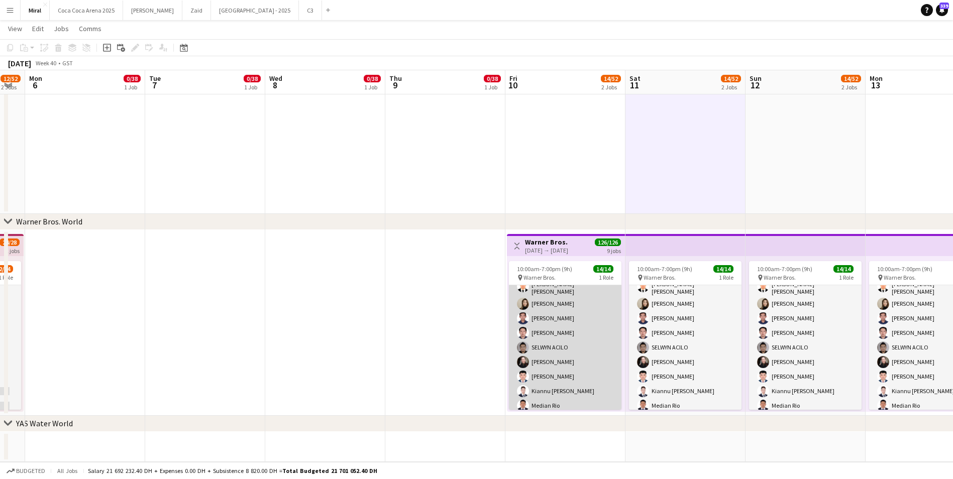
click at [565, 366] on app-card-role "Guest Services Staff 14/14 10:00am-7:00pm (9h) Ignalyn De Juan Lipura Jemar Buc…" at bounding box center [565, 301] width 113 height 230
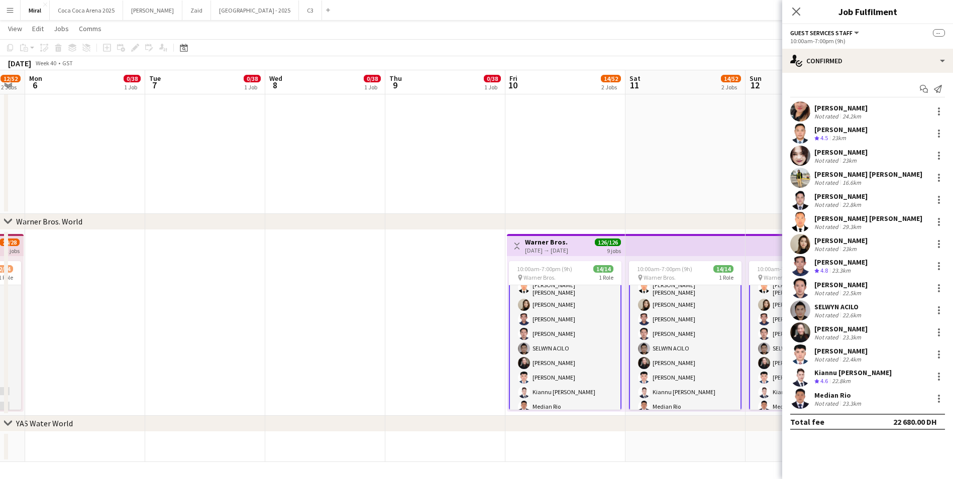
scroll to position [100, 0]
click at [831, 376] on div "Kiannu Jims Apsay" at bounding box center [852, 372] width 77 height 9
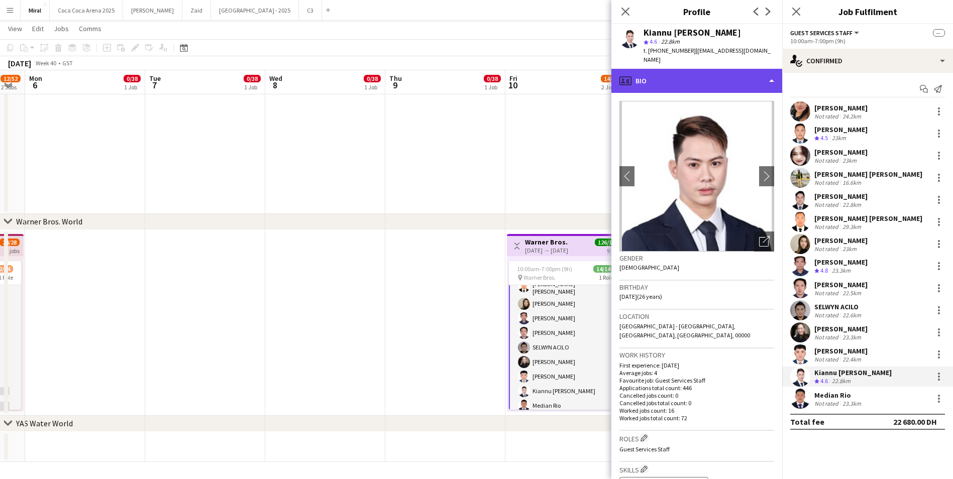
click at [749, 69] on div "profile Bio" at bounding box center [696, 81] width 171 height 24
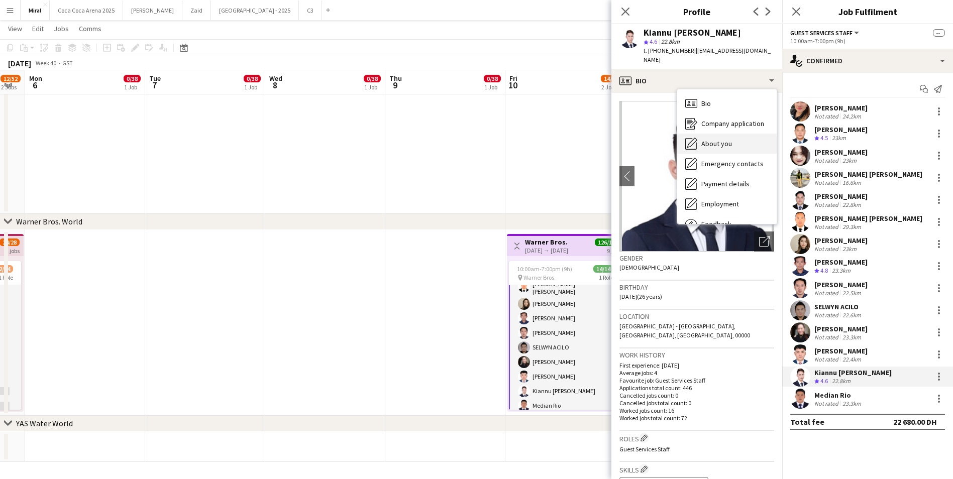
click at [724, 139] on span "About you" at bounding box center [716, 143] width 31 height 9
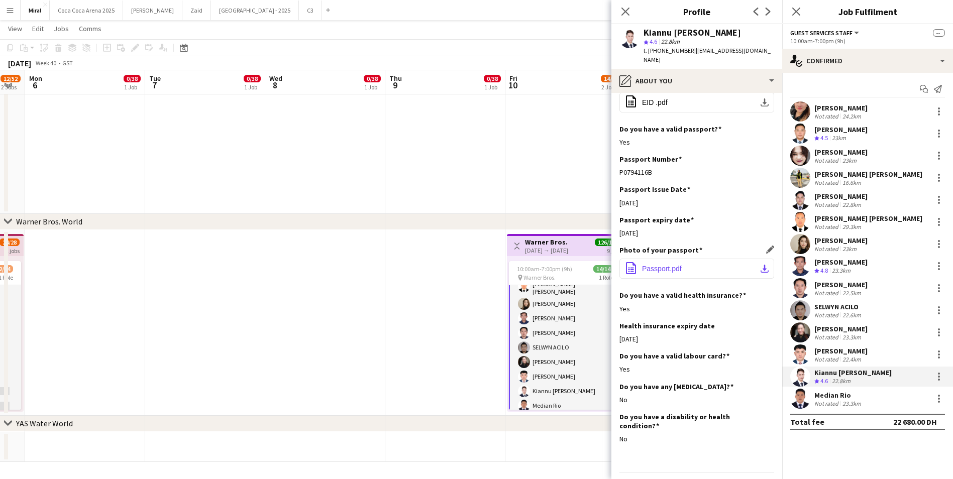
click at [760, 265] on app-icon "download-bottom" at bounding box center [764, 269] width 8 height 8
click at [642, 31] on div "Kiannu Jims Apsay star 4.6 22.8km t. +971502389924 | kiapsay@gmail.com" at bounding box center [696, 46] width 171 height 45
drag, startPoint x: 644, startPoint y: 32, endPoint x: 718, endPoint y: 36, distance: 74.4
click at [718, 36] on div "Kiannu Jims Apsay" at bounding box center [708, 32] width 131 height 9
copy div "Kiannu Jims Apsay"
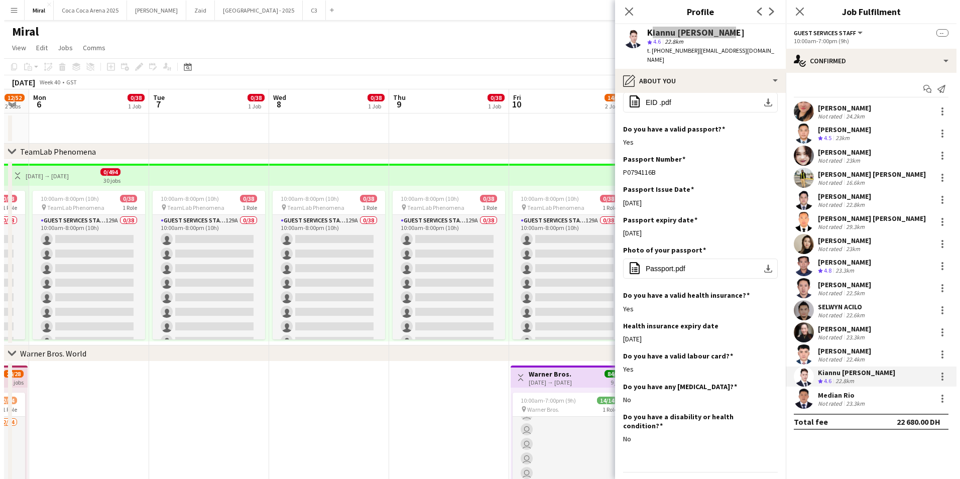
scroll to position [99, 0]
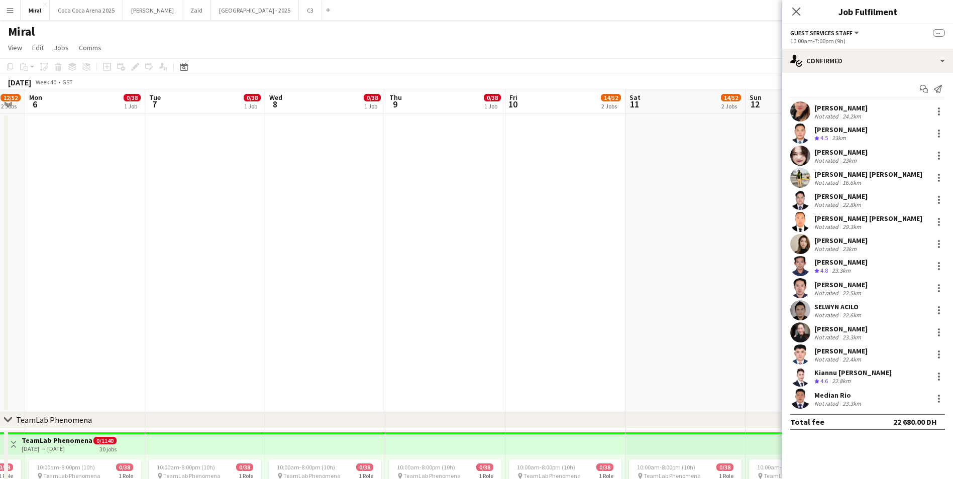
click at [10, 8] on app-icon "Menu" at bounding box center [10, 10] width 8 height 8
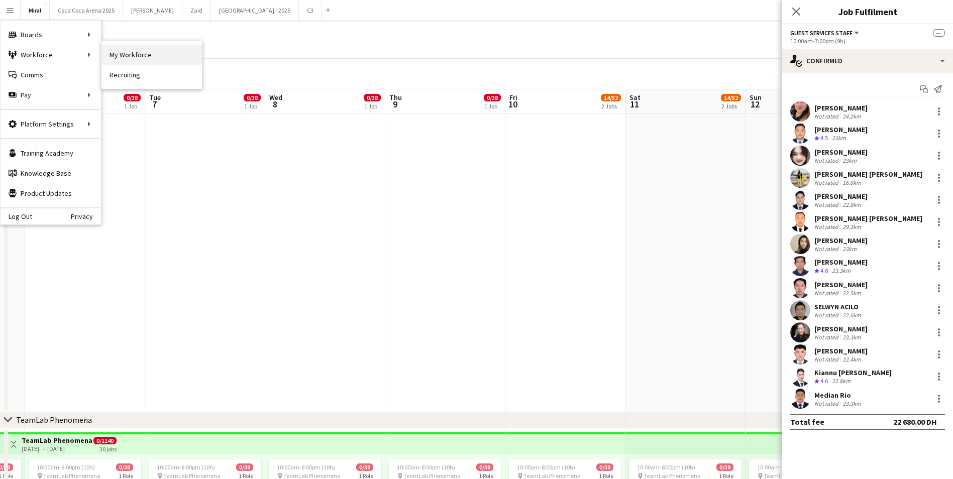
click at [121, 52] on link "My Workforce" at bounding box center [151, 55] width 100 height 20
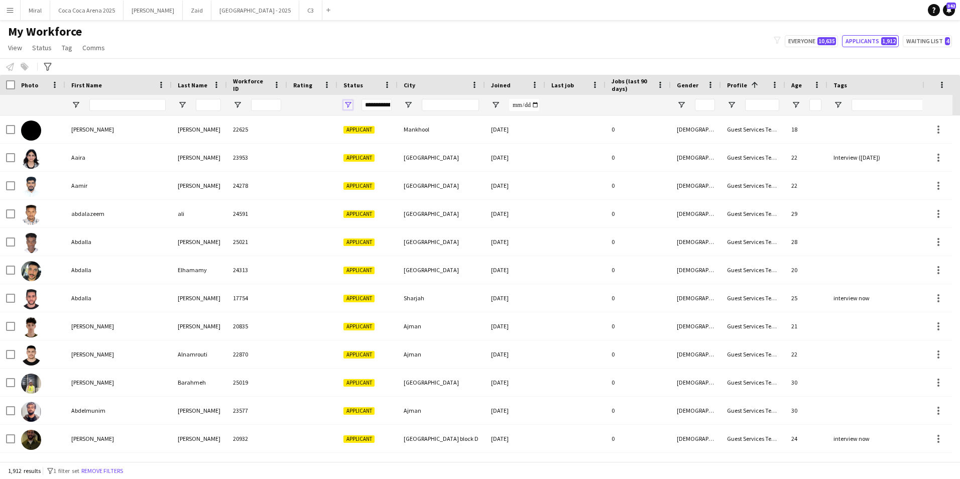
click at [350, 103] on span "Open Filter Menu" at bounding box center [348, 104] width 9 height 9
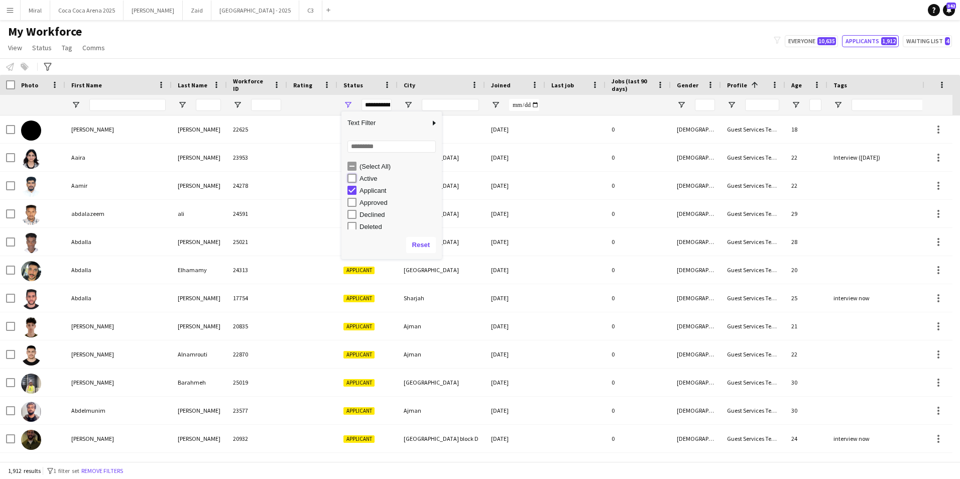
type input "**********"
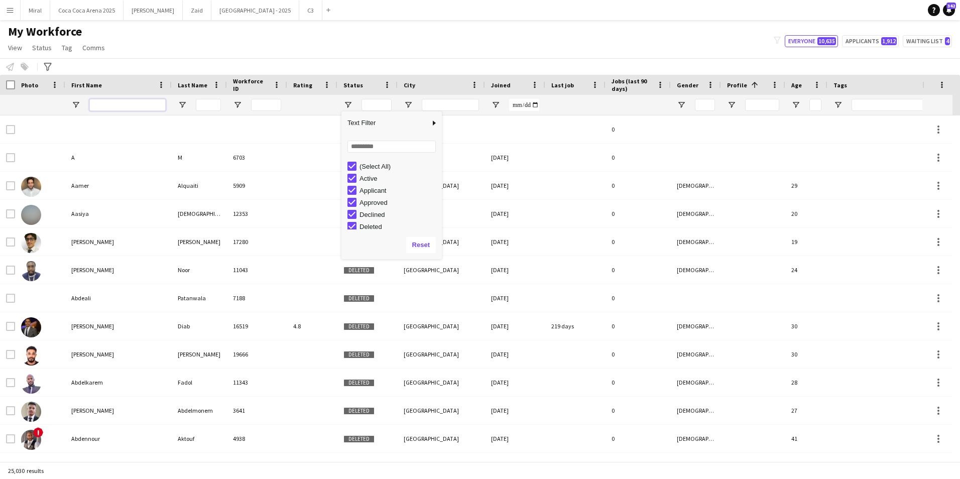
click at [128, 102] on input "First Name Filter Input" at bounding box center [127, 105] width 76 height 12
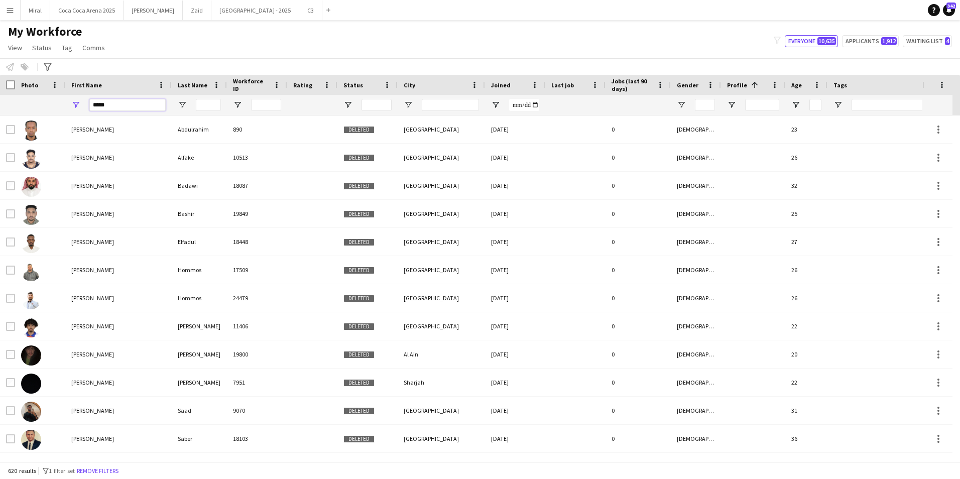
type input "*****"
click at [204, 103] on input "Last Name Filter Input" at bounding box center [208, 105] width 25 height 12
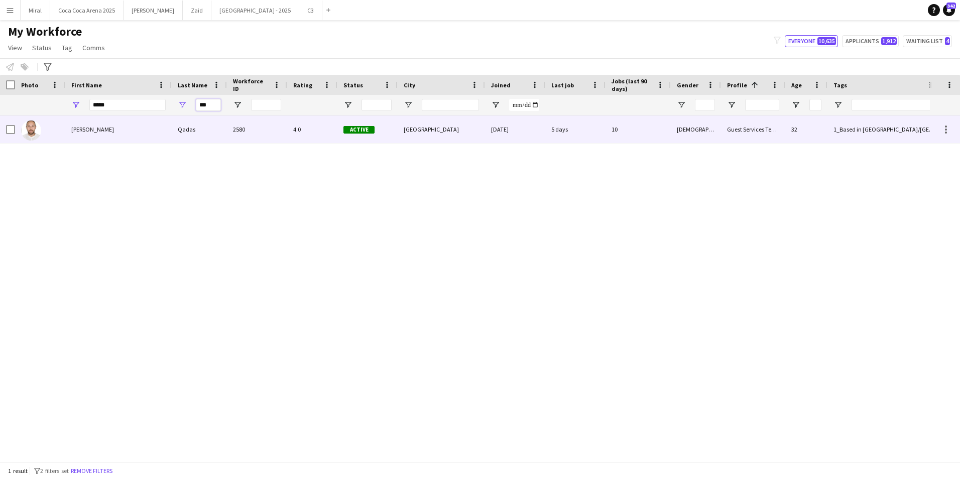
type input "***"
click at [143, 127] on div "[PERSON_NAME]" at bounding box center [118, 130] width 106 height 28
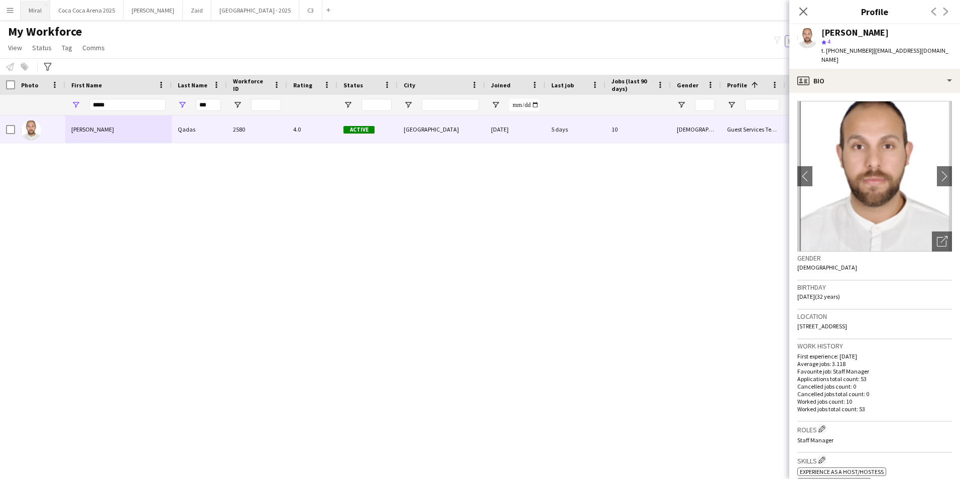
click at [30, 13] on button "Miral Close" at bounding box center [36, 11] width 30 height 20
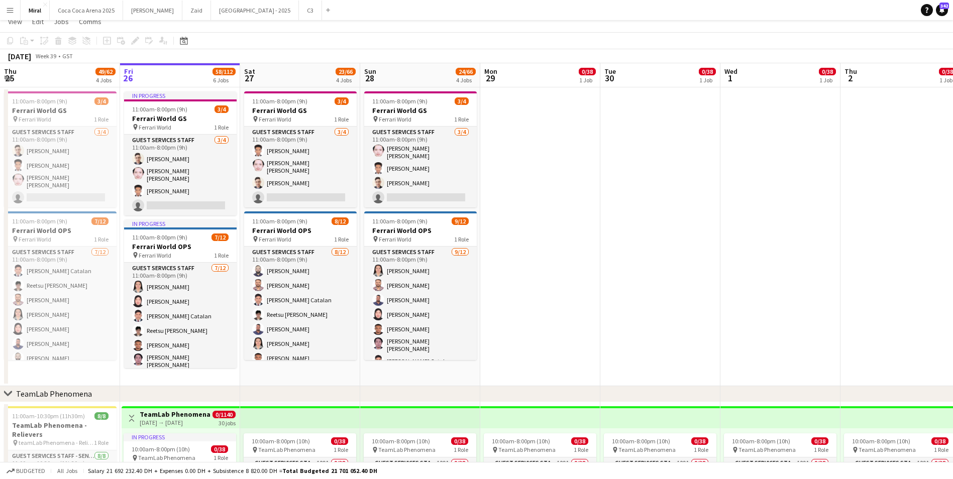
scroll to position [50, 0]
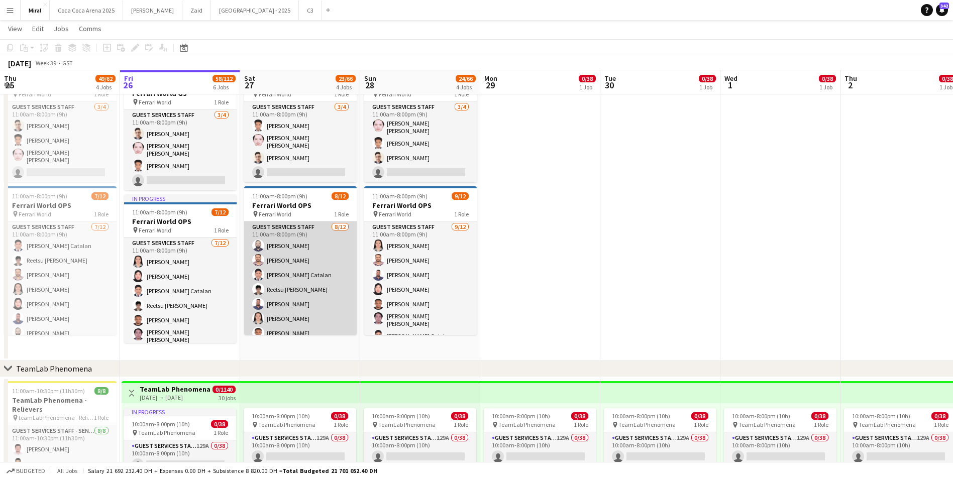
click at [312, 267] on app-card-role "Guest Services Staff 8/12 11:00am-8:00pm (9h) Naseef Valiyakath Aseeb Abdul Aze…" at bounding box center [300, 320] width 113 height 197
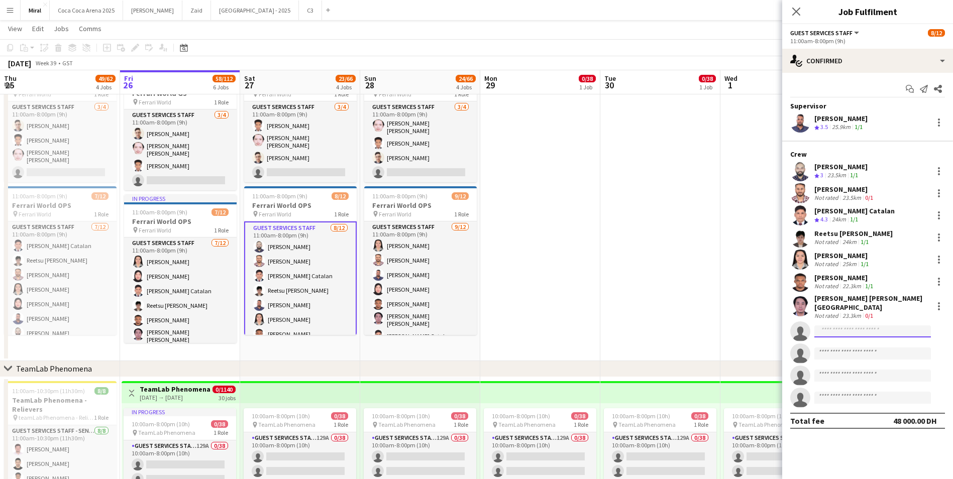
click at [859, 326] on input at bounding box center [872, 331] width 117 height 12
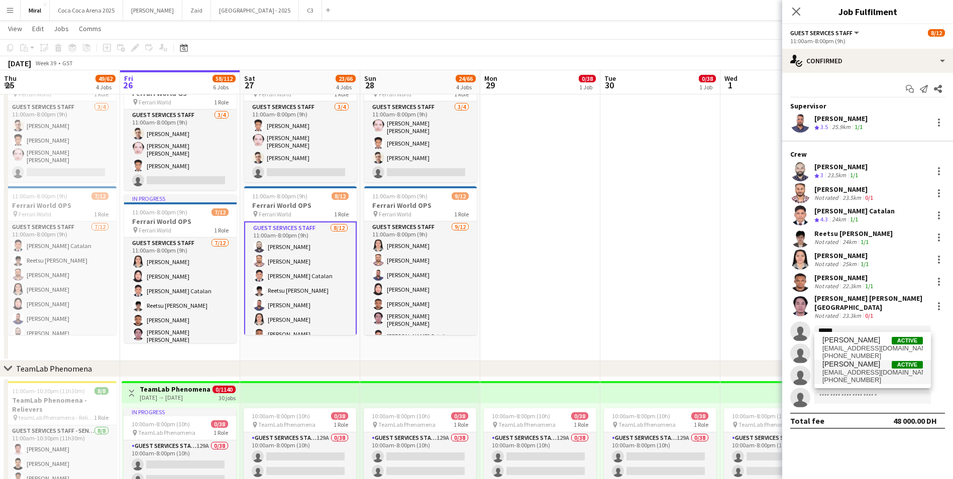
type input "******"
click at [867, 373] on span "pinedasheena1988@gmail.com" at bounding box center [872, 373] width 100 height 8
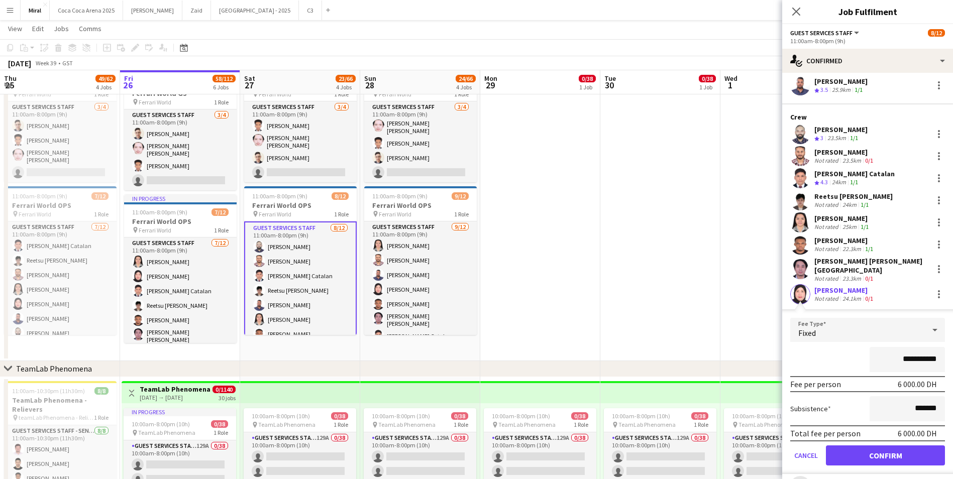
scroll to position [122, 0]
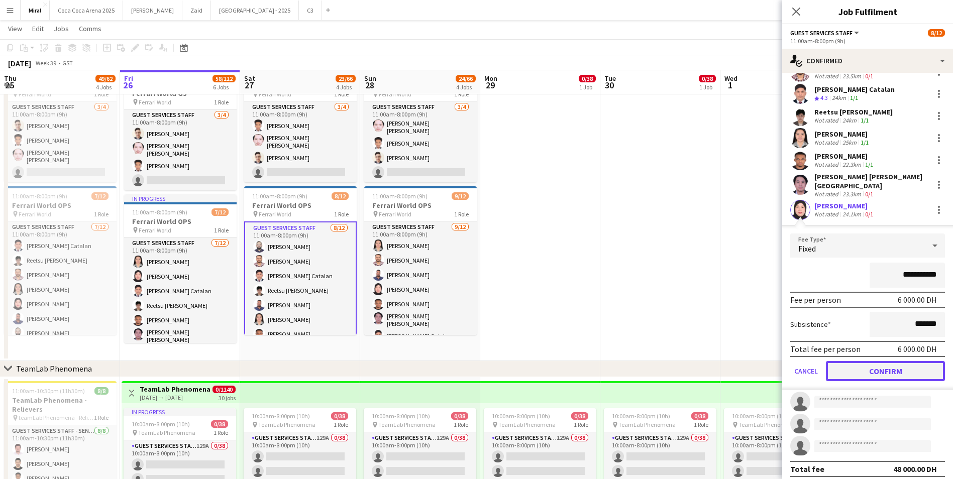
click at [896, 362] on button "Confirm" at bounding box center [885, 371] width 119 height 20
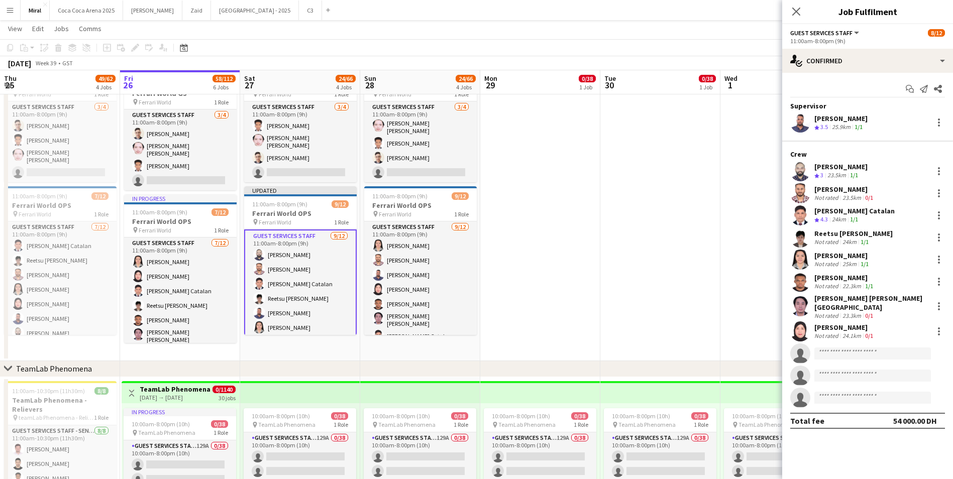
click at [643, 242] on app-date-cell at bounding box center [660, 211] width 120 height 299
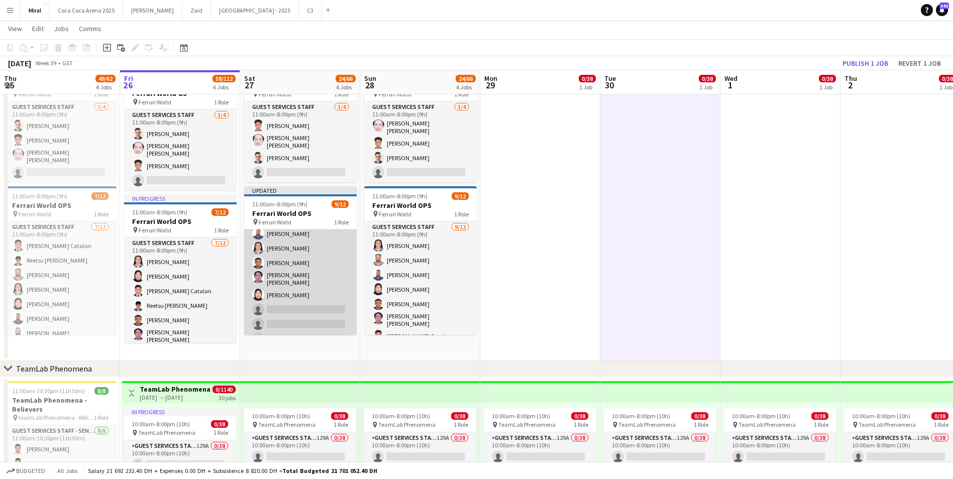
scroll to position [89, 0]
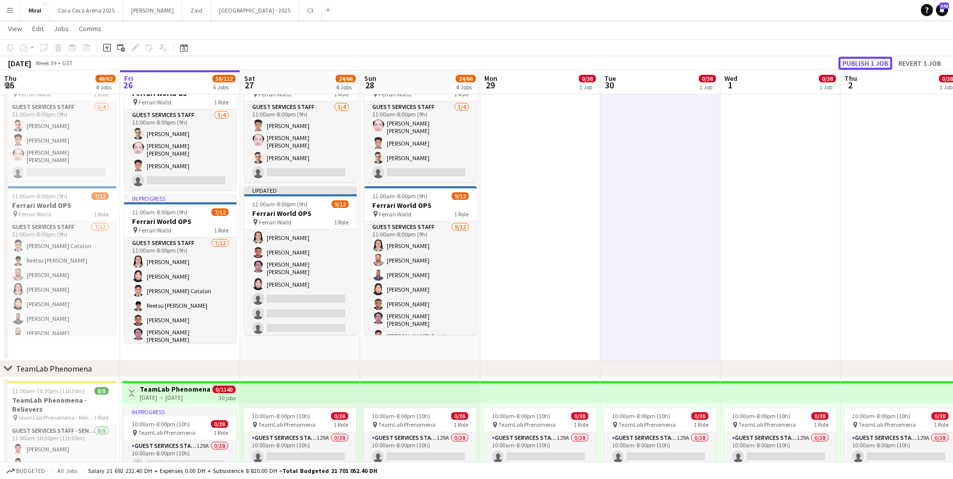
click at [872, 64] on button "Publish 1 job" at bounding box center [865, 63] width 54 height 13
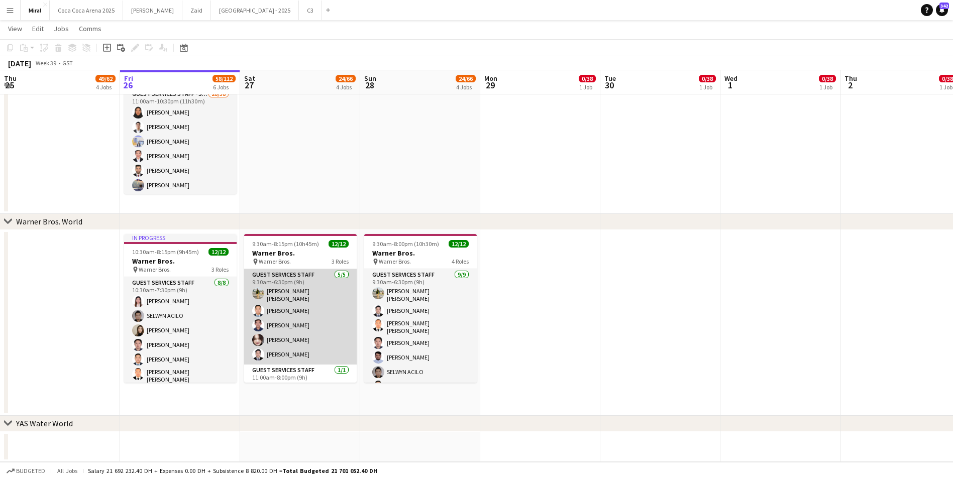
scroll to position [120, 0]
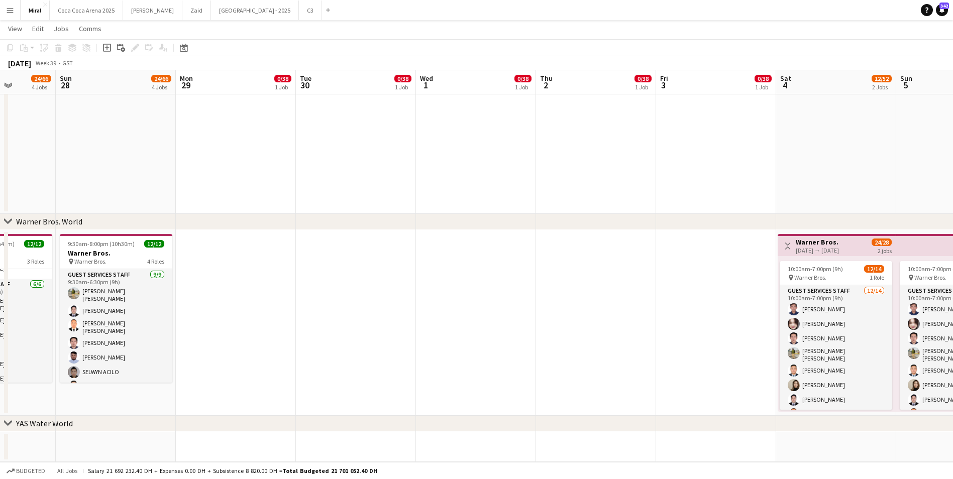
drag, startPoint x: 369, startPoint y: 314, endPoint x: 239, endPoint y: 313, distance: 129.6
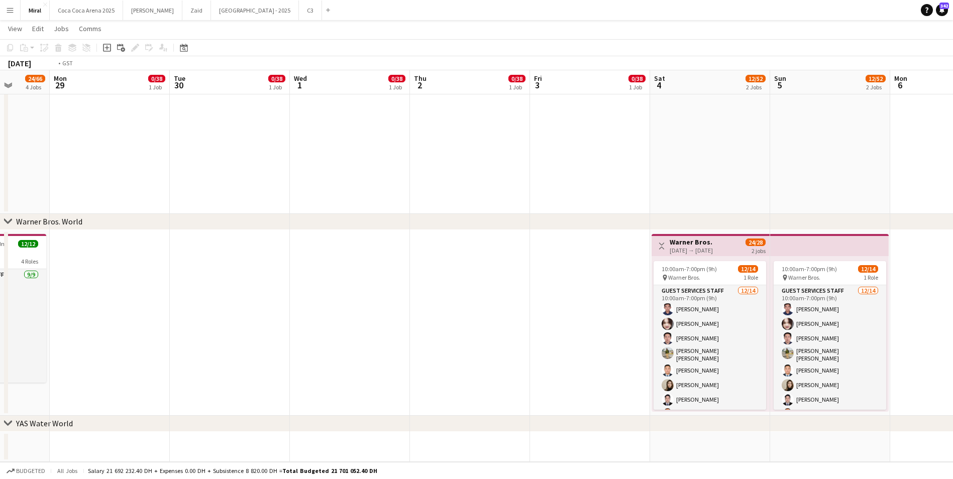
scroll to position [0, 295]
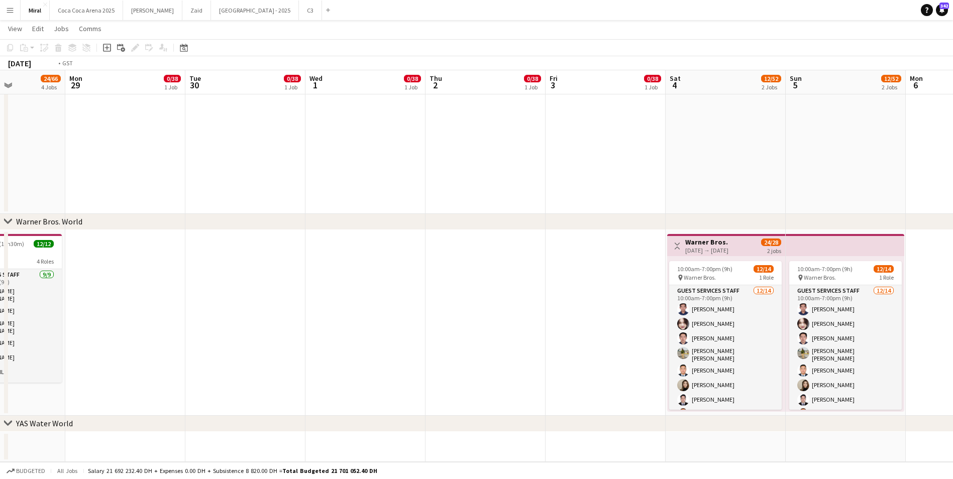
drag, startPoint x: 525, startPoint y: 314, endPoint x: 420, endPoint y: 312, distance: 104.5
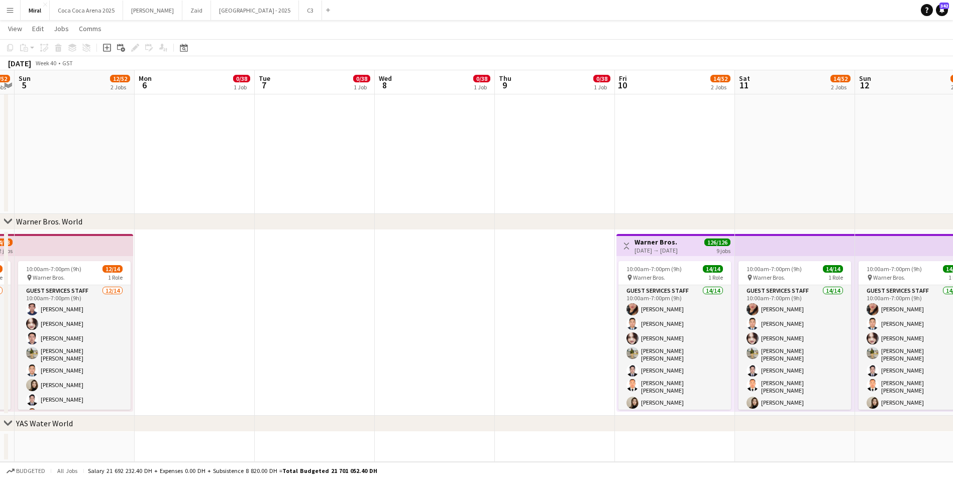
drag, startPoint x: 874, startPoint y: 301, endPoint x: 312, endPoint y: 294, distance: 562.1
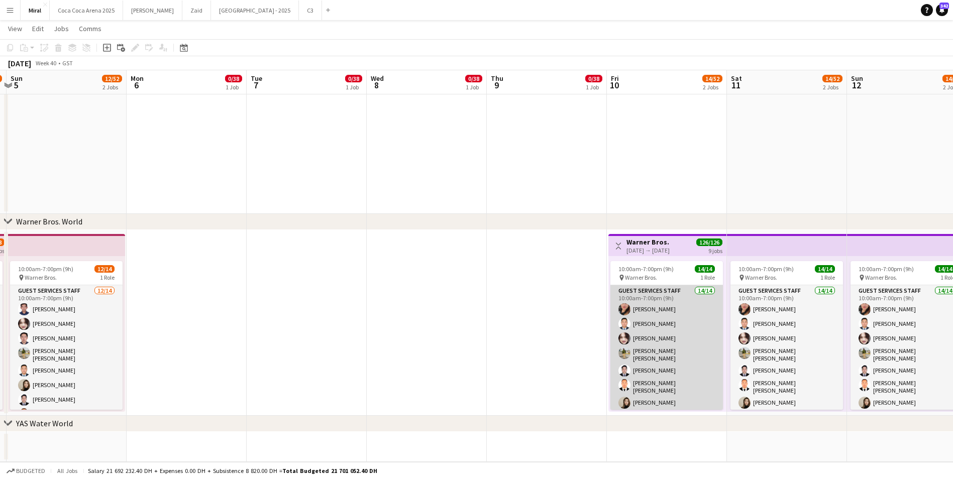
click at [700, 341] on app-card-role "Guest Services Staff 14/14 10:00am-7:00pm (9h) Ignalyn De Juan Lipura Jemar Buc…" at bounding box center [666, 400] width 113 height 230
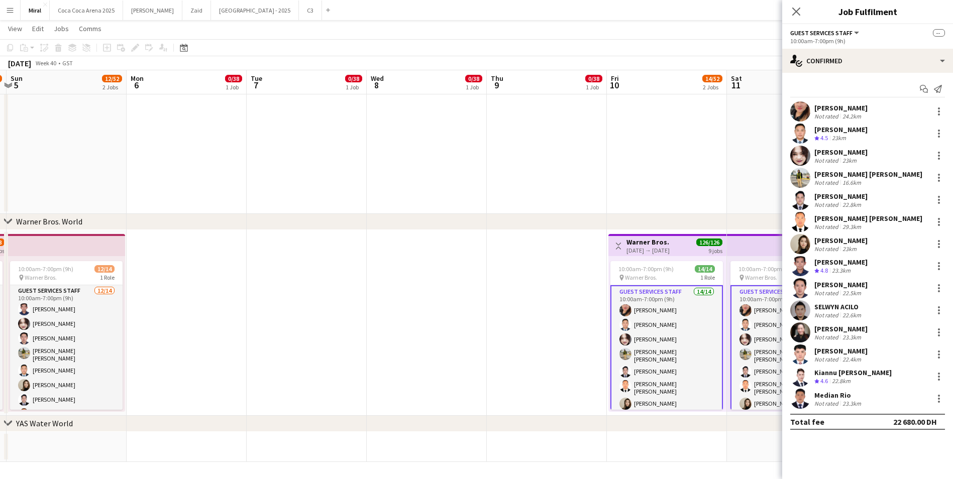
click at [838, 334] on div "Not rated" at bounding box center [827, 338] width 26 height 8
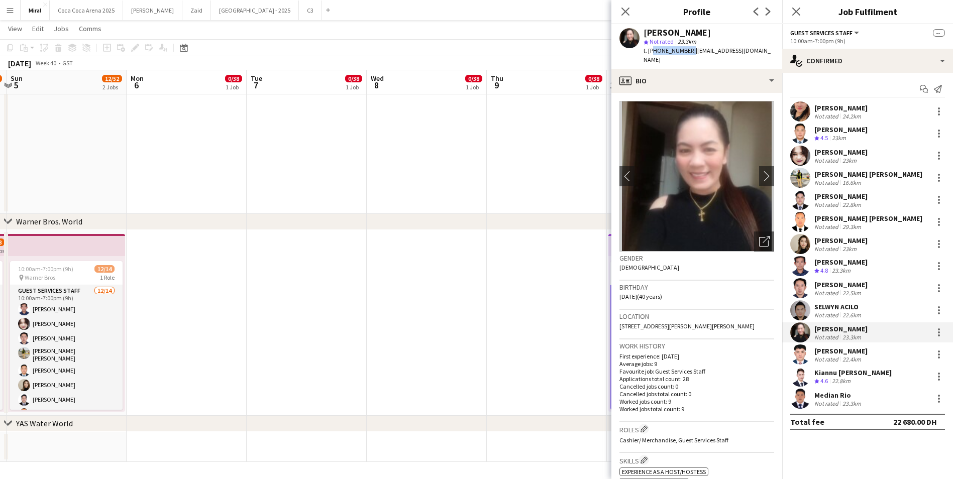
drag, startPoint x: 652, startPoint y: 50, endPoint x: 688, endPoint y: 50, distance: 35.7
click at [688, 50] on span "t. +971547056641" at bounding box center [669, 51] width 52 height 8
copy span "971547056641"
drag, startPoint x: 692, startPoint y: 50, endPoint x: 775, endPoint y: 51, distance: 83.4
click at [775, 51] on div "Judith Balmadres star Not rated 23.3km t. +971547056641 | abudhabijudith1985@gm…" at bounding box center [696, 46] width 171 height 45
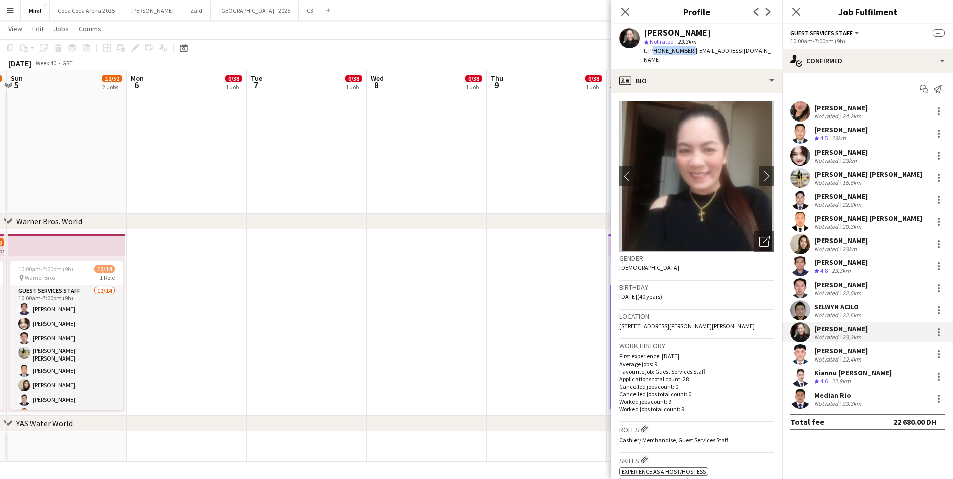
copy span "abudhabijudith1985@gmail.com"
click at [833, 349] on div "Japhet Ramos" at bounding box center [840, 351] width 53 height 9
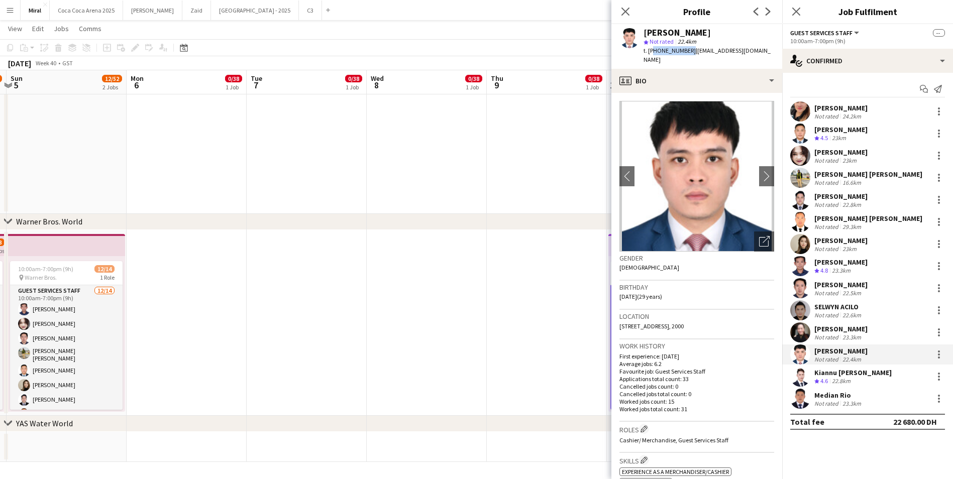
drag, startPoint x: 651, startPoint y: 50, endPoint x: 688, endPoint y: 54, distance: 36.9
click at [688, 54] on span "t. +971567536963" at bounding box center [669, 51] width 52 height 8
copy span "971567536963"
click at [699, 46] on div "t. +971567536963 | onsmokessb420@gmail.com" at bounding box center [708, 55] width 131 height 18
drag, startPoint x: 691, startPoint y: 51, endPoint x: 761, endPoint y: 51, distance: 69.8
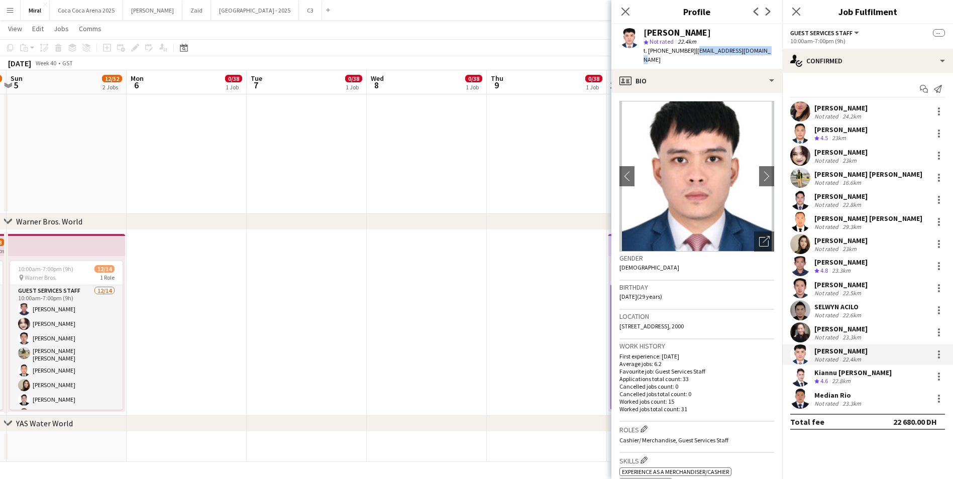
click at [761, 51] on span "| onsmokessb420@gmail.com" at bounding box center [706, 55] width 127 height 17
copy span "onsmokessb420@gmail.com"
click at [830, 374] on div "Kiannu Jims Apsay" at bounding box center [852, 372] width 77 height 9
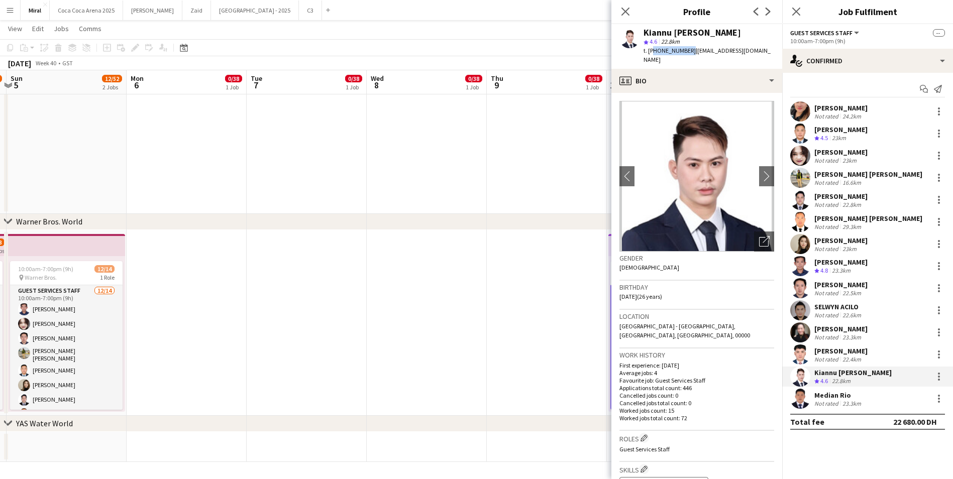
drag, startPoint x: 652, startPoint y: 50, endPoint x: 686, endPoint y: 50, distance: 34.2
click at [686, 50] on span "t. +971502389924" at bounding box center [669, 51] width 52 height 8
copy span "971502389924"
drag, startPoint x: 691, startPoint y: 50, endPoint x: 742, endPoint y: 51, distance: 51.2
click at [742, 51] on div "Kiannu Jims Apsay star 4.6 22.8km t. +971502389924 | kiapsay@gmail.com" at bounding box center [696, 46] width 171 height 45
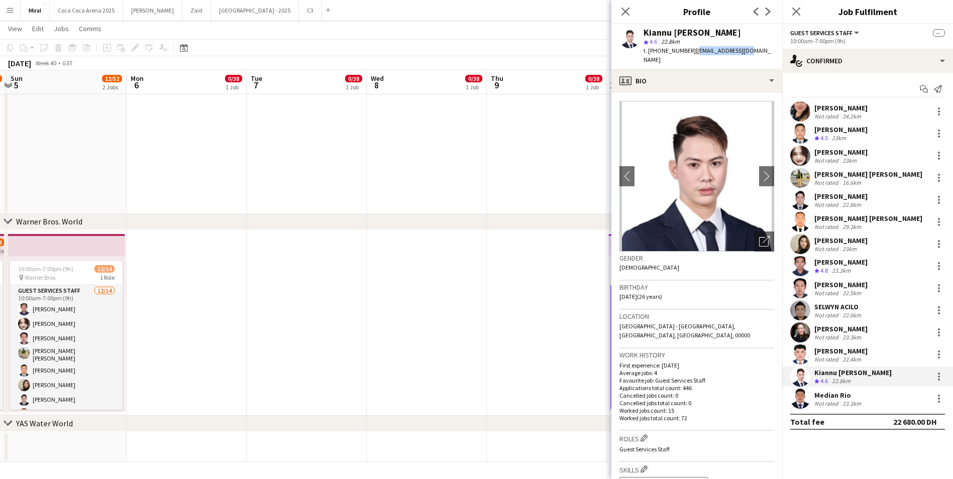
copy span "kiapsay@gmail.com"
click at [839, 391] on div "Median Rio" at bounding box center [838, 395] width 49 height 9
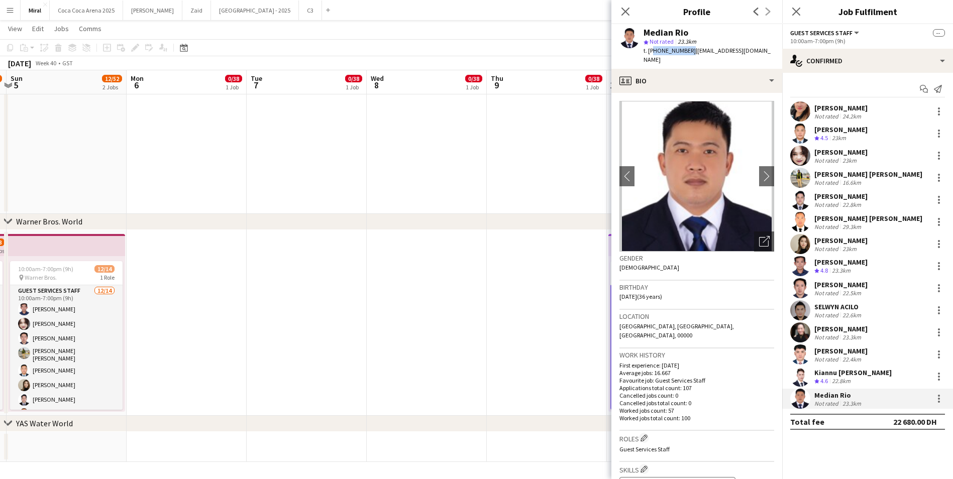
drag, startPoint x: 650, startPoint y: 49, endPoint x: 688, endPoint y: 50, distance: 37.2
click at [688, 50] on span "t. +971523471224" at bounding box center [669, 51] width 52 height 8
copy span "971523471224"
drag, startPoint x: 691, startPoint y: 50, endPoint x: 762, endPoint y: 49, distance: 70.8
click at [762, 49] on div "Median Rio star Not rated 23.3km t. +971523471224 | median_rio227@yahoo.com" at bounding box center [696, 46] width 171 height 45
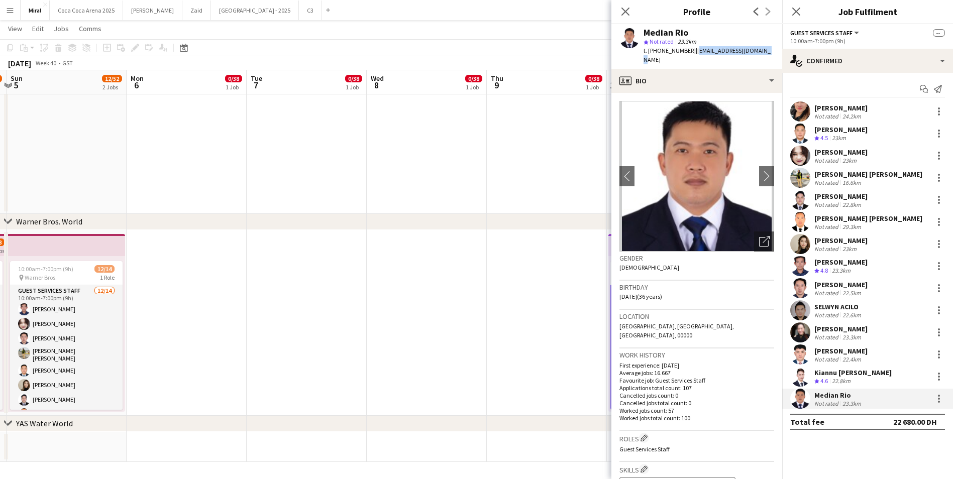
copy span "median_rio227@yahoo.com"
click at [799, 10] on icon at bounding box center [796, 12] width 10 height 10
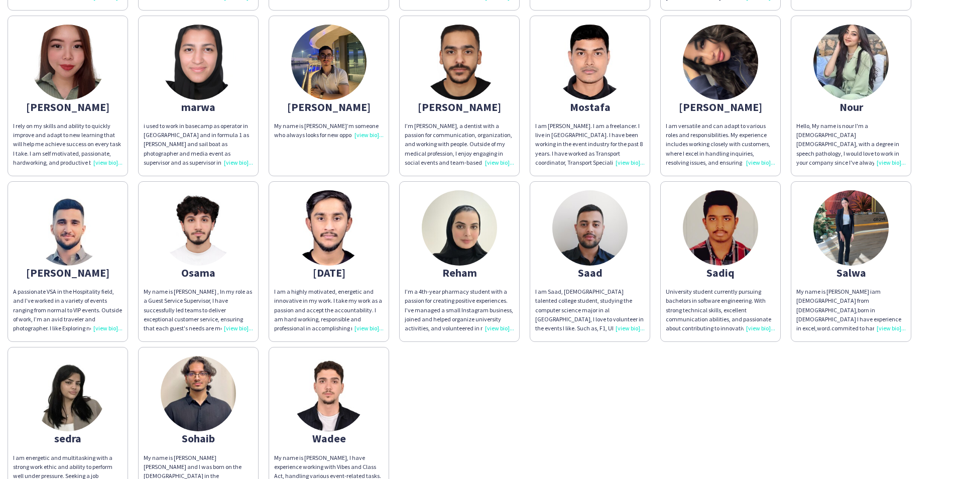
scroll to position [603, 0]
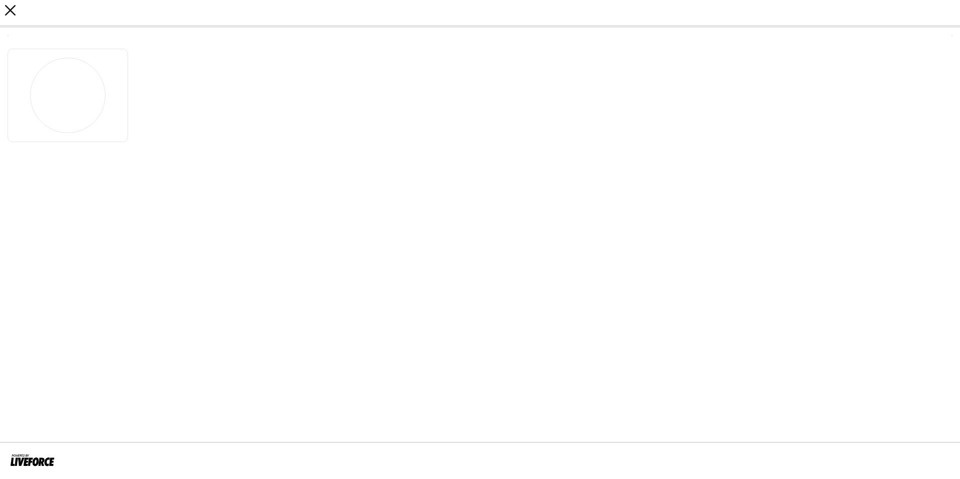
click at [9, 14] on icon "close" at bounding box center [10, 10] width 11 height 11
click at [13, 11] on icon "close" at bounding box center [10, 10] width 11 height 11
